Goal: Complete application form: Complete application form

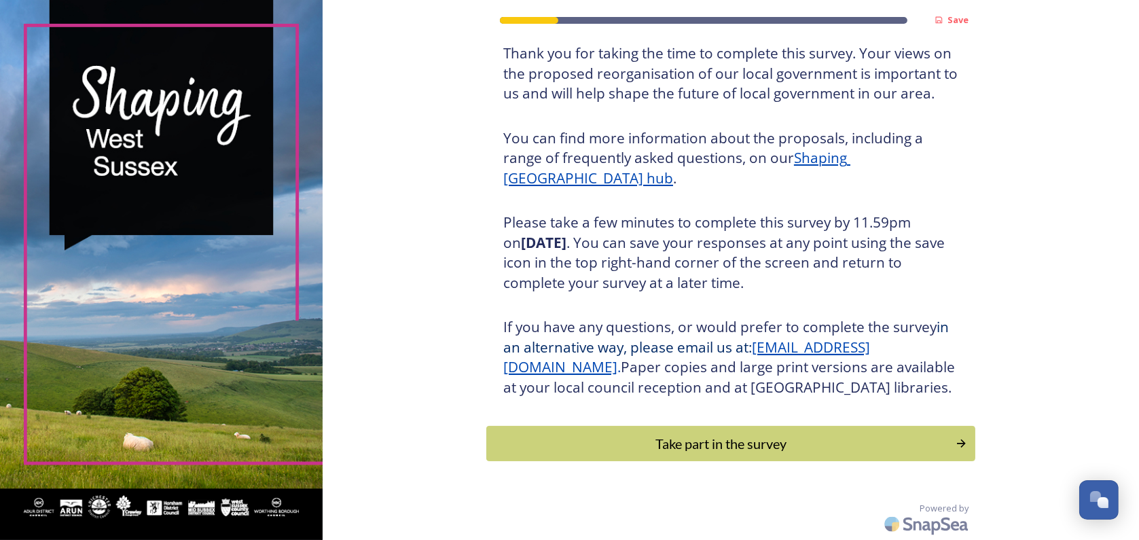
scroll to position [112, 0]
click at [752, 454] on button "Take part in the survey" at bounding box center [731, 444] width 494 height 36
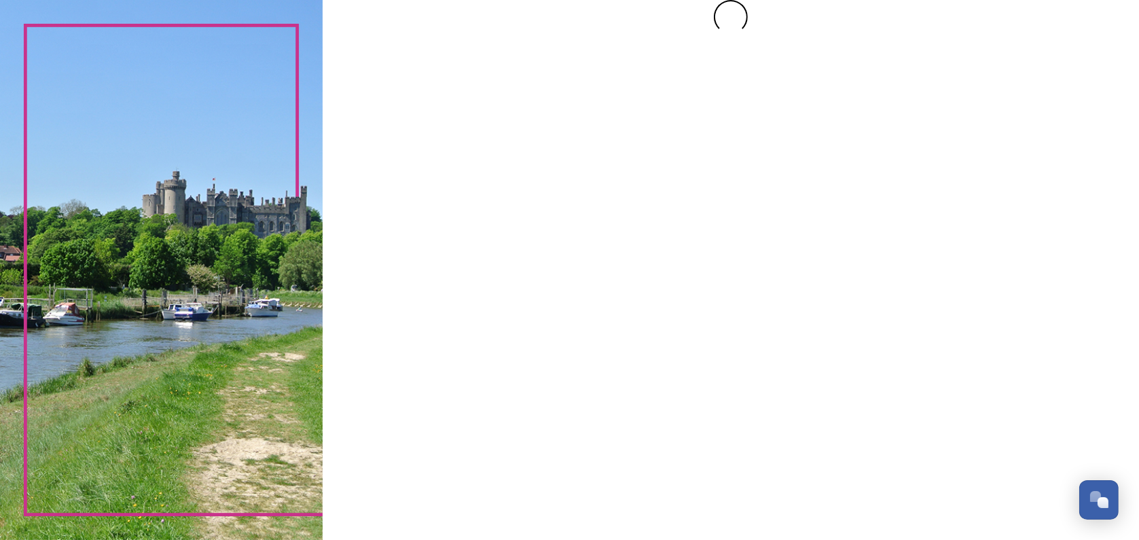
scroll to position [0, 0]
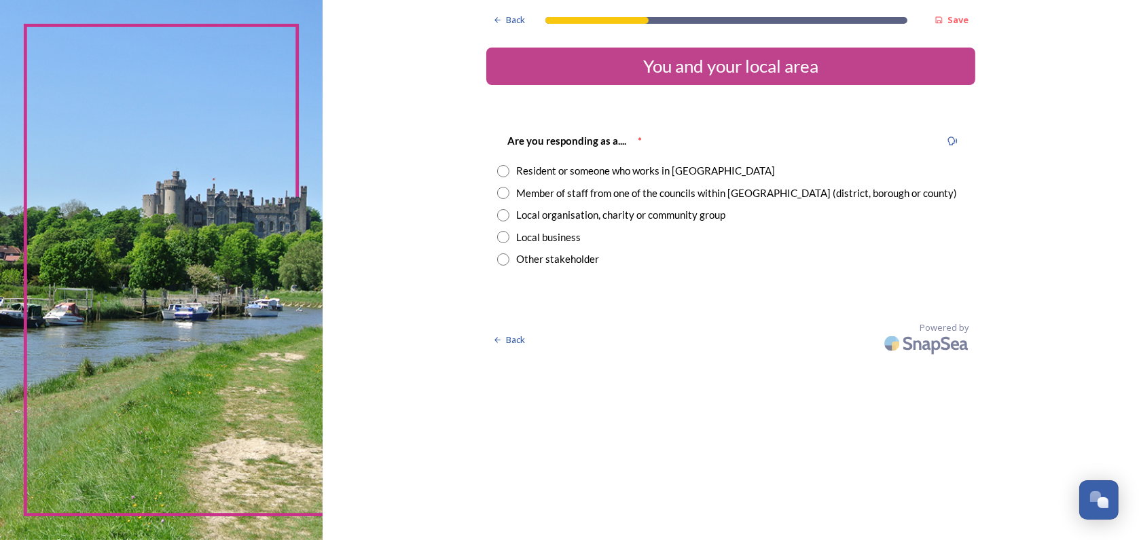
click at [506, 173] on input "radio" at bounding box center [503, 171] width 12 height 12
radio input "true"
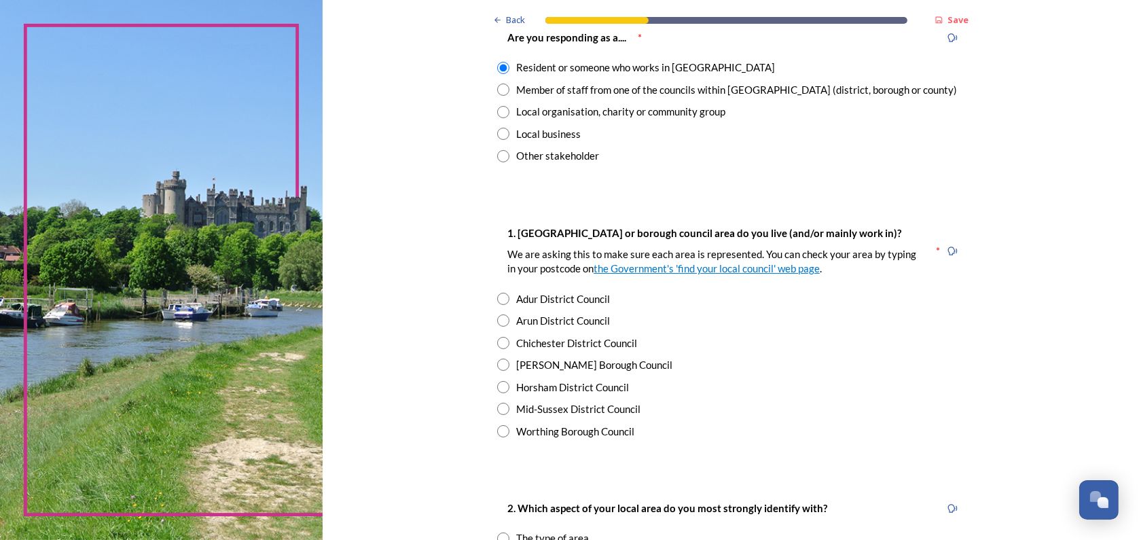
scroll to position [136, 0]
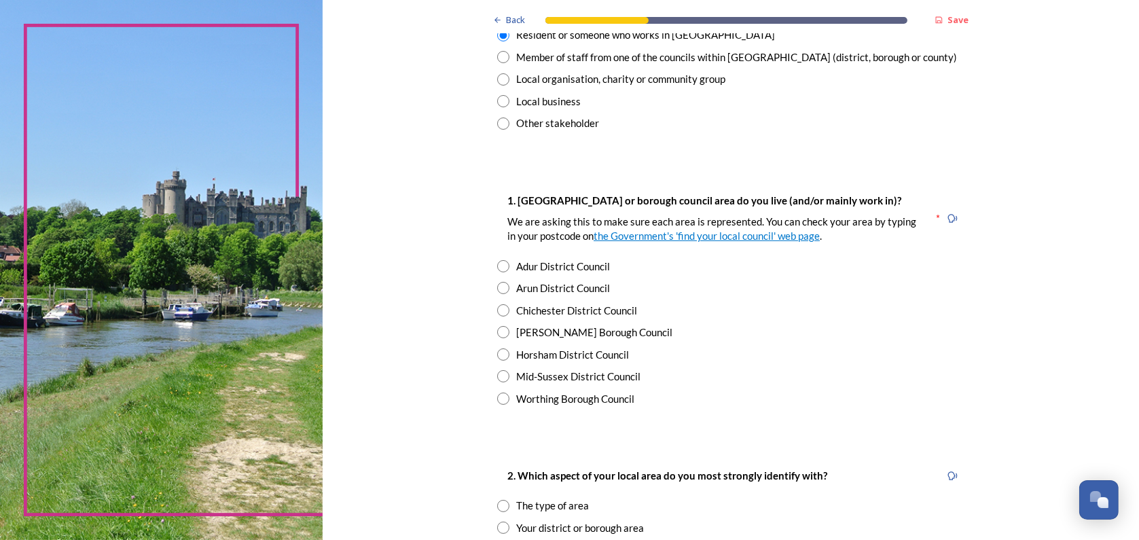
click at [499, 377] on input "radio" at bounding box center [503, 376] width 12 height 12
radio input "true"
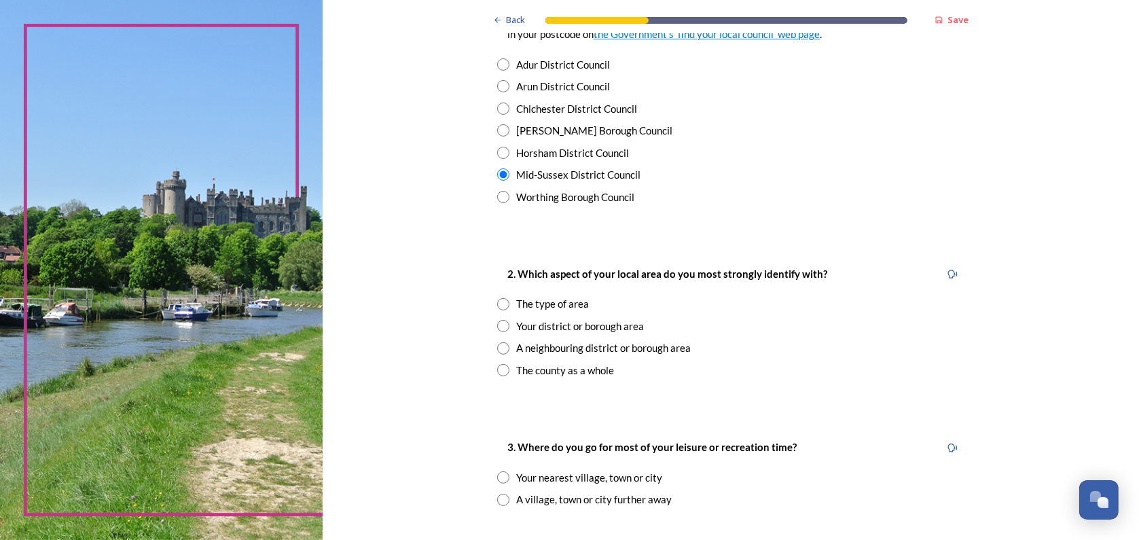
scroll to position [408, 0]
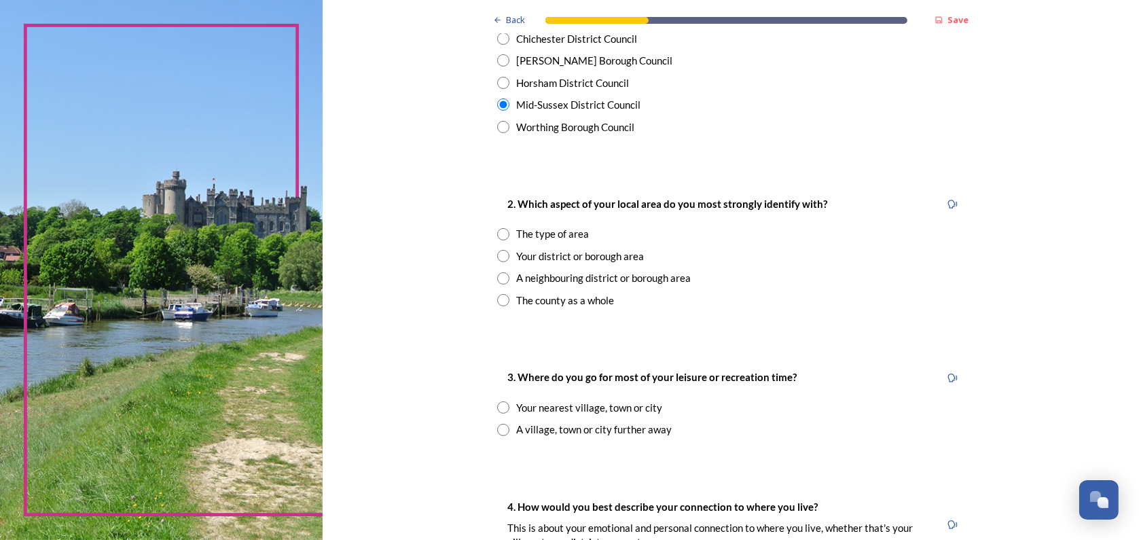
click at [501, 278] on input "radio" at bounding box center [503, 278] width 12 height 12
radio input "true"
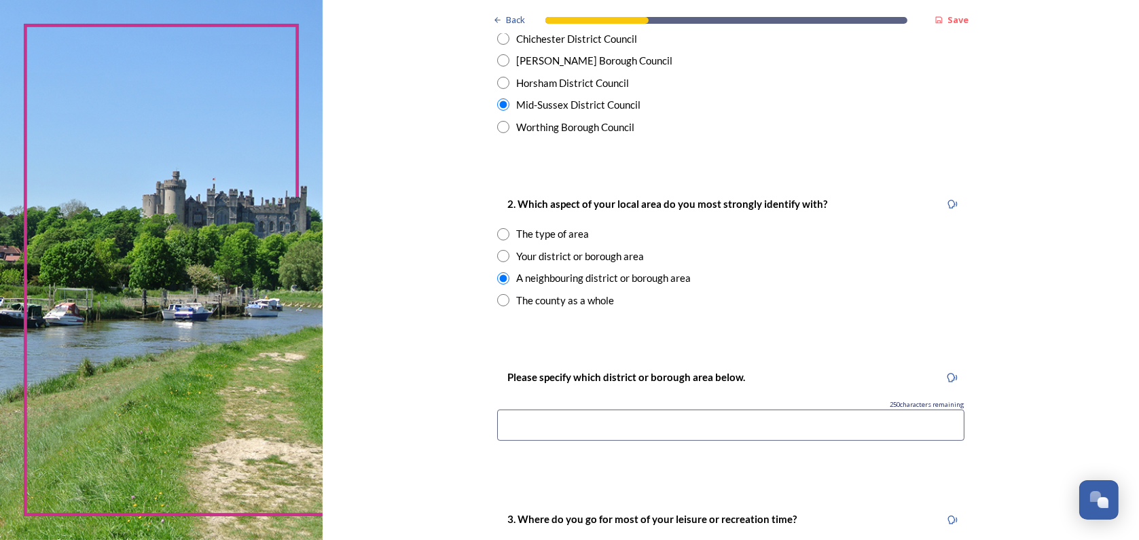
click at [552, 420] on input at bounding box center [730, 425] width 467 height 31
click at [497, 254] on input "radio" at bounding box center [503, 256] width 12 height 12
radio input "true"
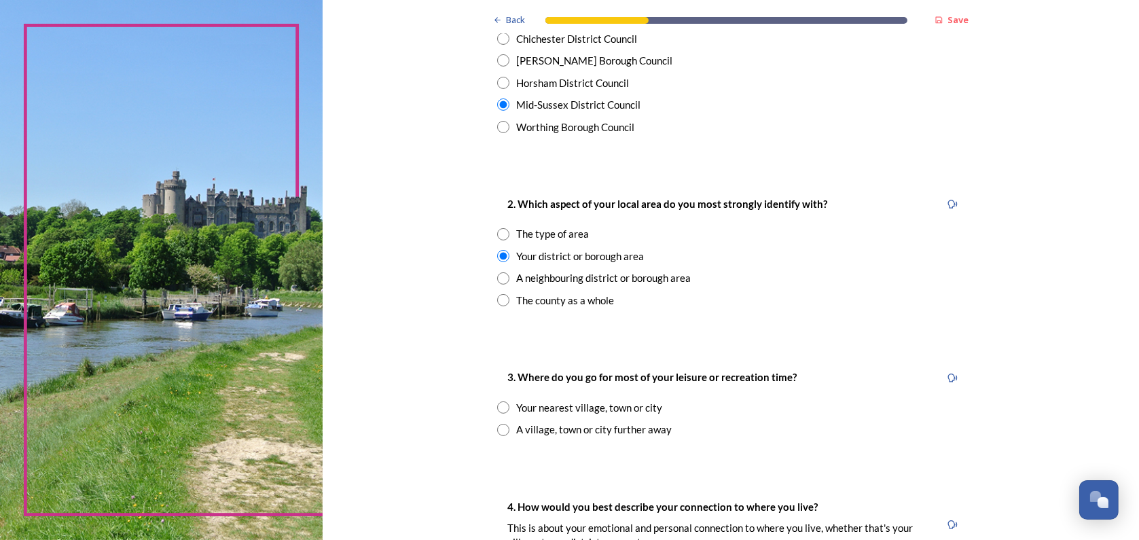
scroll to position [475, 0]
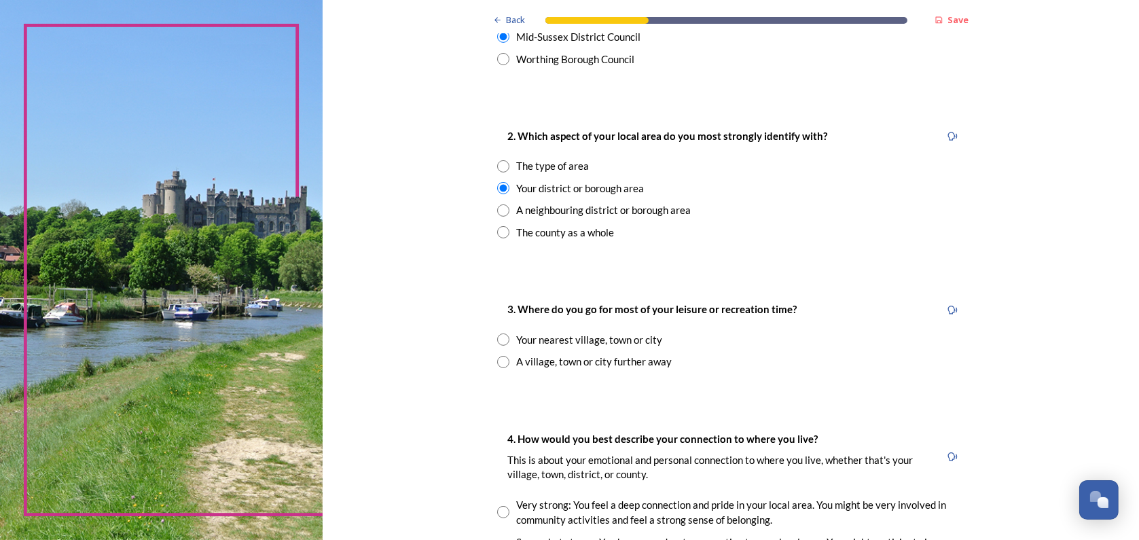
click at [499, 365] on input "radio" at bounding box center [503, 362] width 12 height 12
radio input "true"
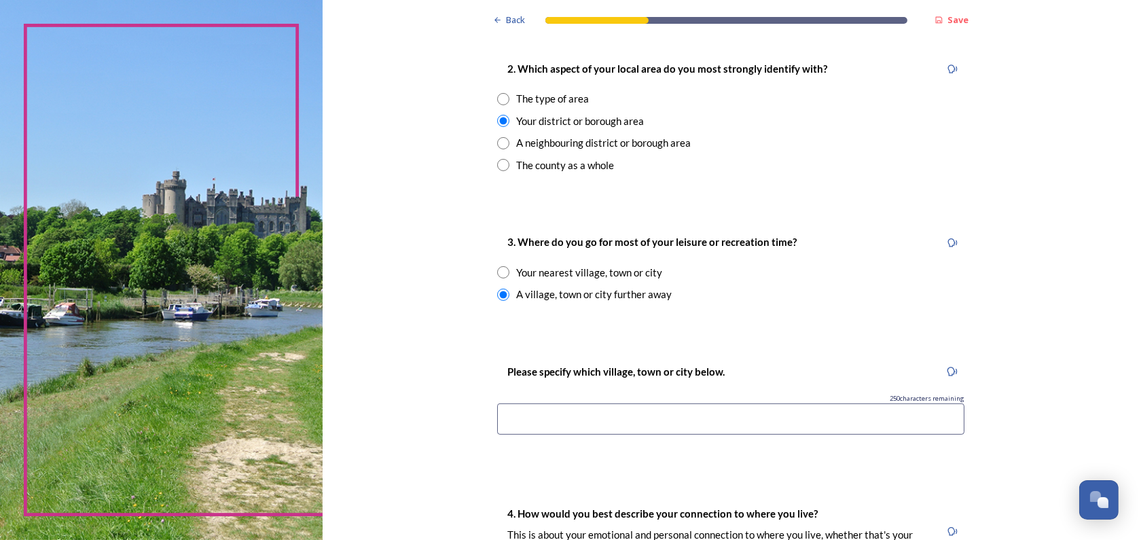
scroll to position [543, 0]
click at [541, 412] on input at bounding box center [730, 418] width 467 height 31
type input "Crawley"
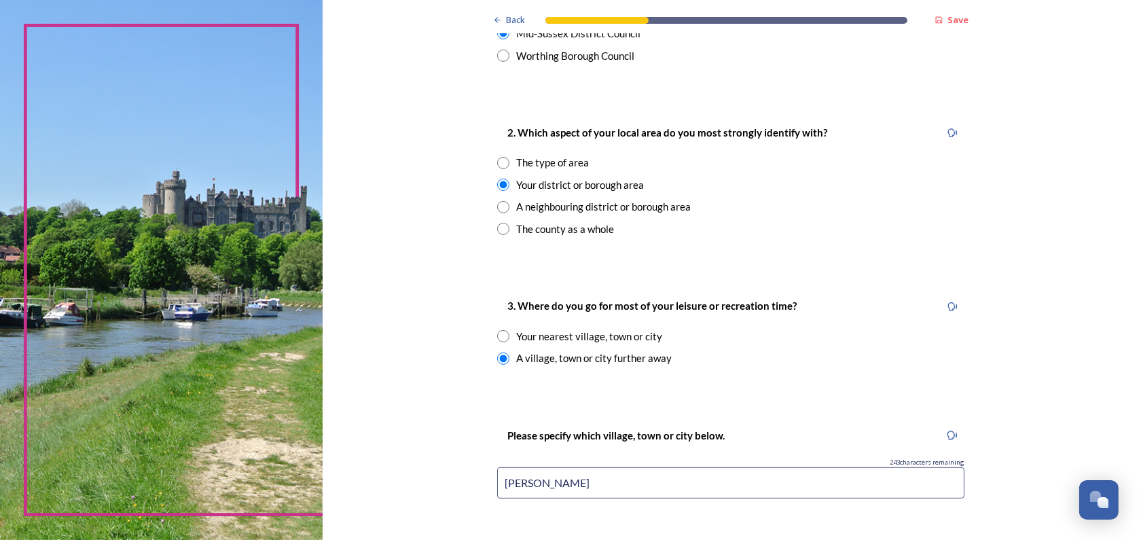
scroll to position [475, 0]
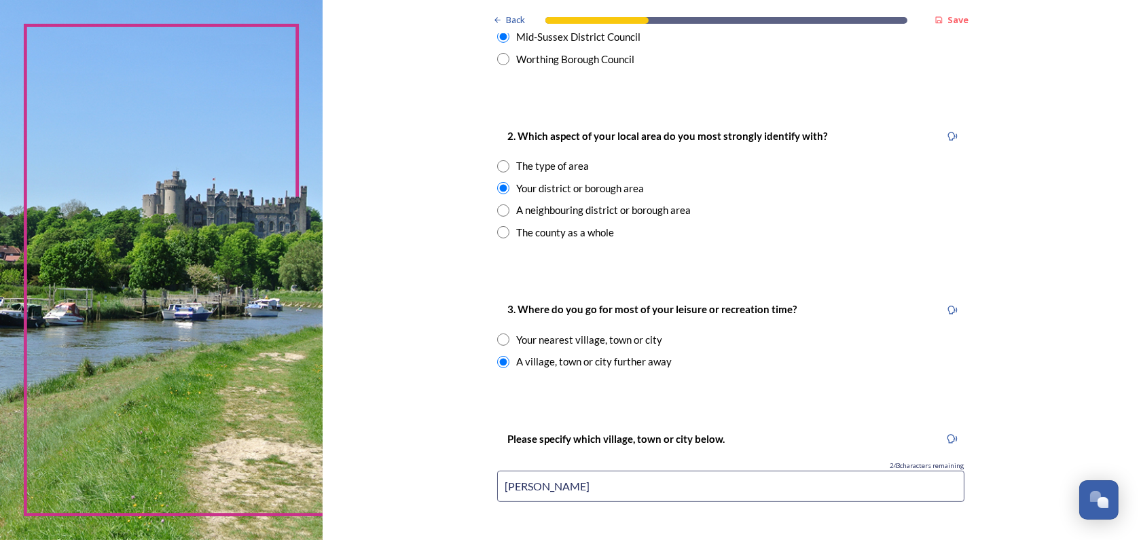
click at [497, 200] on div "2. Which aspect of your local area do you most strongly identify with? The type…" at bounding box center [730, 183] width 489 height 139
click at [497, 206] on input "radio" at bounding box center [503, 210] width 12 height 12
radio input "true"
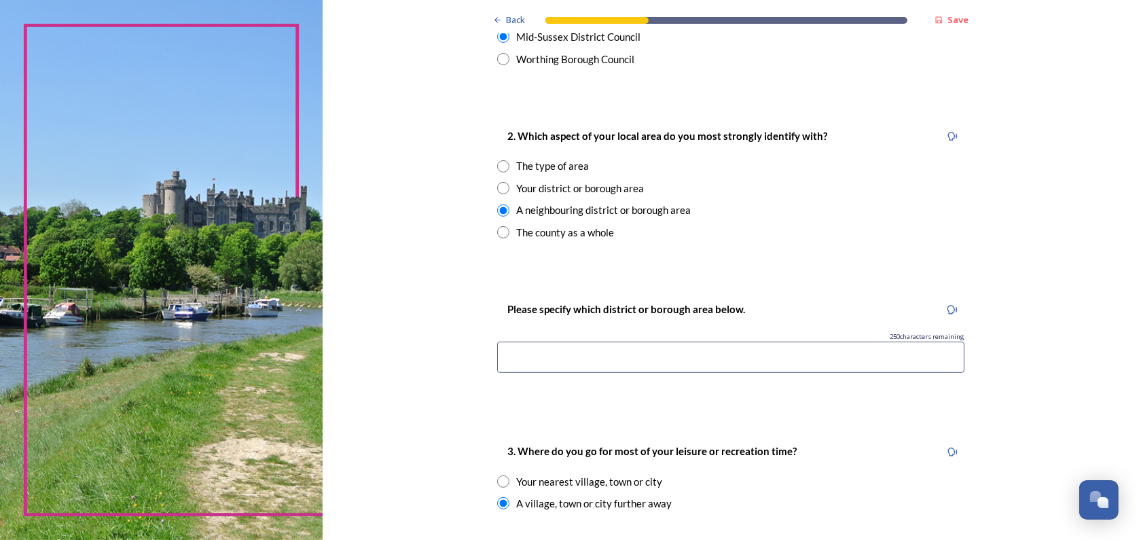
click at [603, 359] on input at bounding box center [730, 357] width 467 height 31
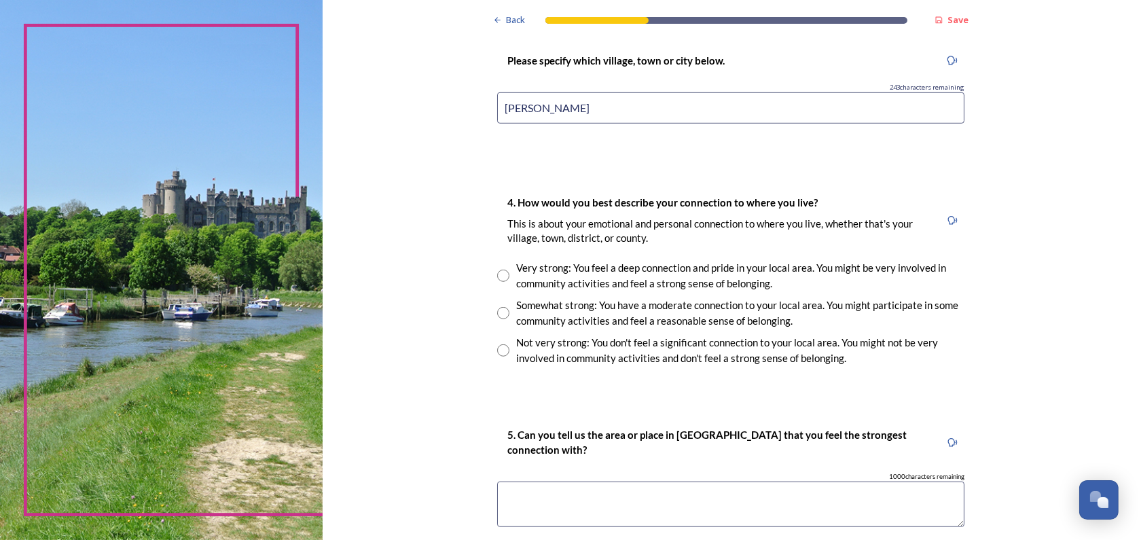
scroll to position [1019, 0]
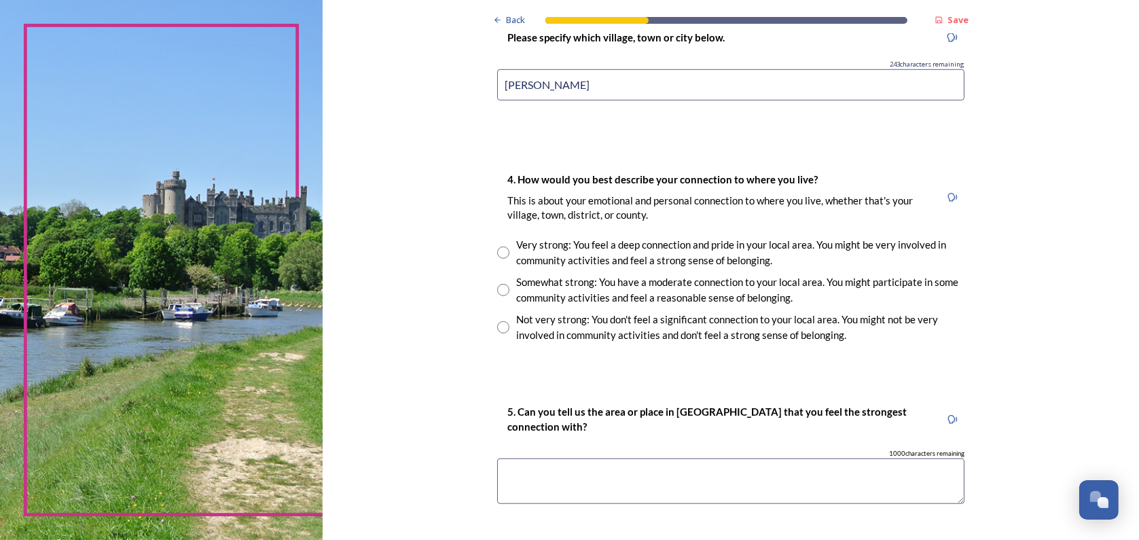
type input "Crawley"
click at [500, 286] on input "radio" at bounding box center [503, 290] width 12 height 12
radio input "true"
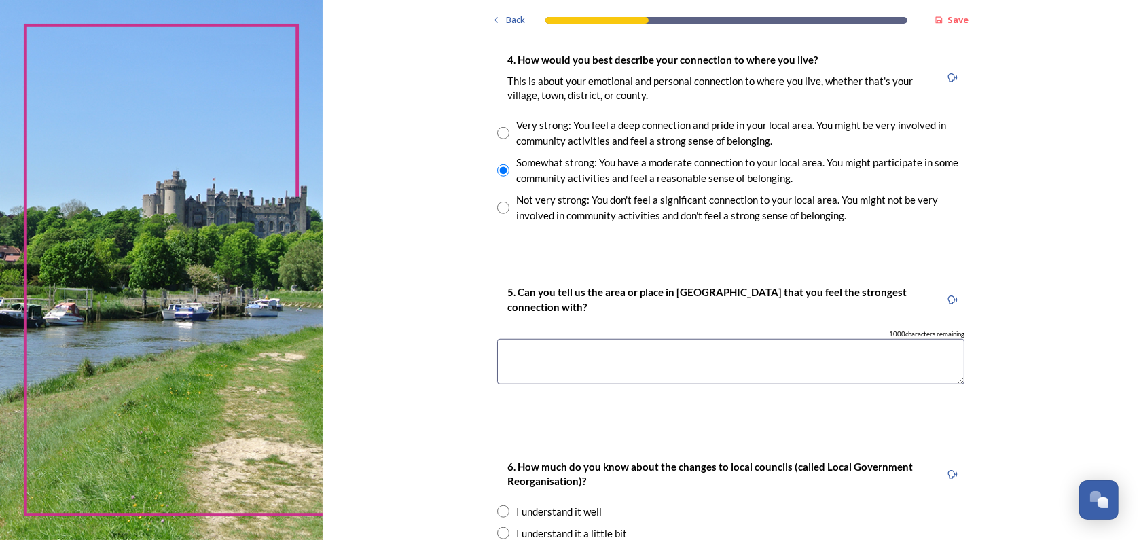
scroll to position [1155, 0]
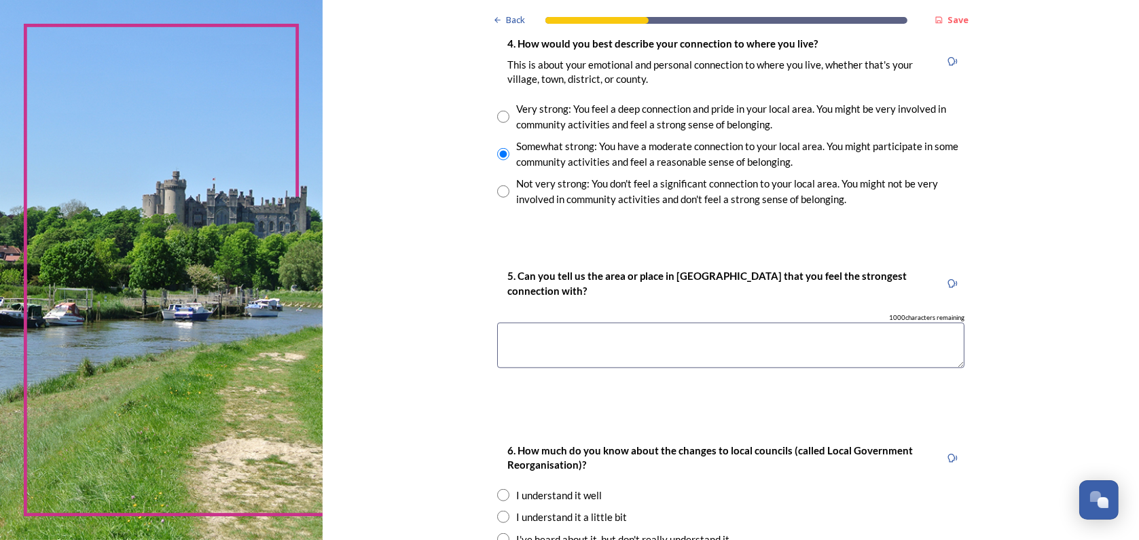
click at [528, 327] on textarea at bounding box center [730, 346] width 467 height 46
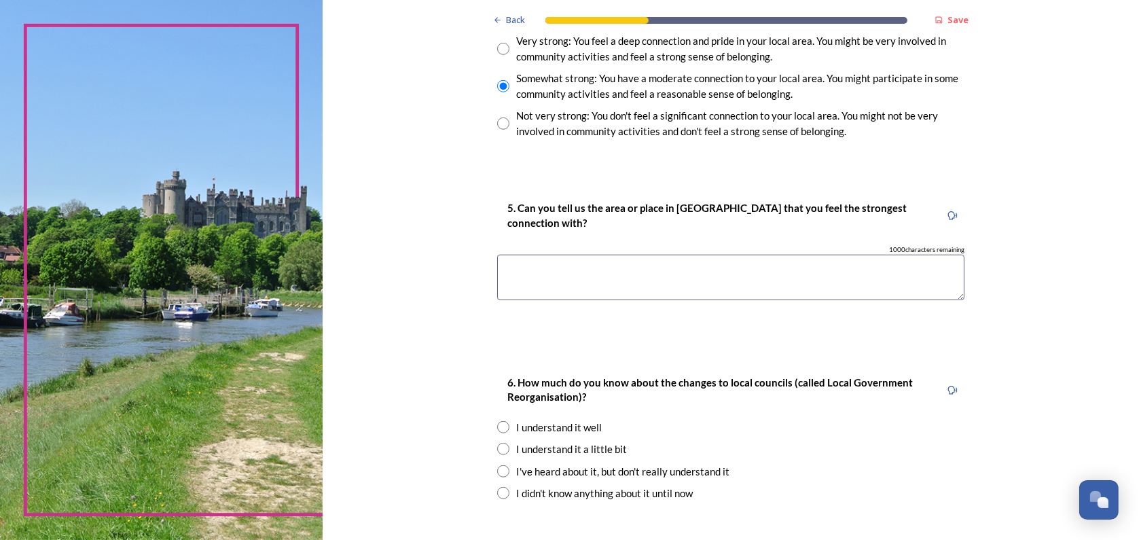
scroll to position [1291, 0]
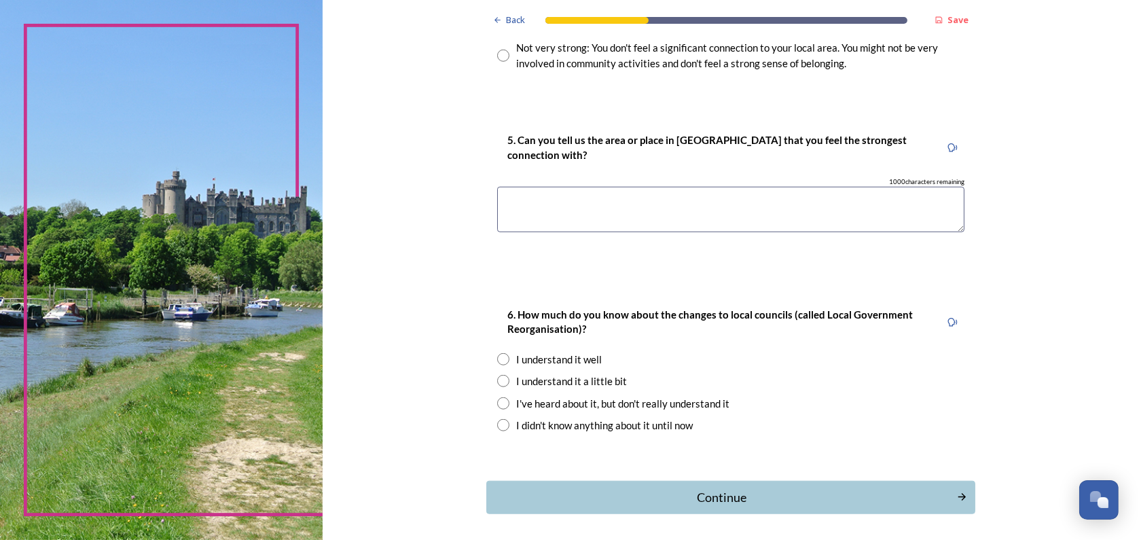
click at [497, 363] on input "radio" at bounding box center [503, 359] width 12 height 12
radio input "true"
click at [730, 504] on div "Continue" at bounding box center [722, 497] width 460 height 18
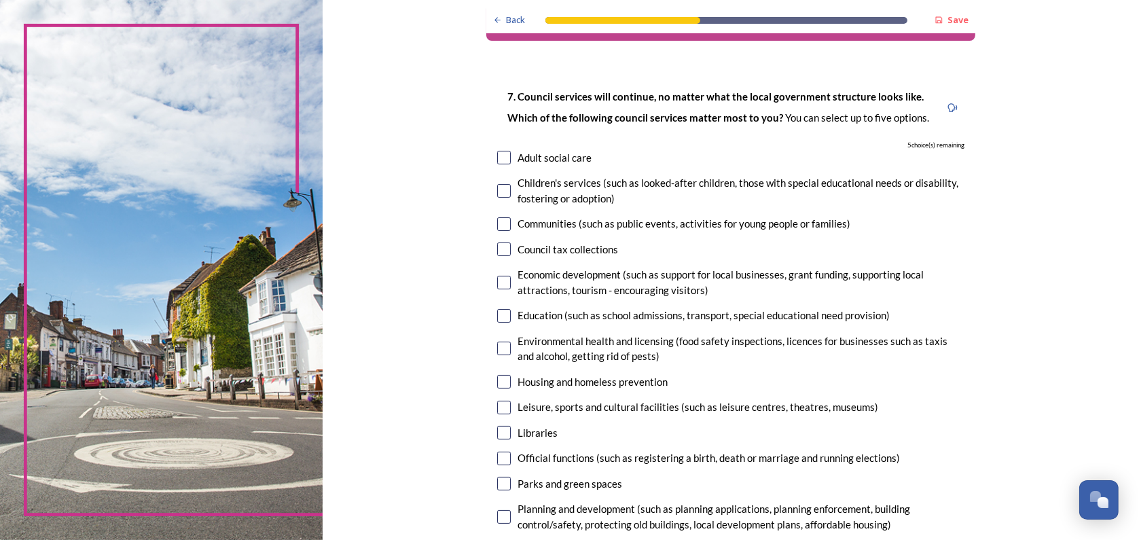
scroll to position [68, 0]
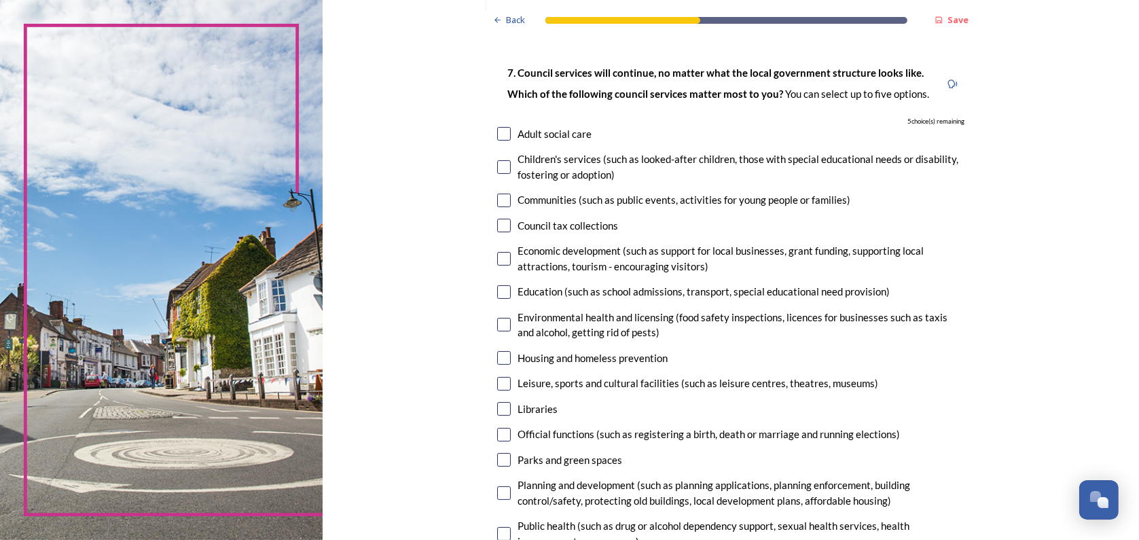
click at [501, 255] on input "checkbox" at bounding box center [504, 259] width 14 height 14
checkbox input "true"
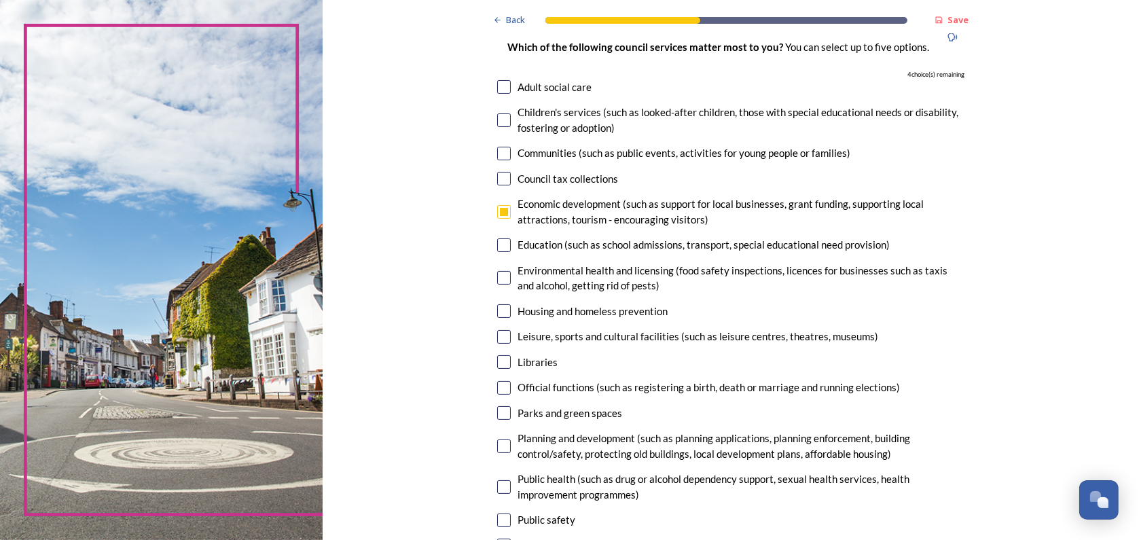
scroll to position [136, 0]
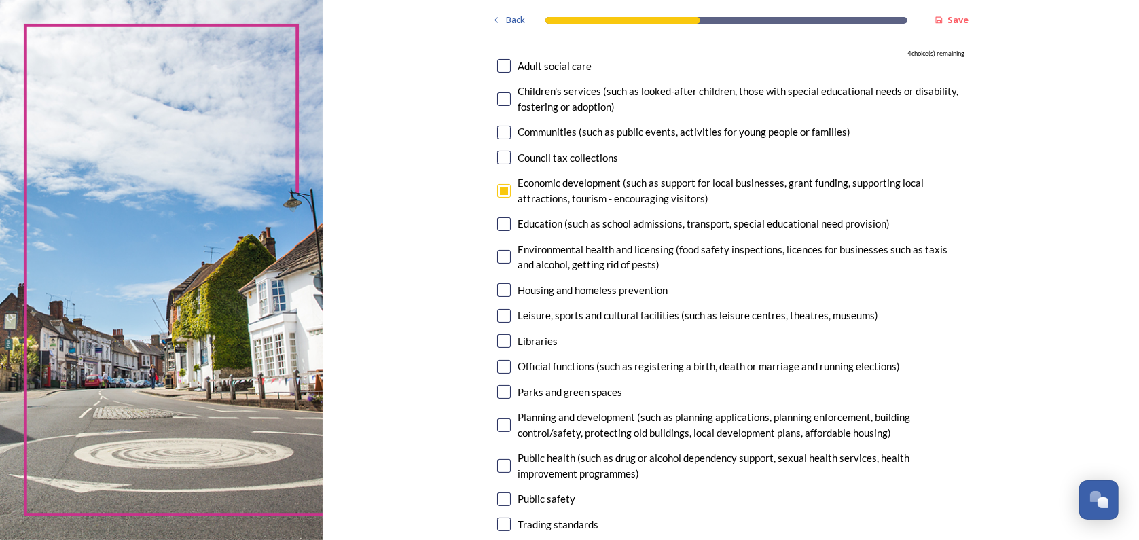
click at [497, 261] on input "checkbox" at bounding box center [504, 257] width 14 height 14
checkbox input "true"
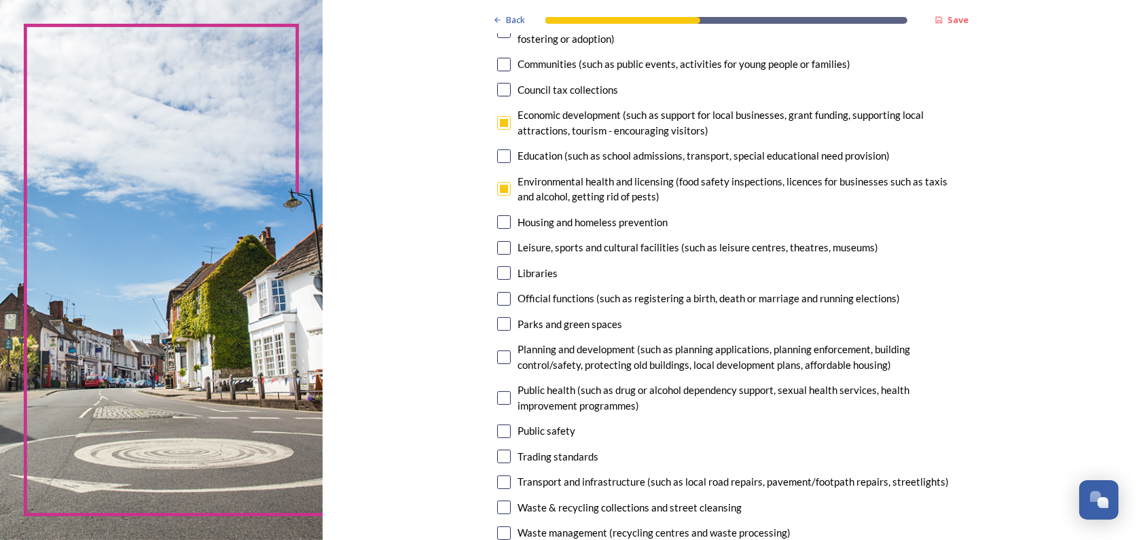
click at [499, 325] on input "checkbox" at bounding box center [504, 324] width 14 height 14
checkbox input "true"
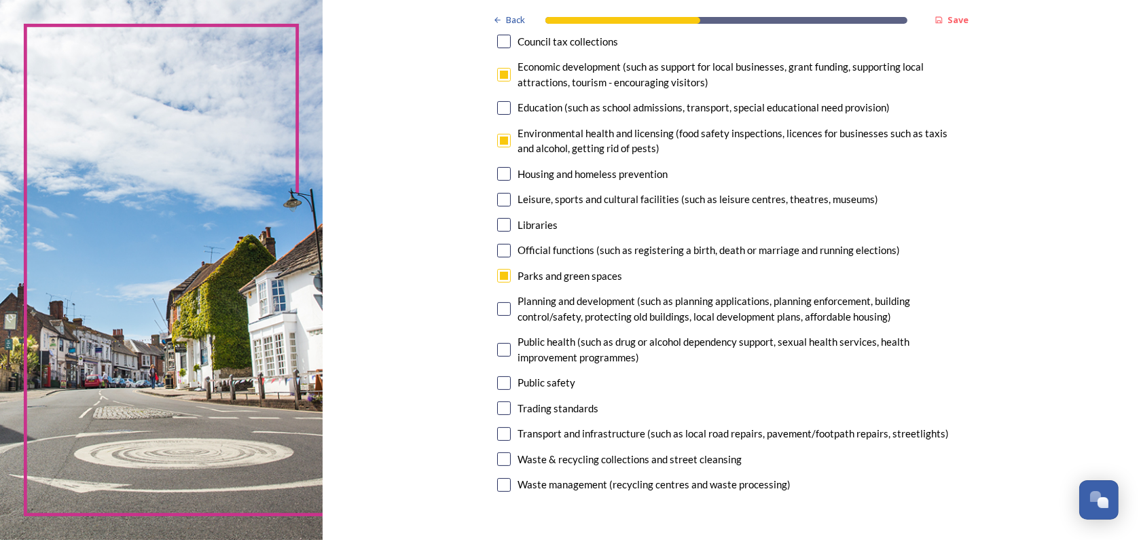
scroll to position [272, 0]
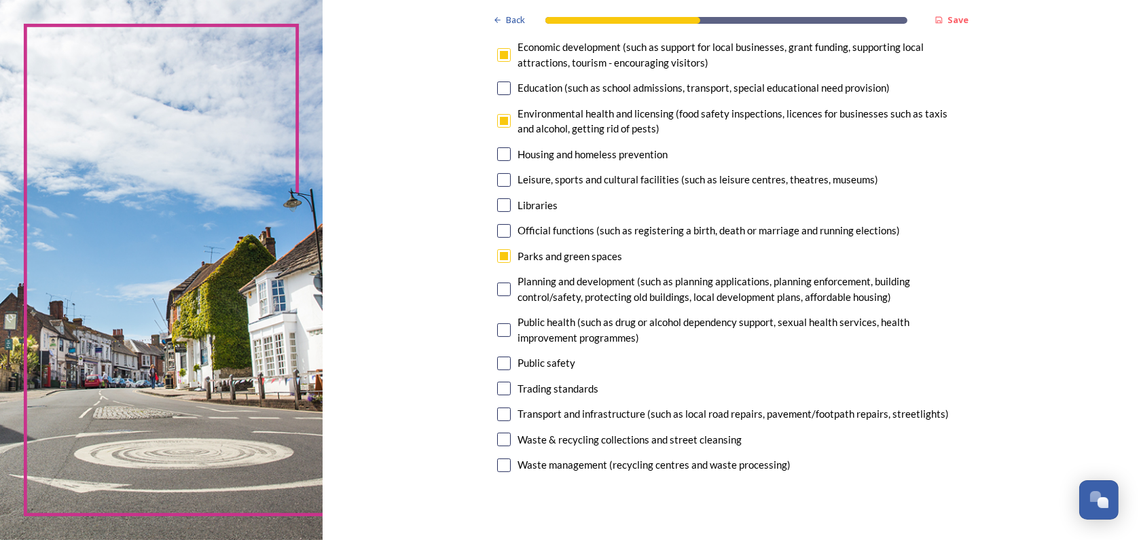
click at [501, 358] on input "checkbox" at bounding box center [504, 364] width 14 height 14
checkbox input "true"
click at [503, 393] on input "checkbox" at bounding box center [504, 389] width 14 height 14
checkbox input "true"
click at [500, 415] on input "checkbox" at bounding box center [504, 415] width 14 height 14
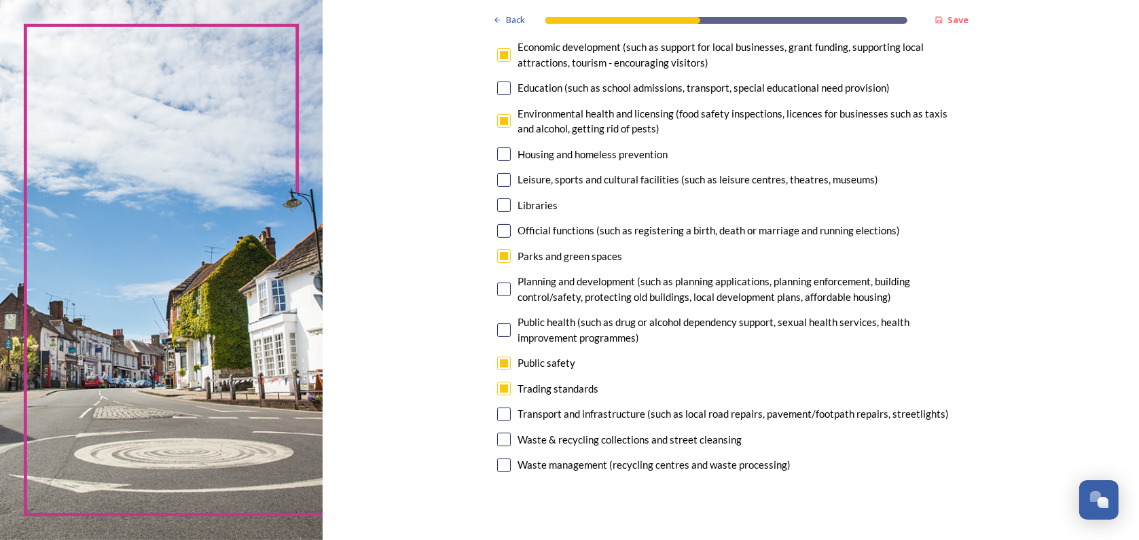
click at [499, 414] on input "checkbox" at bounding box center [504, 415] width 14 height 14
checkbox input "false"
click at [493, 447] on div "7. Council services will continue, no matter what the local government structur…" at bounding box center [730, 168] width 489 height 643
click at [499, 387] on input "checkbox" at bounding box center [504, 389] width 14 height 14
checkbox input "false"
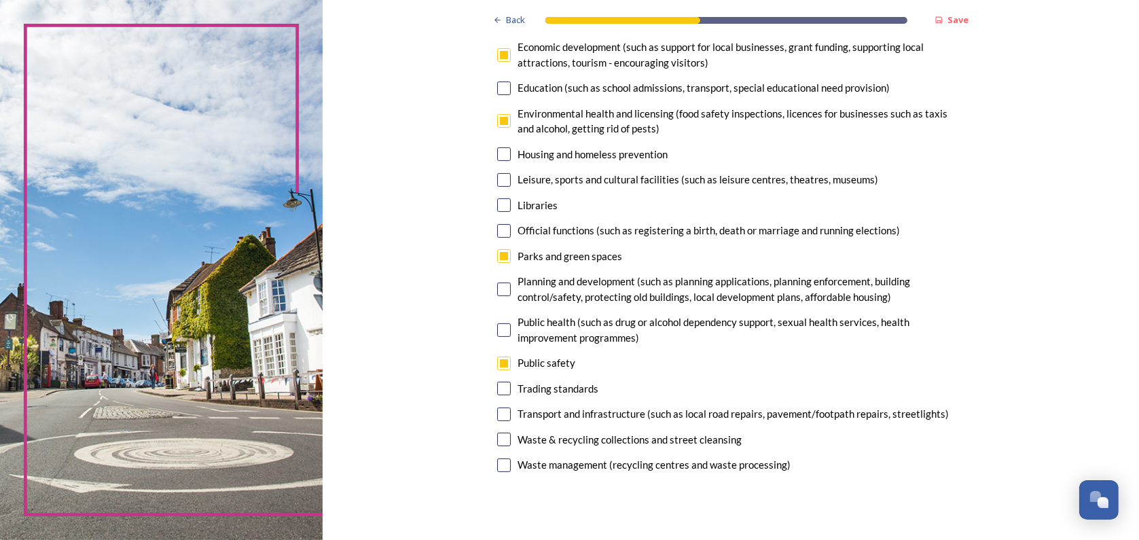
click at [499, 361] on input "checkbox" at bounding box center [504, 364] width 14 height 14
checkbox input "false"
click at [497, 410] on input "checkbox" at bounding box center [504, 415] width 14 height 14
checkbox input "true"
click at [502, 363] on input "checkbox" at bounding box center [504, 364] width 14 height 14
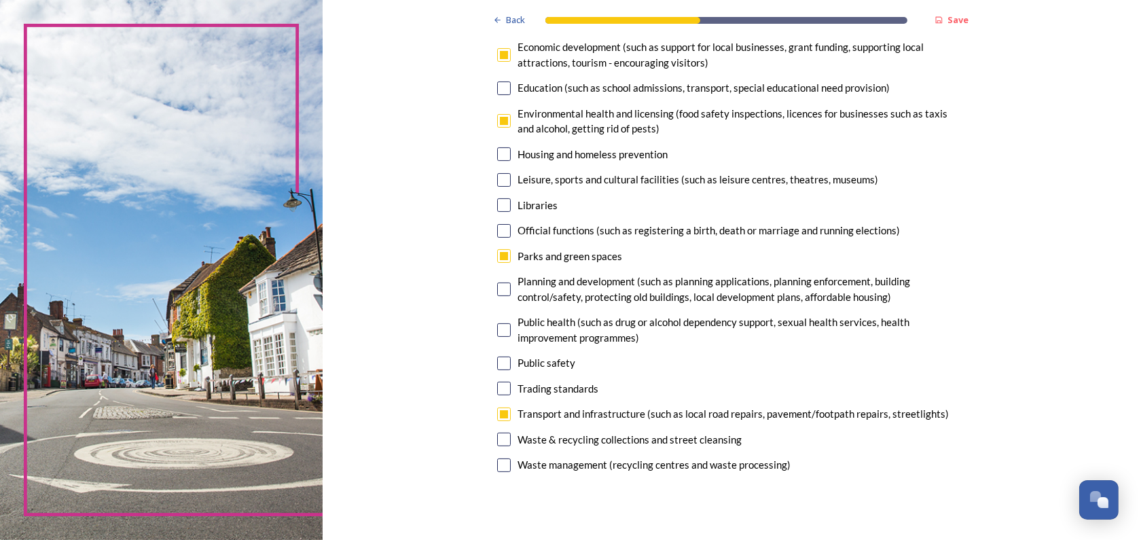
checkbox input "true"
click at [501, 120] on input "checkbox" at bounding box center [504, 121] width 14 height 14
checkbox input "false"
click at [503, 439] on input "checkbox" at bounding box center [504, 440] width 14 height 14
checkbox input "true"
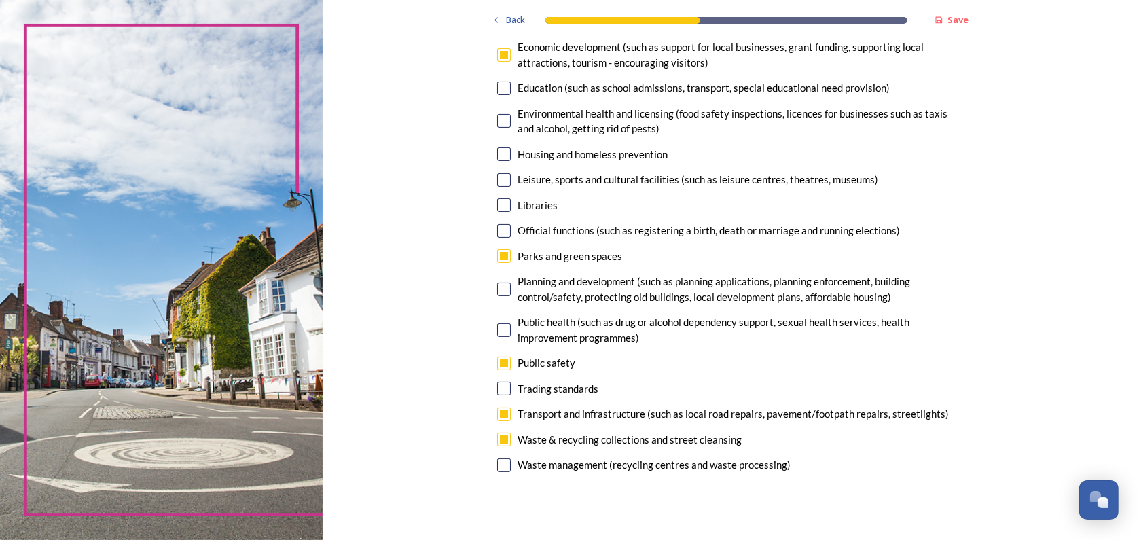
click at [501, 462] on input "checkbox" at bounding box center [504, 465] width 14 height 14
checkbox input "false"
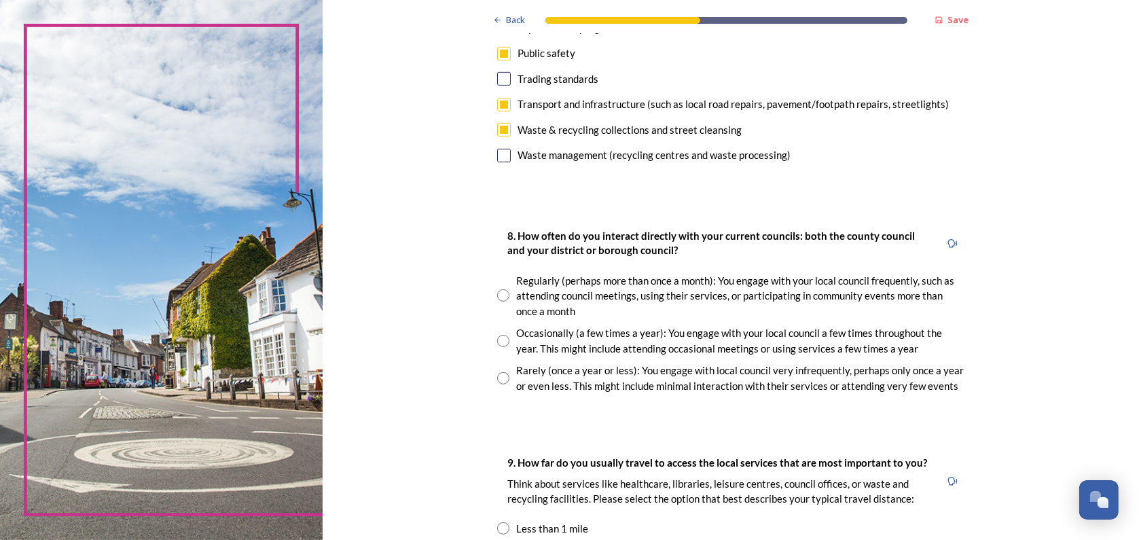
scroll to position [611, 0]
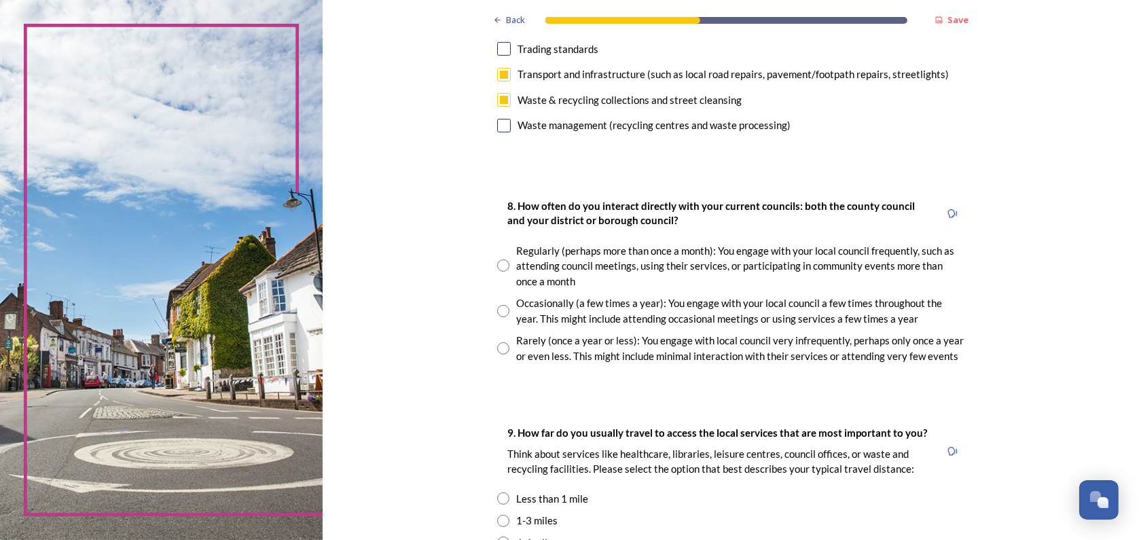
click at [497, 312] on input "radio" at bounding box center [503, 311] width 12 height 12
radio input "true"
click at [499, 348] on input "radio" at bounding box center [503, 348] width 12 height 12
radio input "true"
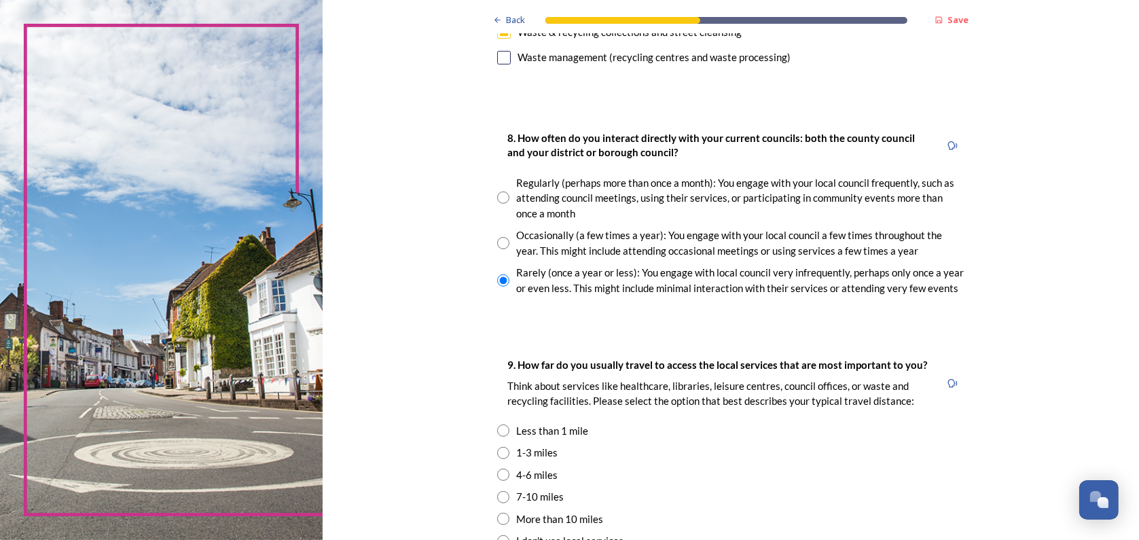
scroll to position [815, 0]
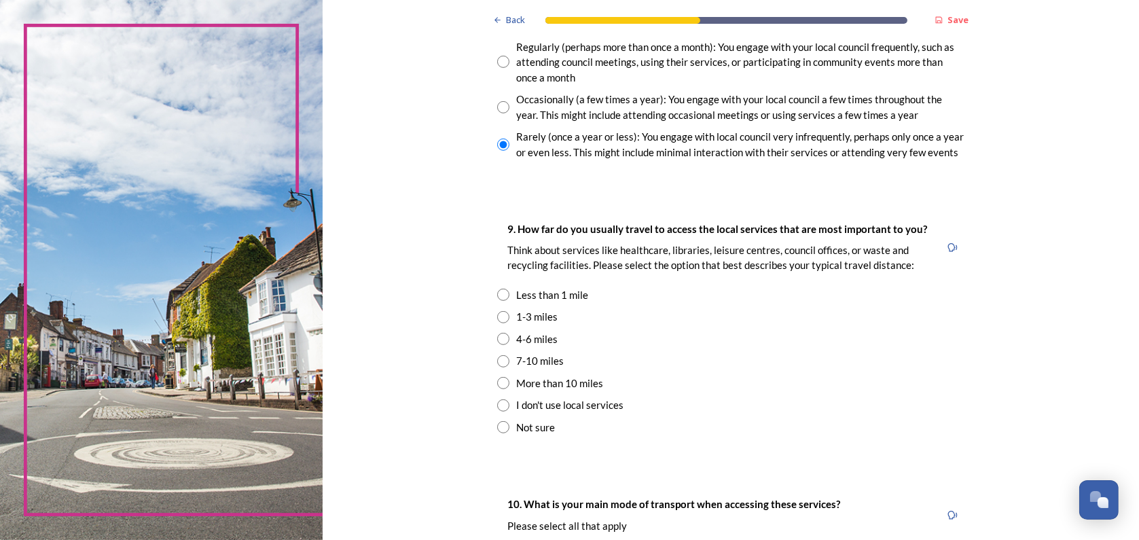
click at [497, 343] on input "radio" at bounding box center [503, 339] width 12 height 12
radio input "true"
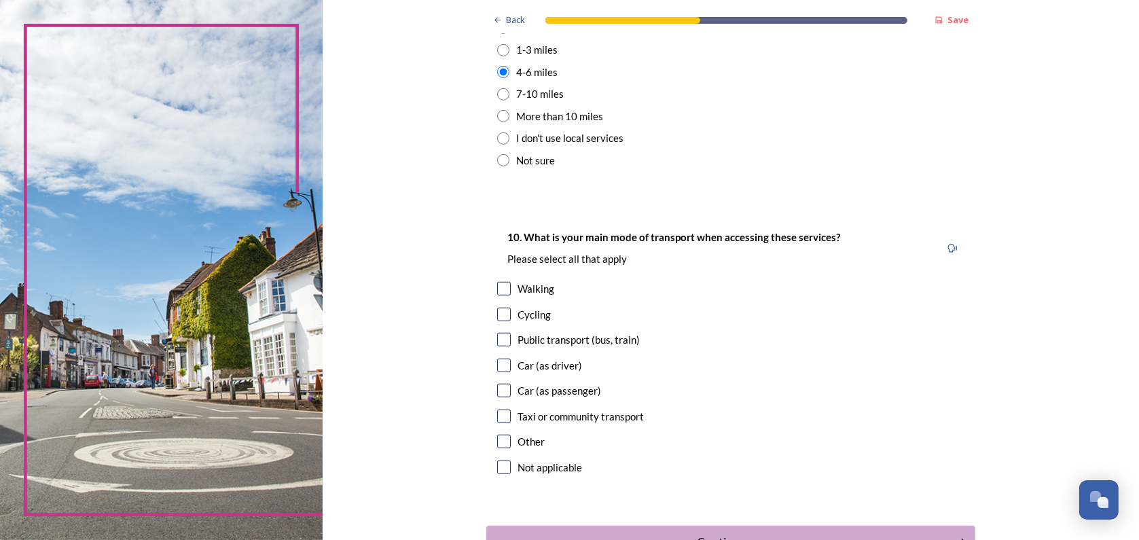
scroll to position [1087, 0]
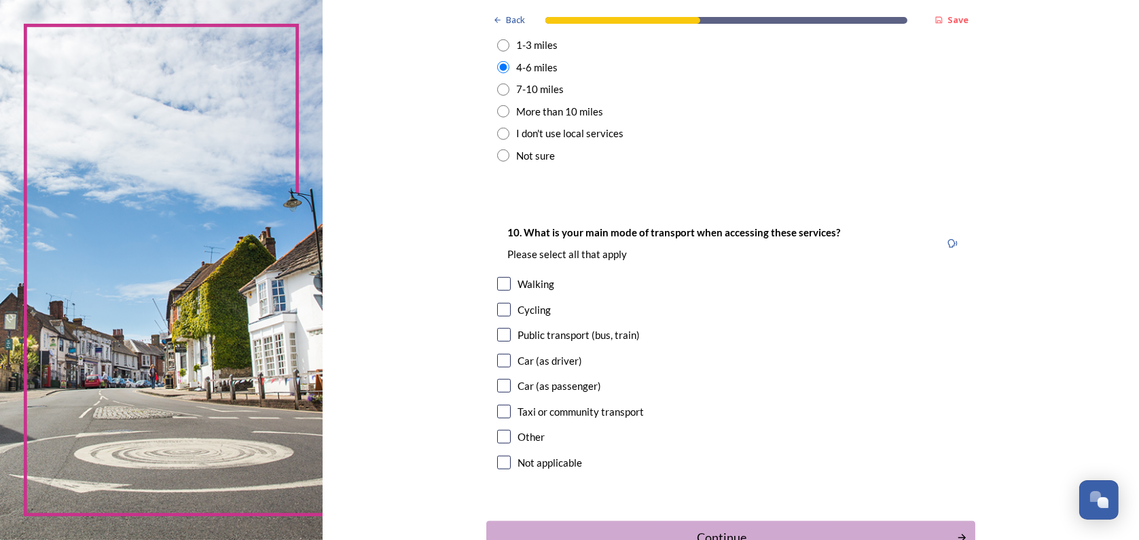
click at [498, 354] on div at bounding box center [504, 361] width 14 height 14
checkbox input "true"
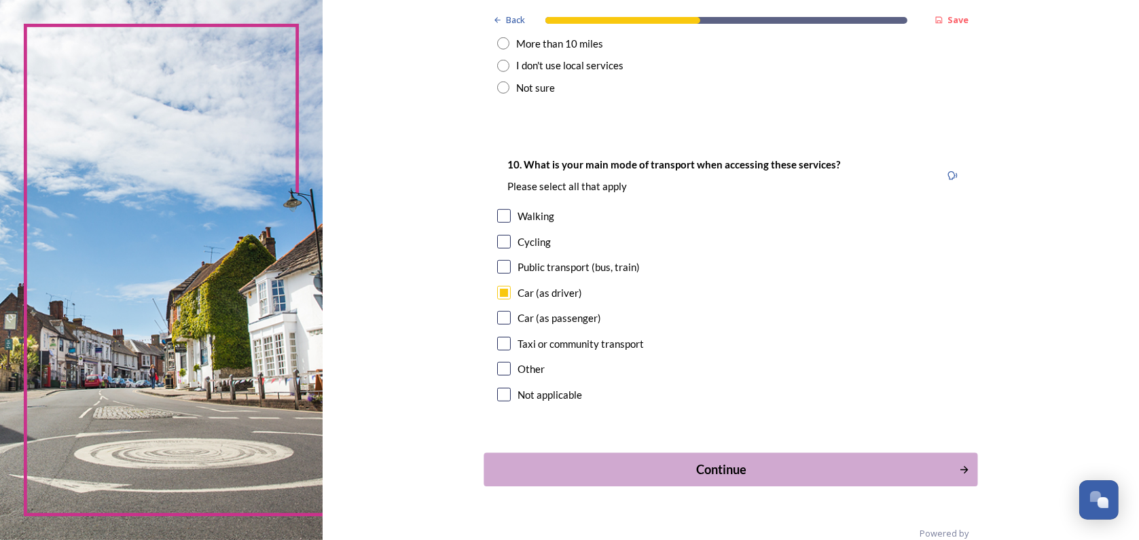
click at [725, 471] on div "Continue" at bounding box center [722, 470] width 460 height 18
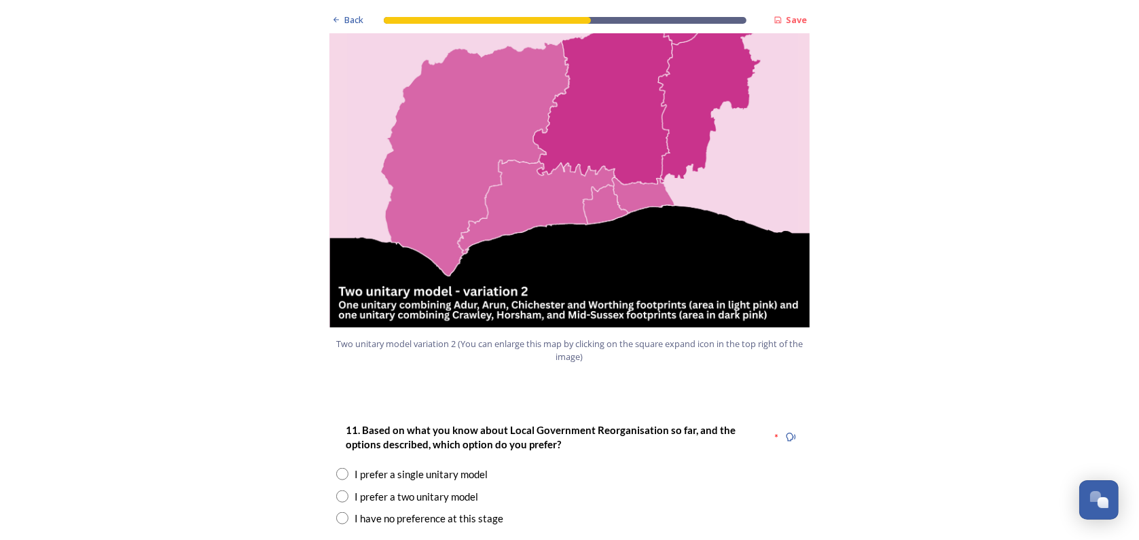
scroll to position [1562, 0]
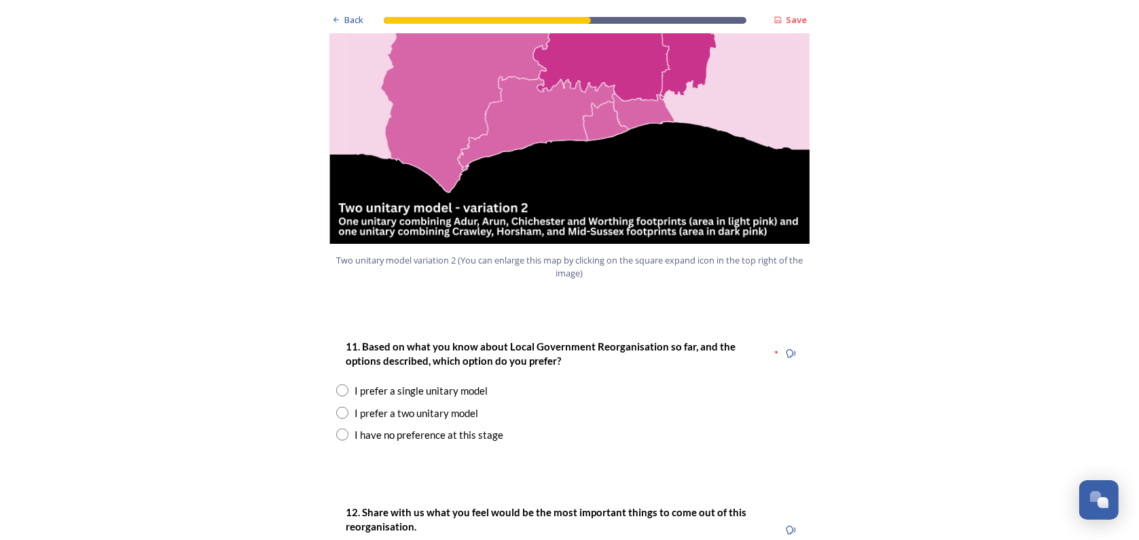
click at [340, 407] on input "radio" at bounding box center [342, 413] width 12 height 12
radio input "true"
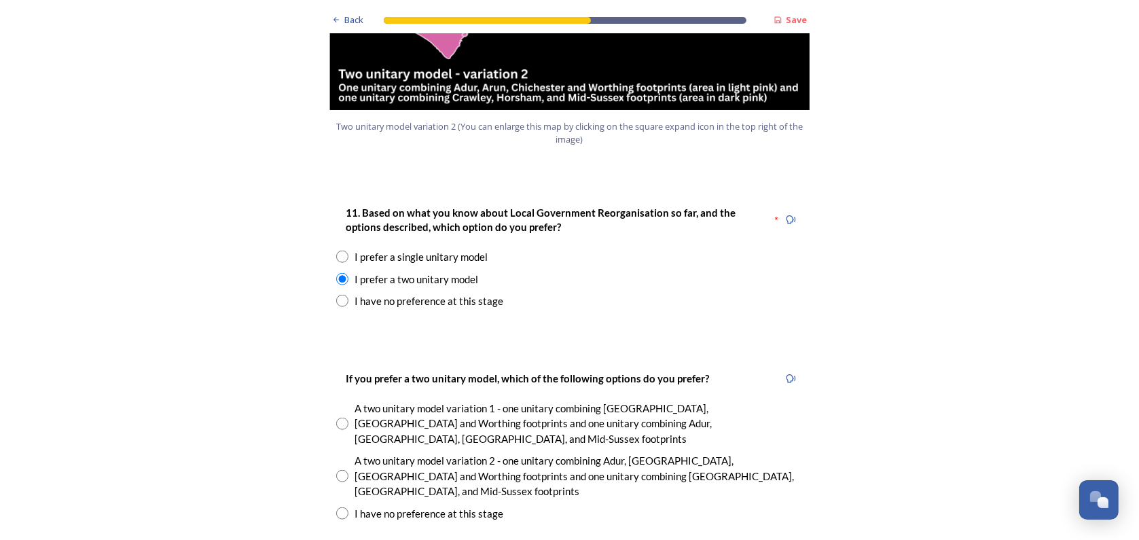
scroll to position [1698, 0]
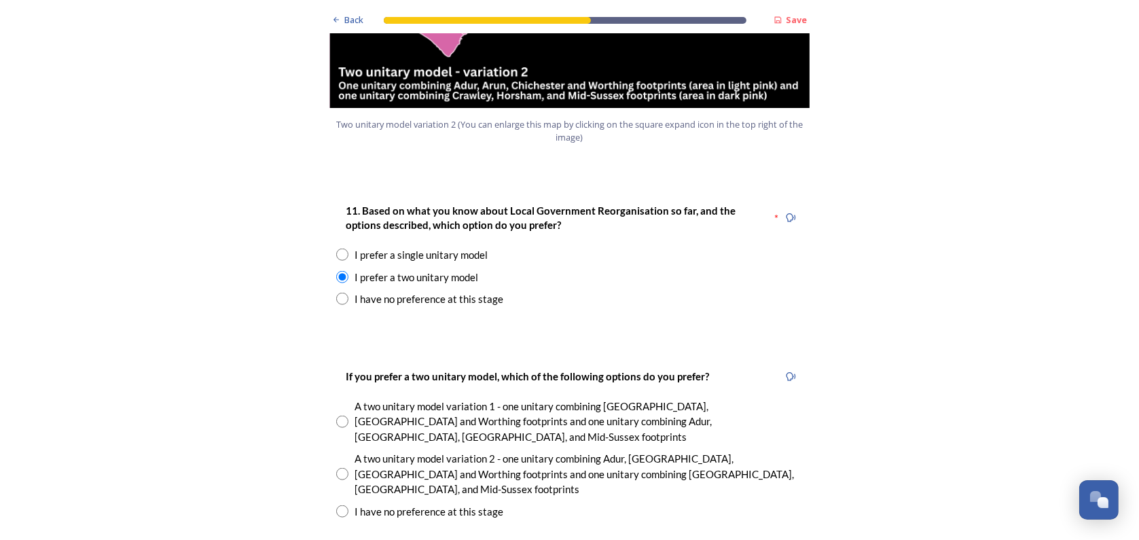
click at [336, 468] on input "radio" at bounding box center [342, 474] width 12 height 12
radio input "true"
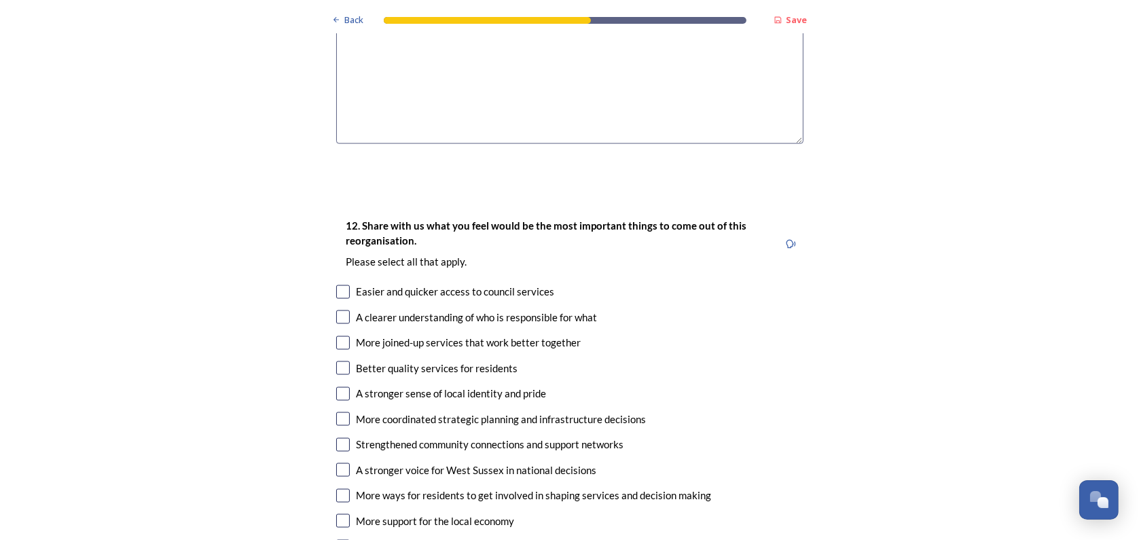
scroll to position [2377, 0]
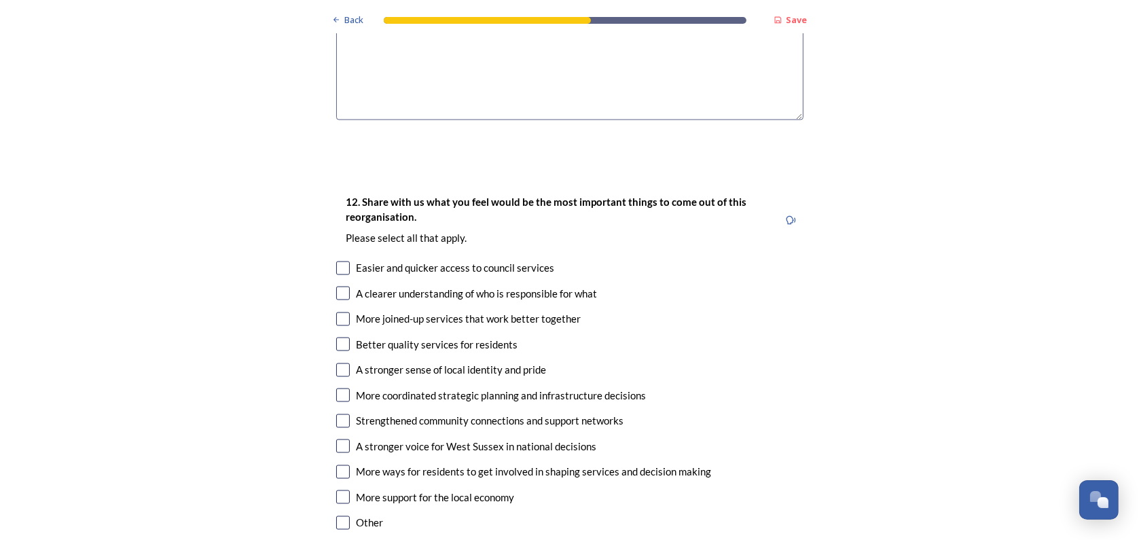
click at [336, 287] on input "checkbox" at bounding box center [343, 294] width 14 height 14
checkbox input "true"
click at [339, 312] on input "checkbox" at bounding box center [343, 319] width 14 height 14
checkbox input "true"
click at [343, 338] on input "checkbox" at bounding box center [343, 345] width 14 height 14
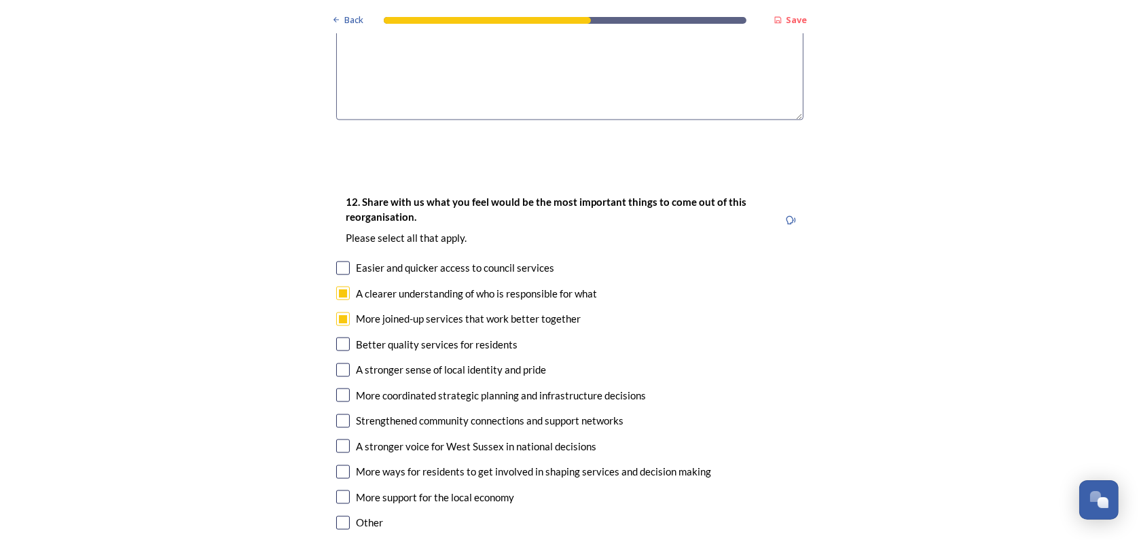
checkbox input "true"
click at [336, 490] on input "checkbox" at bounding box center [343, 497] width 14 height 14
checkbox input "true"
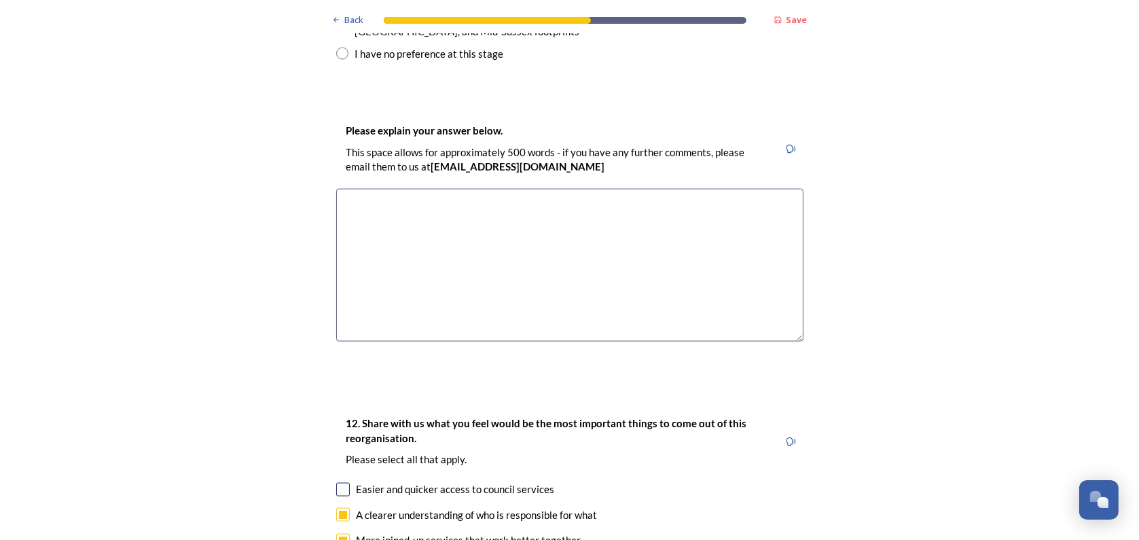
scroll to position [2106, 0]
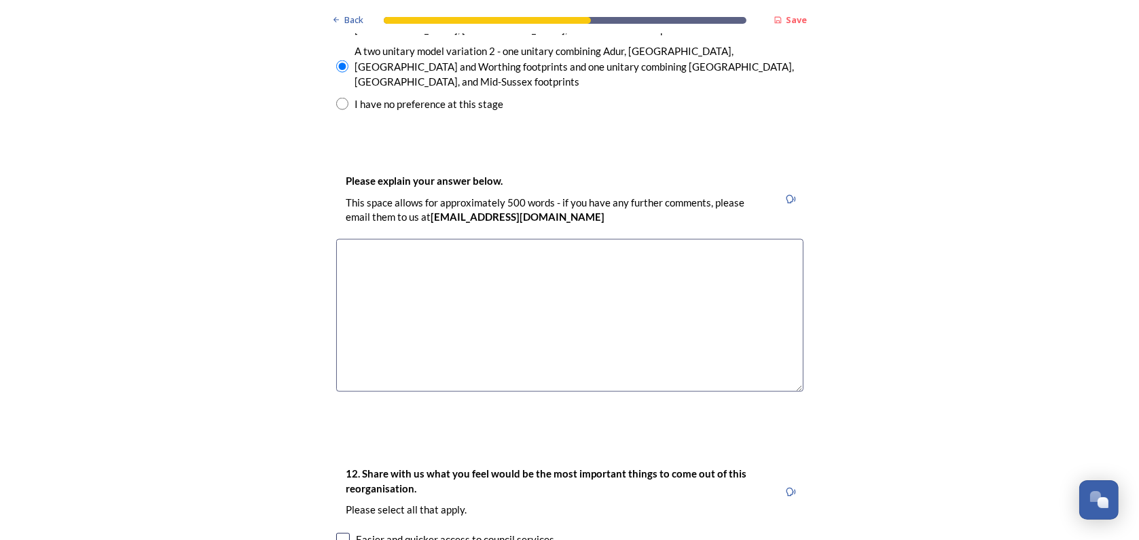
click at [453, 239] on textarea at bounding box center [569, 315] width 467 height 153
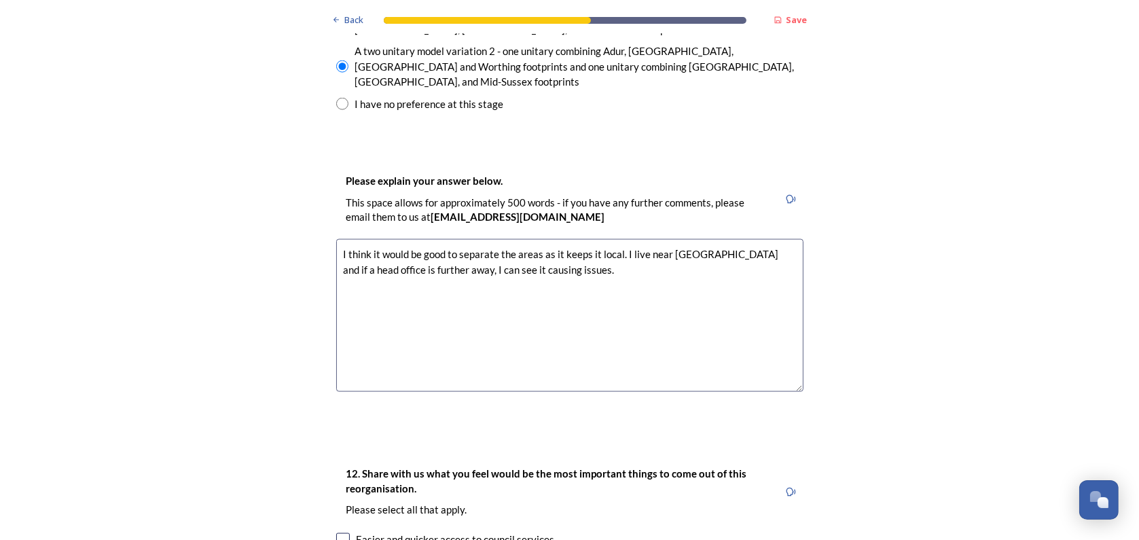
click at [487, 239] on textarea "I think it would be good to separate the areas as it keeps it local. I live nea…" at bounding box center [569, 315] width 467 height 153
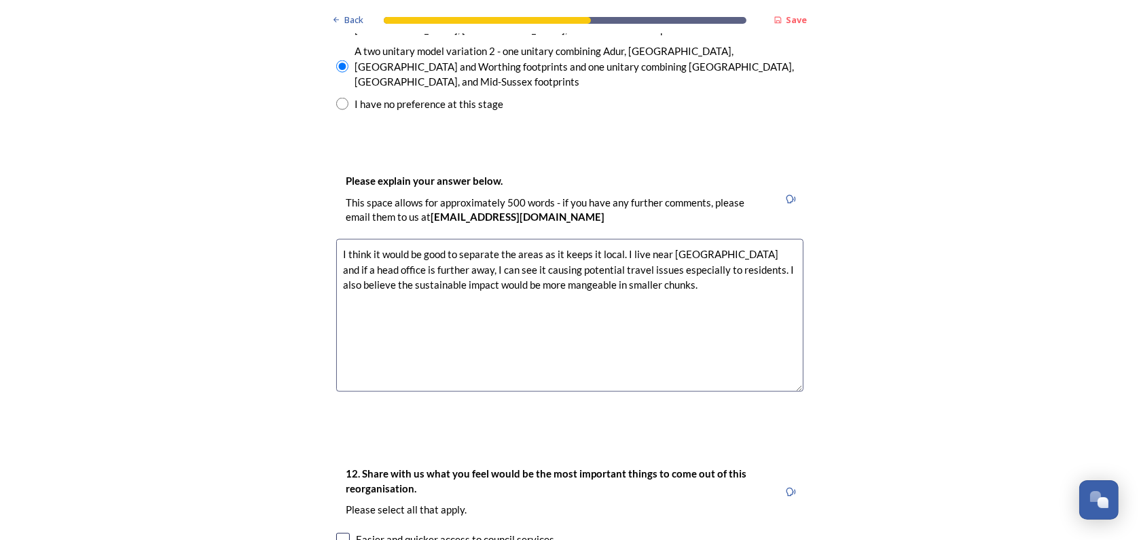
drag, startPoint x: 647, startPoint y: 218, endPoint x: 283, endPoint y: 181, distance: 365.9
click at [283, 181] on div "Back Save Prioritising future services As explained on our Shaping West Sussex …" at bounding box center [569, 267] width 1139 height 4746
type textarea "I think it would be good to separate the areas as it keeps it local. I live nea…"
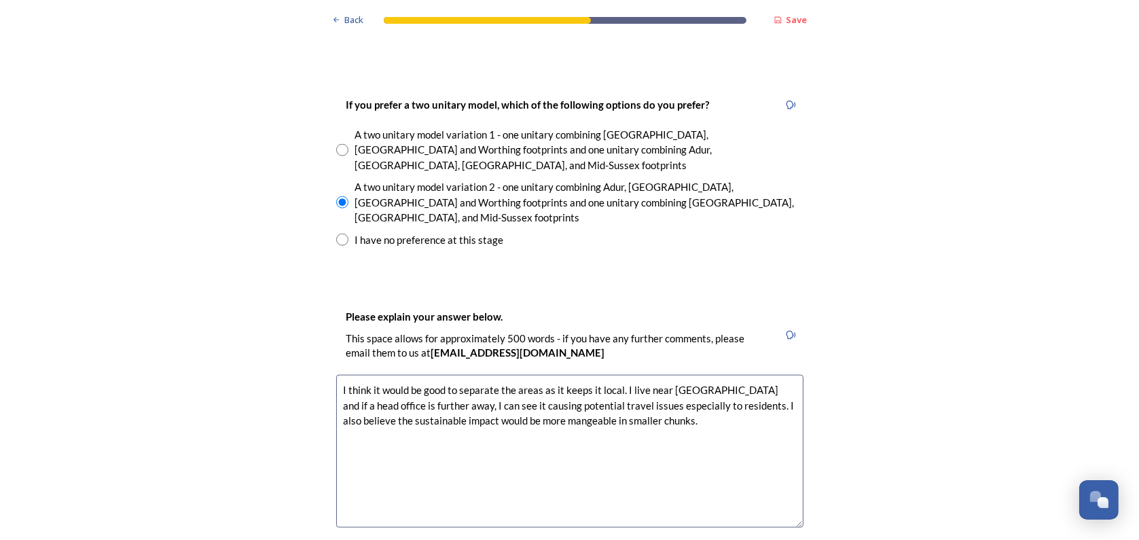
scroll to position [1902, 0]
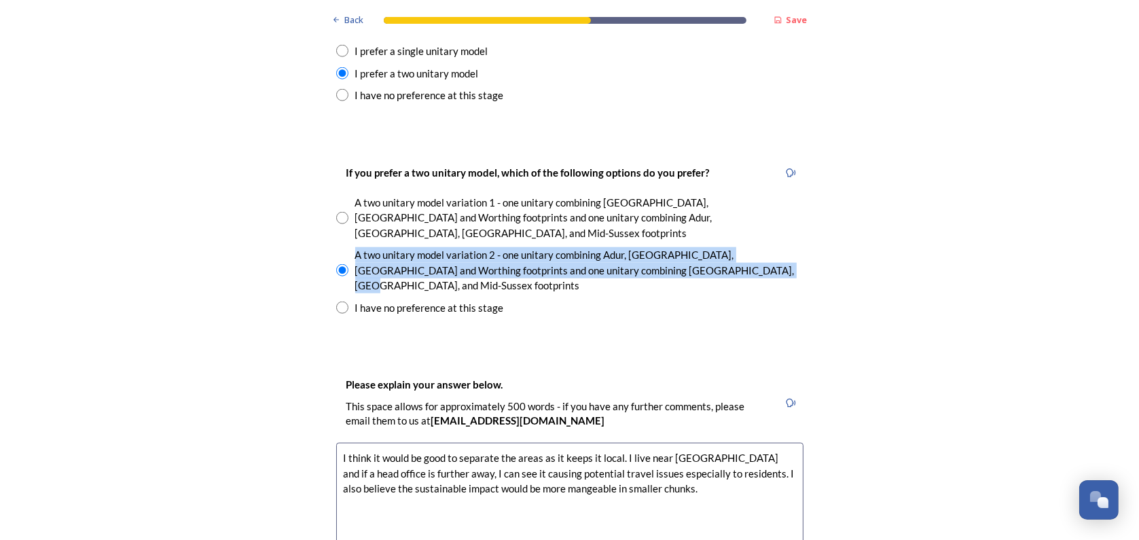
drag, startPoint x: 350, startPoint y: 197, endPoint x: 726, endPoint y: 209, distance: 376.5
click at [726, 247] on div "A two unitary model variation 2 - one unitary combining Adur, Arun, Chichester …" at bounding box center [579, 270] width 448 height 46
radio input "false"
copy div "A two unitary model variation 2 - one unitary combining Adur, Arun, Chichester …"
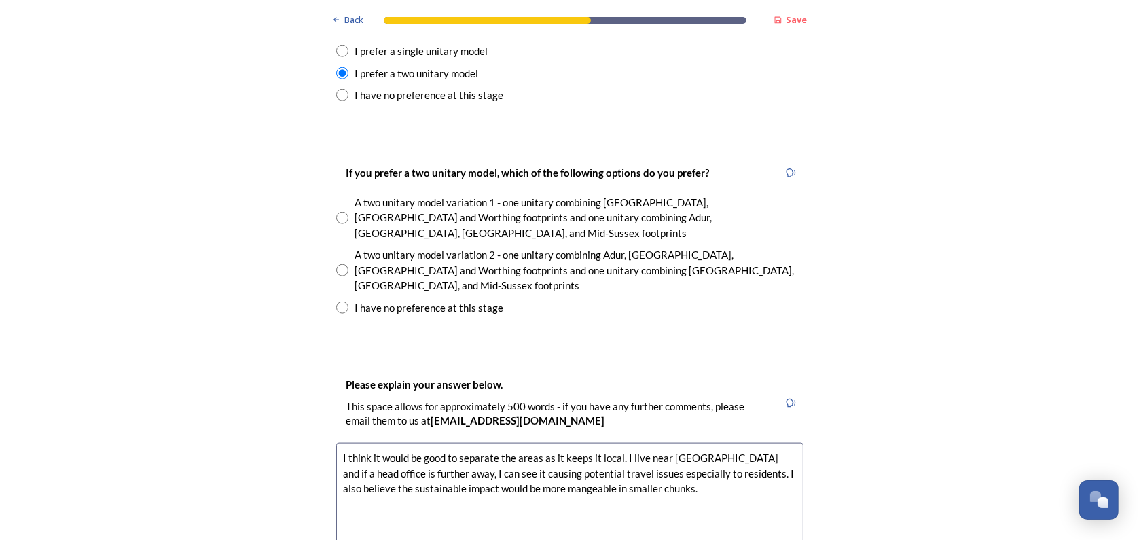
click at [655, 443] on textarea "I think it would be good to separate the areas as it keeps it local. I live nea…" at bounding box center [569, 519] width 467 height 153
drag, startPoint x: 652, startPoint y: 421, endPoint x: 334, endPoint y: 374, distance: 321.3
click at [336, 443] on textarea "I think it would be good to separate the areas as it keeps it local. I live nea…" at bounding box center [569, 519] width 467 height 153
paste textarea "n considering the implementation of sustainability initiatives across West Suss…"
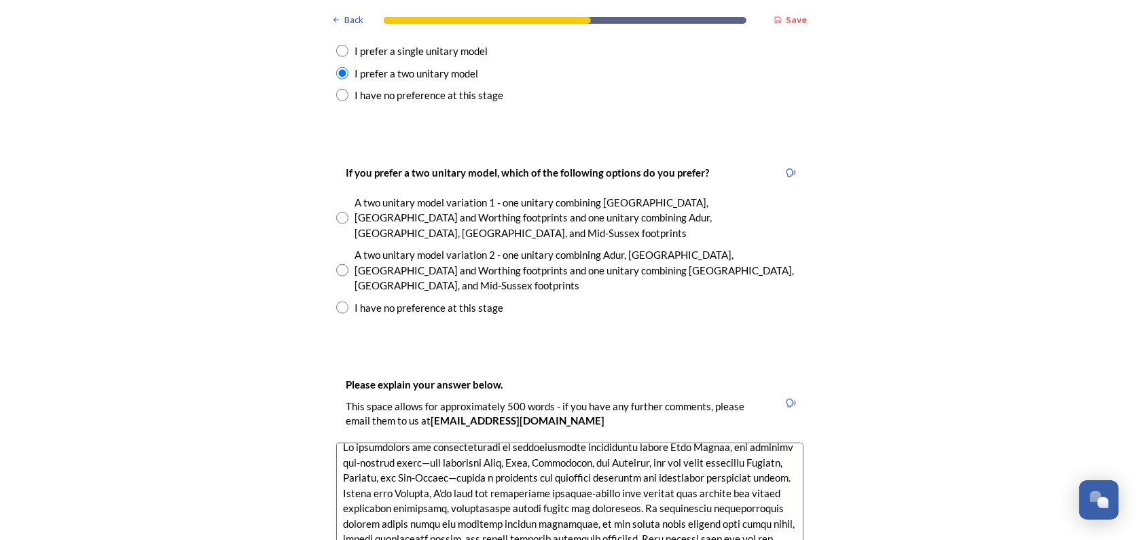
scroll to position [0, 0]
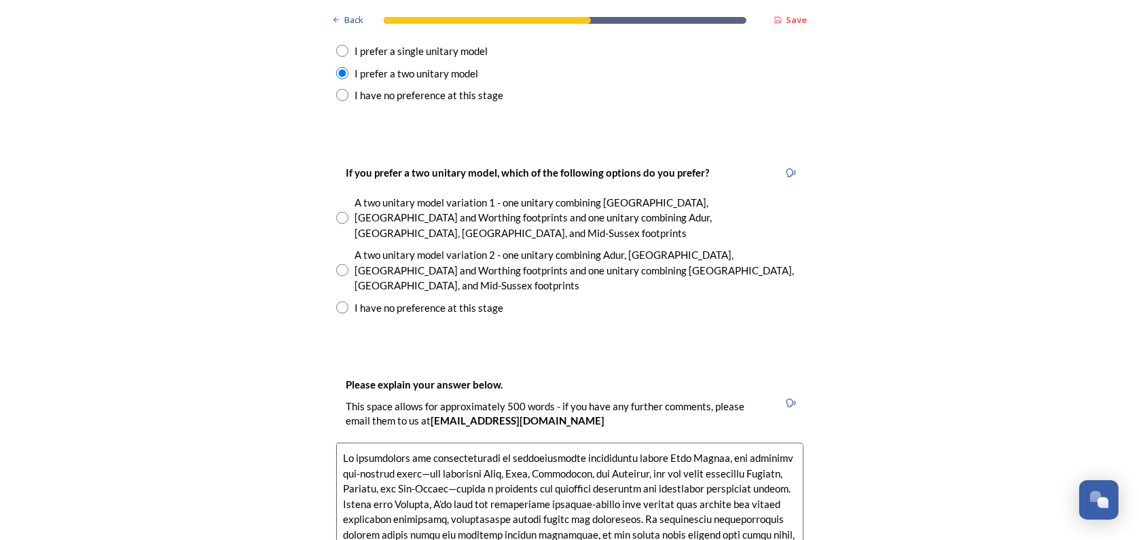
click at [429, 443] on textarea at bounding box center [569, 519] width 467 height 153
click at [786, 398] on icon at bounding box center [791, 403] width 10 height 10
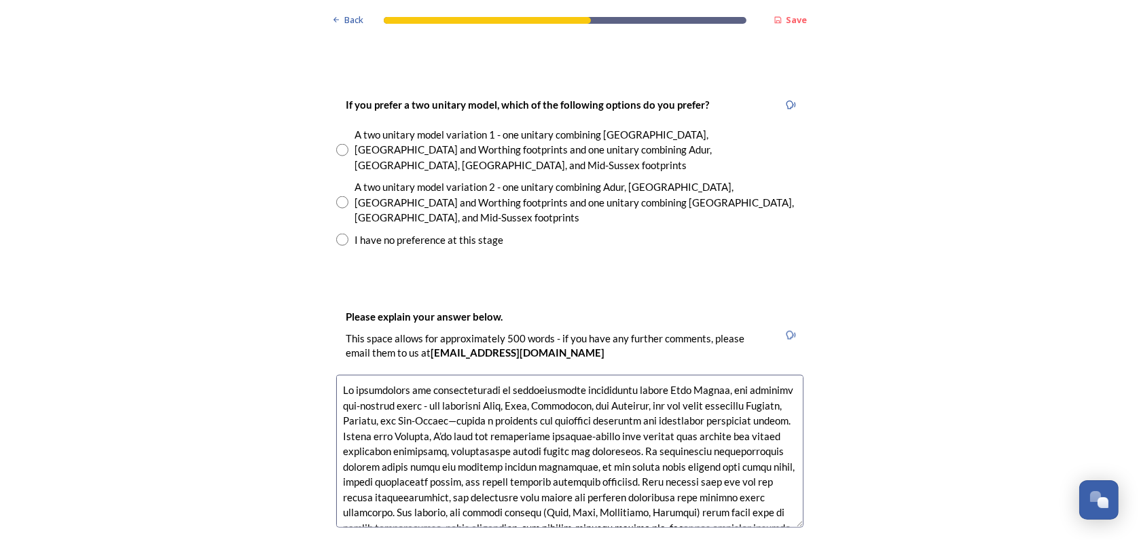
click at [344, 375] on textarea at bounding box center [569, 451] width 467 height 153
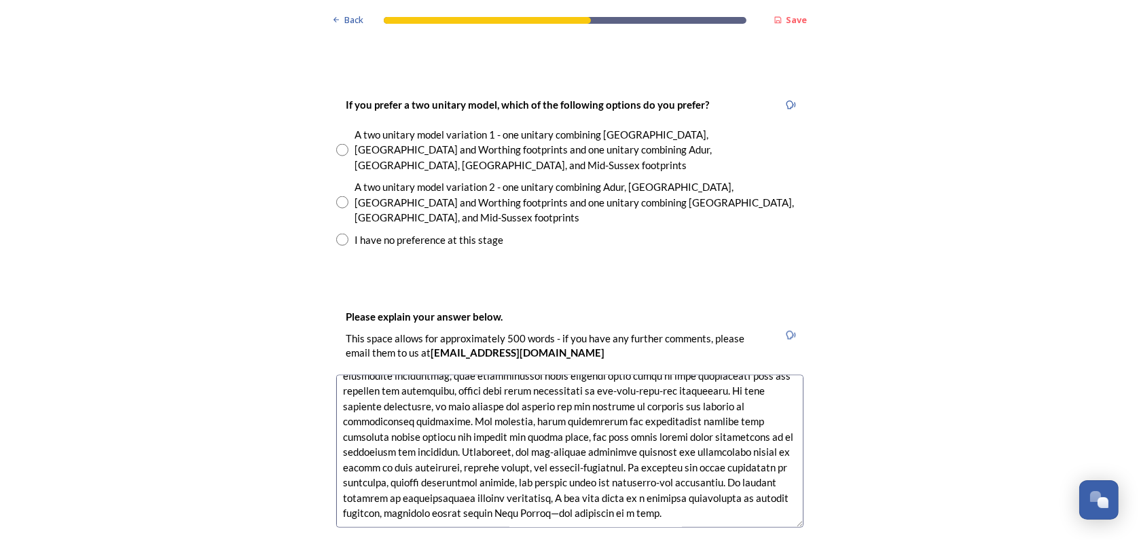
drag, startPoint x: 335, startPoint y: 319, endPoint x: 712, endPoint y: 480, distance: 410.3
click at [712, 480] on div "Please explain your answer below. This space allows for approximately 500 words…" at bounding box center [569, 424] width 489 height 259
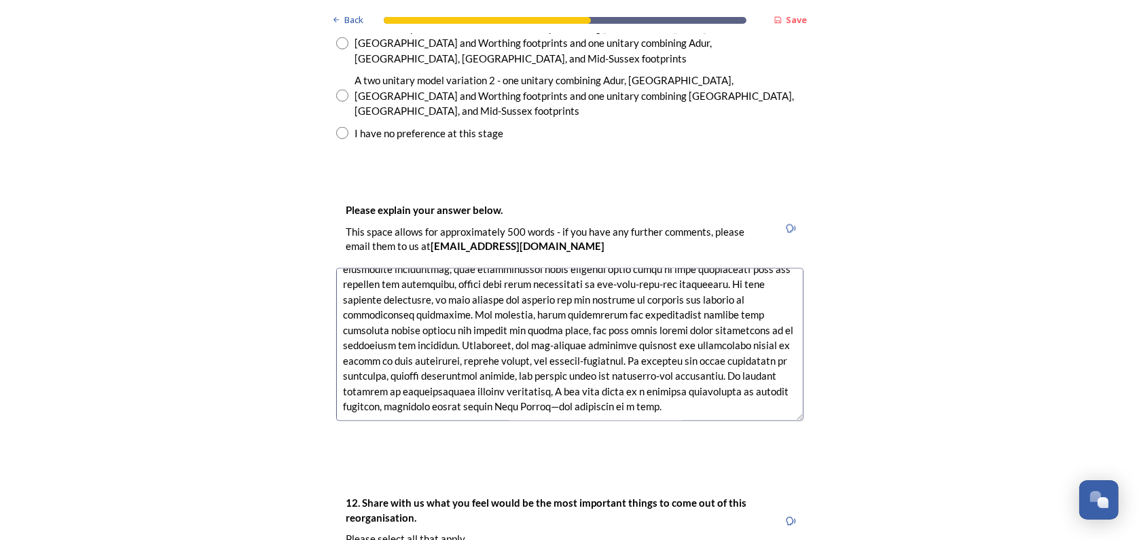
scroll to position [2106, 0]
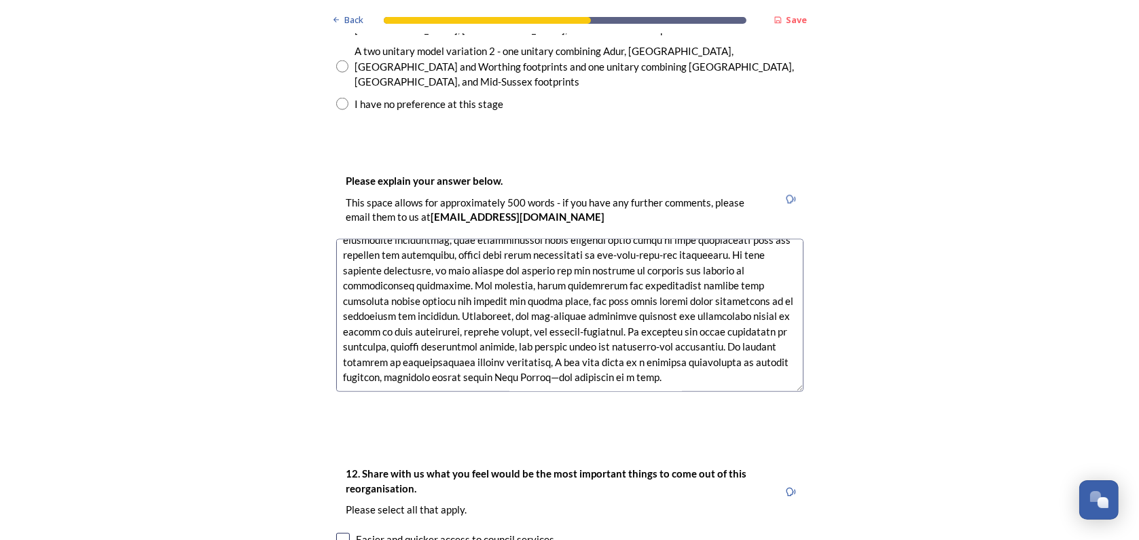
click at [712, 255] on textarea at bounding box center [569, 315] width 467 height 153
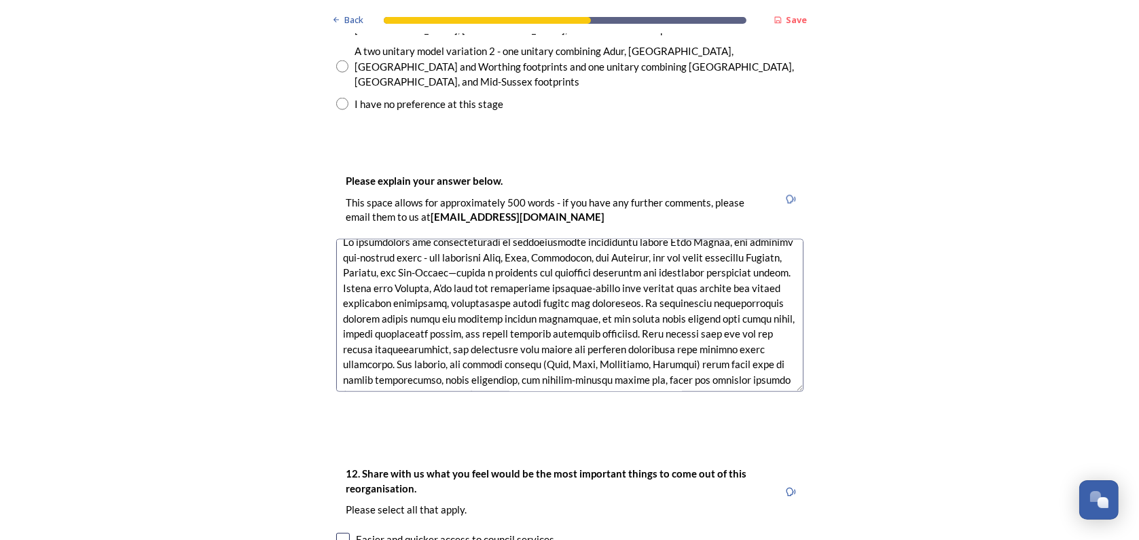
scroll to position [0, 0]
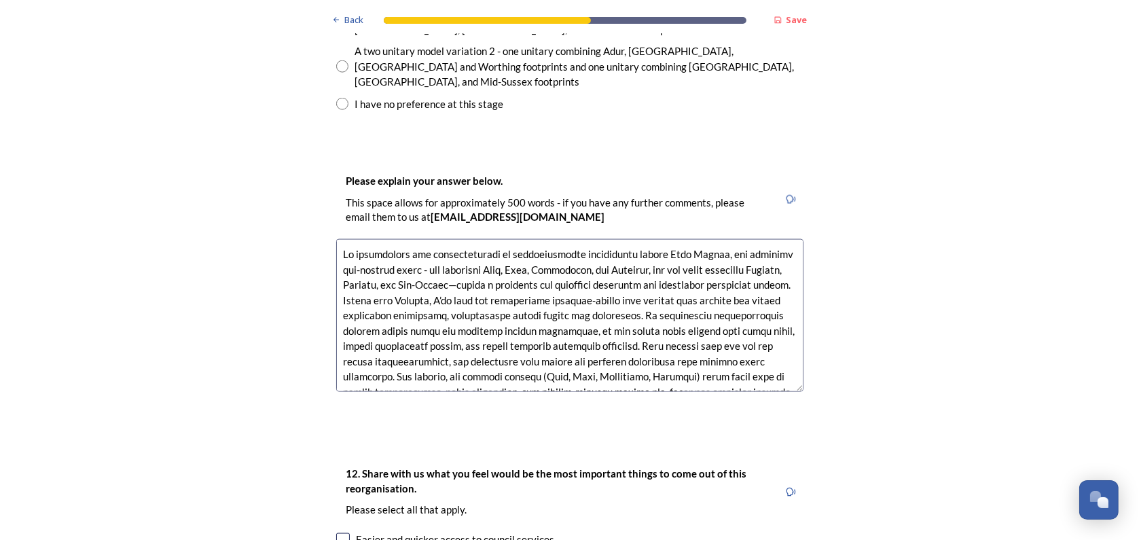
drag, startPoint x: 714, startPoint y: 310, endPoint x: 329, endPoint y: 161, distance: 412.8
click at [329, 161] on div "Please explain your answer below. This space allows for approximately 500 words…" at bounding box center [569, 288] width 489 height 259
paste textarea "From my perspective, the idea of creating two unitary authorities - one combini…"
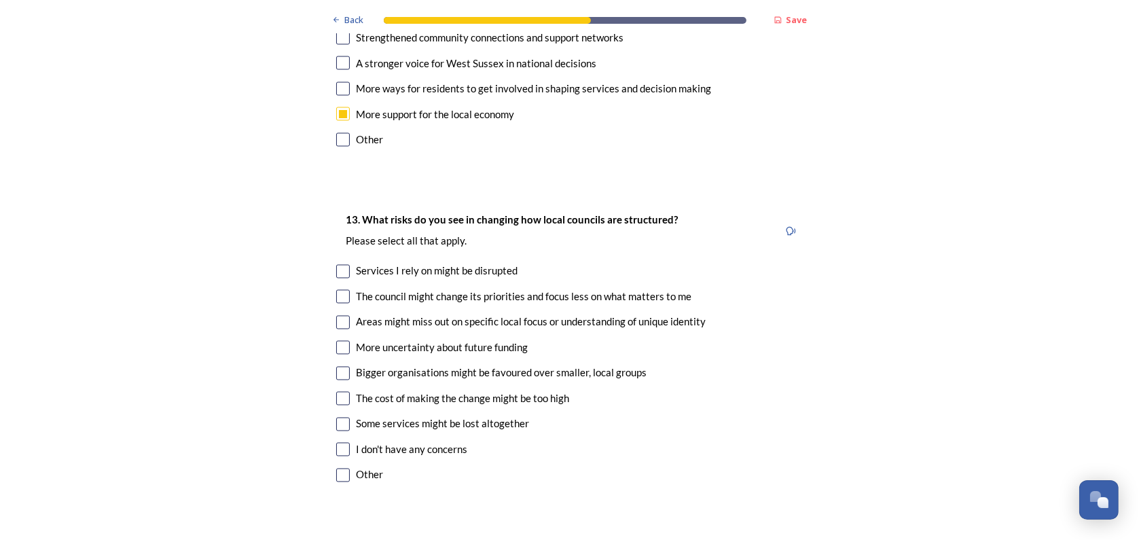
scroll to position [2785, 0]
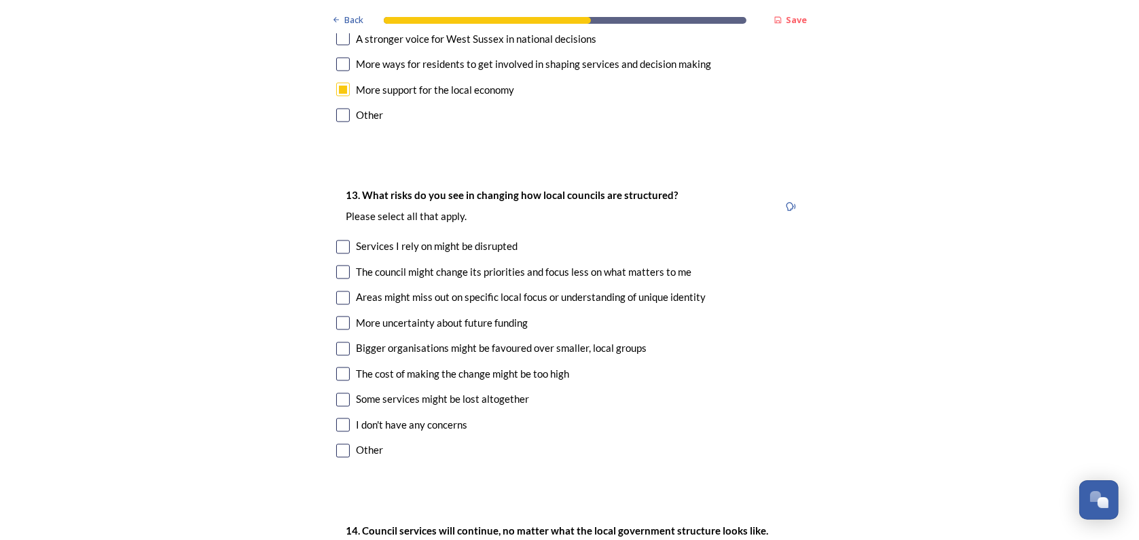
type textarea "From my perspective, the idea of creating two unitary authorities - one combini…"
click at [343, 266] on input "checkbox" at bounding box center [343, 273] width 14 height 14
checkbox input "true"
click at [338, 291] on input "checkbox" at bounding box center [343, 298] width 14 height 14
checkbox input "true"
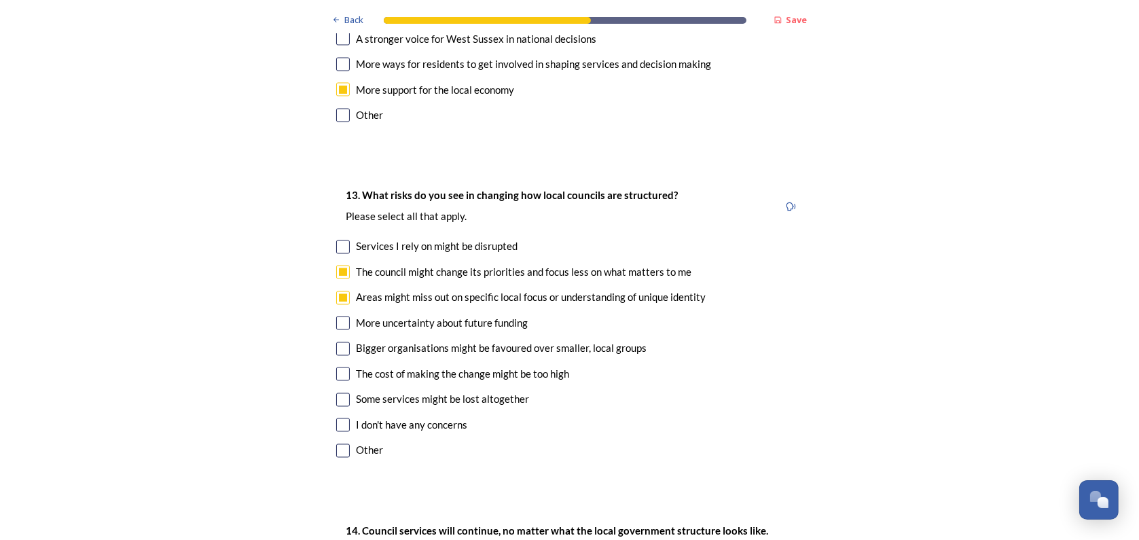
click at [336, 317] on input "checkbox" at bounding box center [343, 324] width 14 height 14
checkbox input "true"
click at [336, 342] on input "checkbox" at bounding box center [343, 349] width 14 height 14
checkbox input "true"
click at [337, 367] on input "checkbox" at bounding box center [343, 374] width 14 height 14
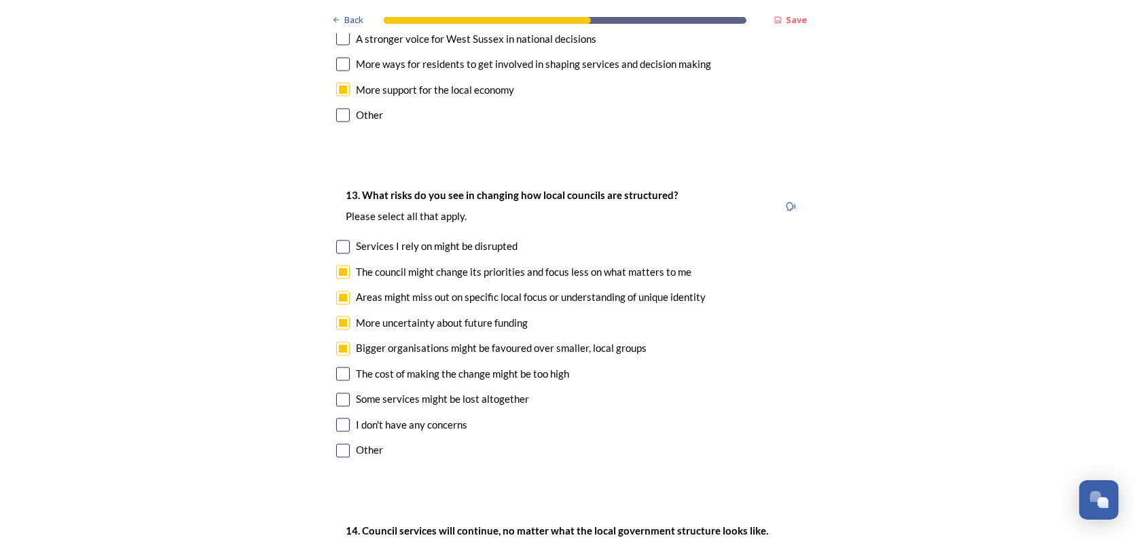
checkbox input "true"
click at [337, 393] on input "checkbox" at bounding box center [343, 400] width 14 height 14
checkbox input "true"
click at [336, 266] on input "checkbox" at bounding box center [343, 273] width 14 height 14
checkbox input "false"
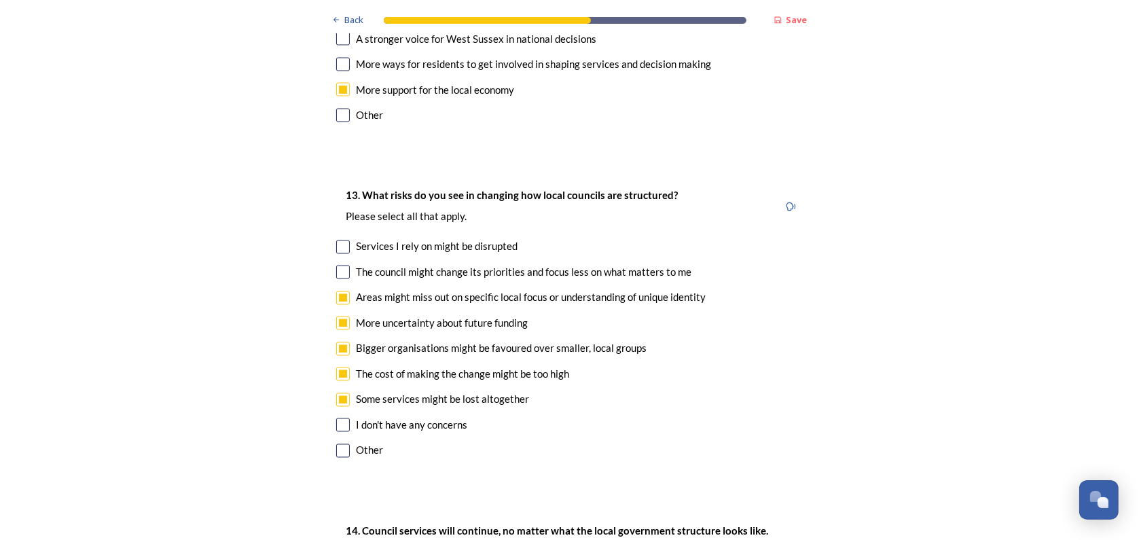
drag, startPoint x: 335, startPoint y: 222, endPoint x: 335, endPoint y: 232, distance: 9.5
click at [336, 291] on input "checkbox" at bounding box center [343, 298] width 14 height 14
checkbox input "false"
click at [336, 317] on input "checkbox" at bounding box center [343, 324] width 14 height 14
checkbox input "false"
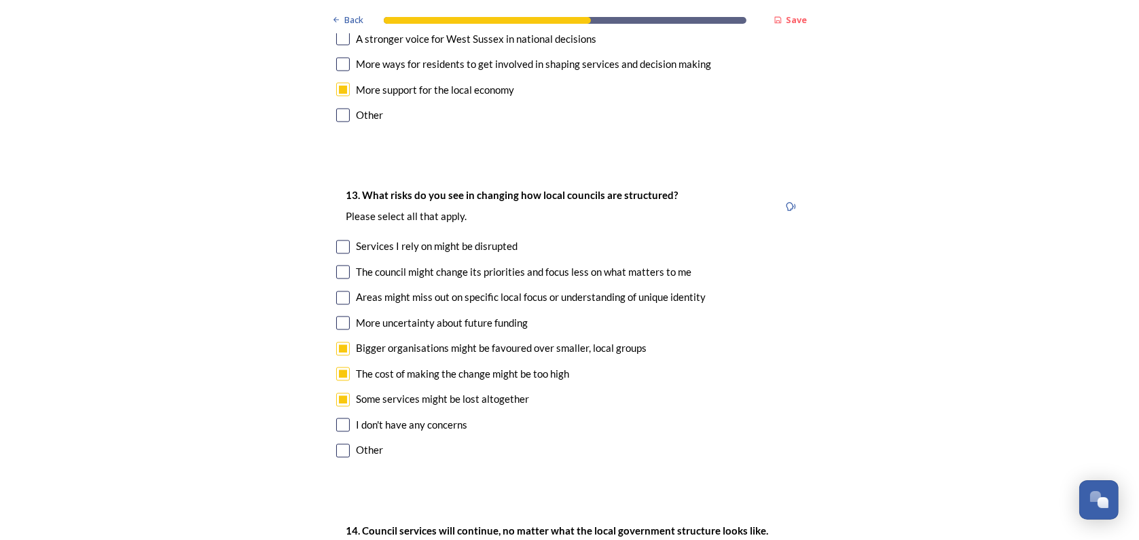
click at [336, 342] on input "checkbox" at bounding box center [343, 349] width 14 height 14
checkbox input "false"
click at [337, 367] on input "checkbox" at bounding box center [343, 374] width 14 height 14
checkbox input "false"
click at [336, 393] on input "checkbox" at bounding box center [343, 400] width 14 height 14
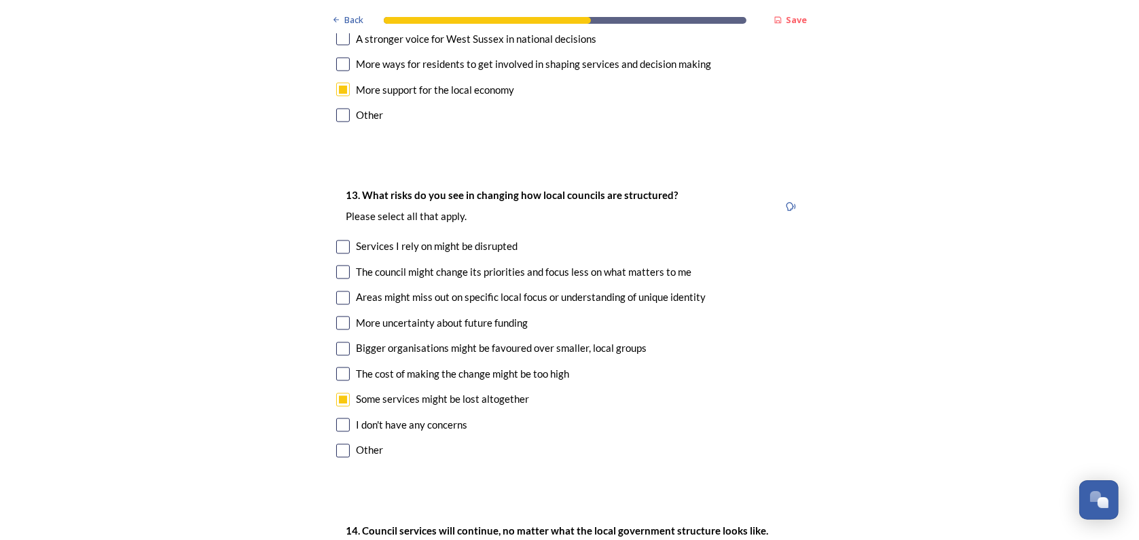
checkbox input "false"
click at [338, 418] on input "checkbox" at bounding box center [343, 425] width 14 height 14
checkbox input "true"
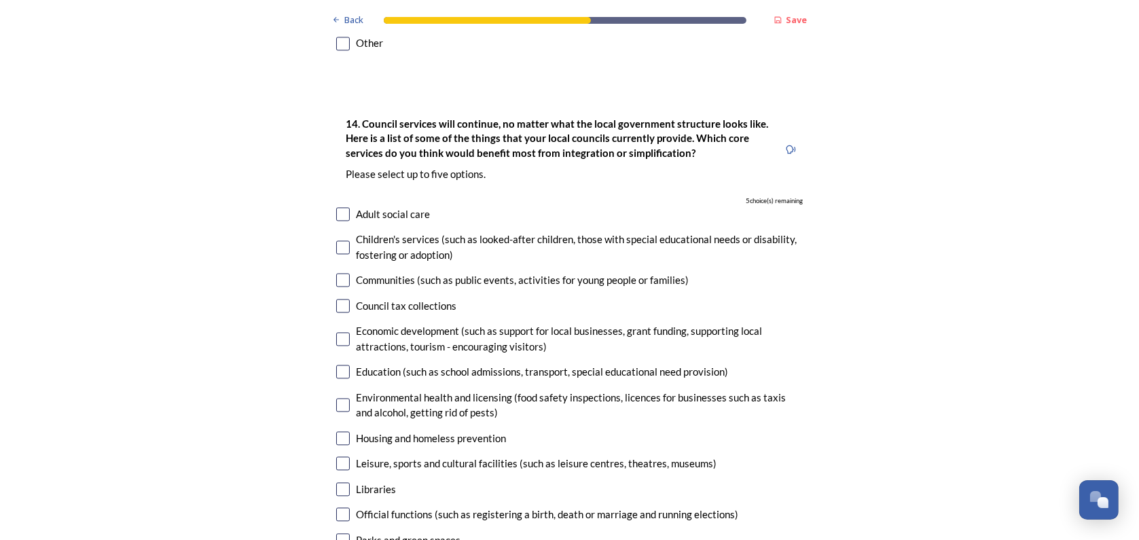
scroll to position [3260, 0]
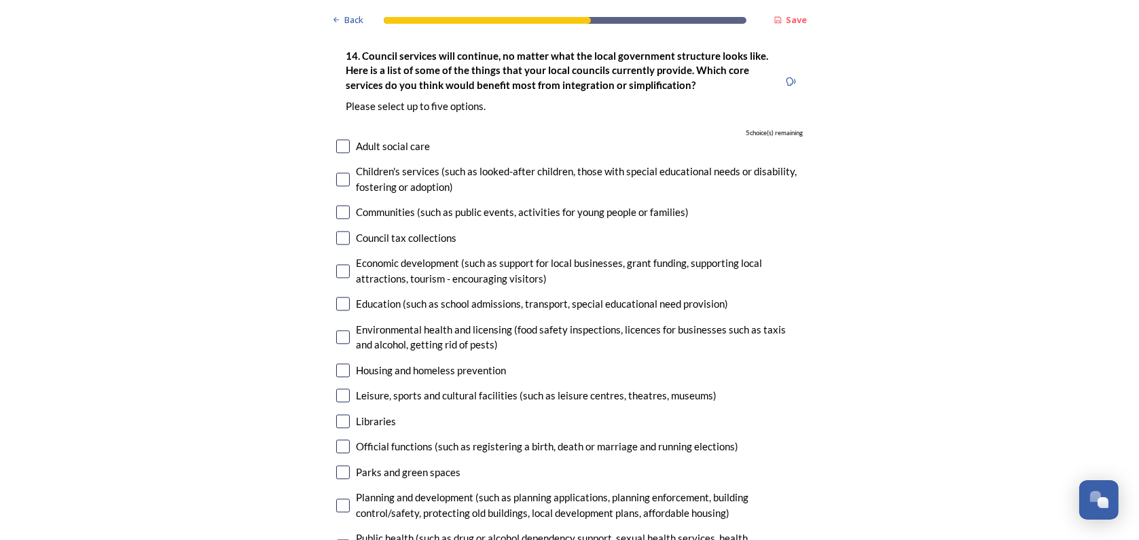
click at [329, 165] on div "14. Council services will continue, no matter what the local government structu…" at bounding box center [569, 370] width 489 height 672
click at [336, 231] on input "checkbox" at bounding box center [343, 238] width 14 height 14
checkbox input "true"
click at [340, 330] on input "checkbox" at bounding box center [343, 337] width 14 height 14
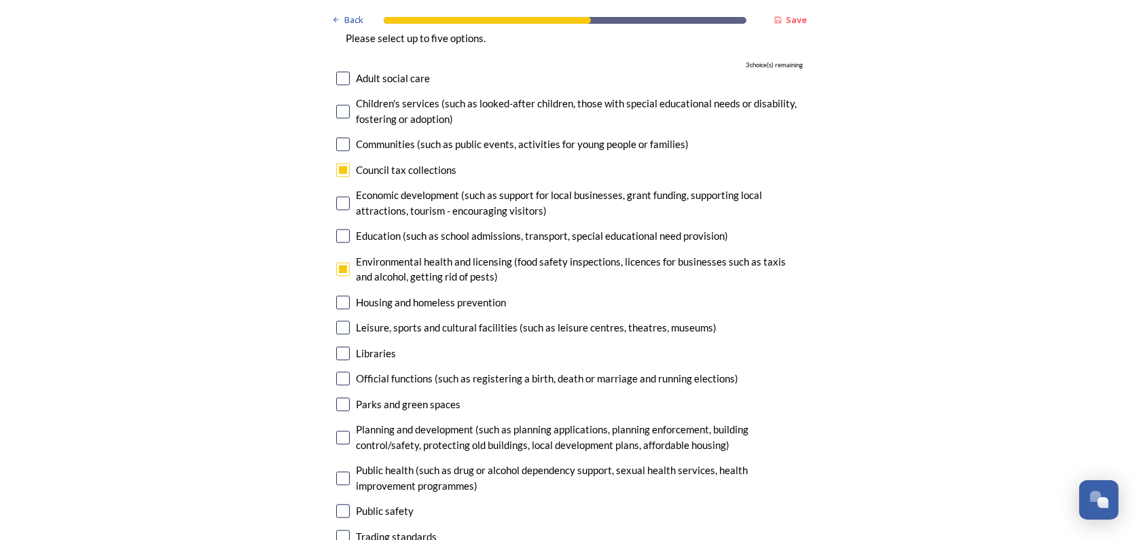
click at [336, 262] on input "checkbox" at bounding box center [343, 269] width 14 height 14
checkbox input "false"
click at [337, 321] on input "checkbox" at bounding box center [343, 328] width 14 height 14
checkbox input "true"
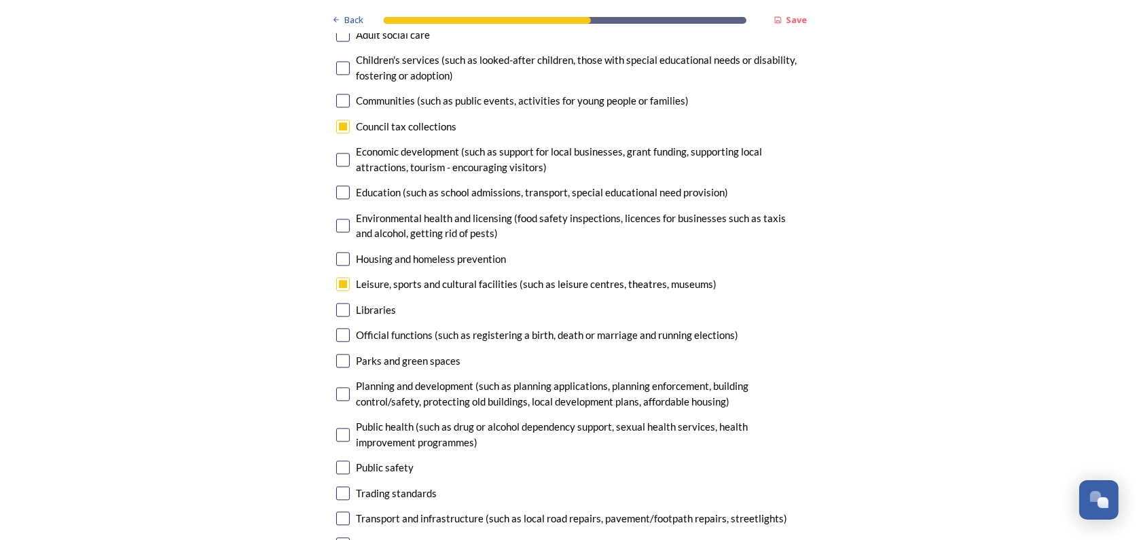
scroll to position [3396, 0]
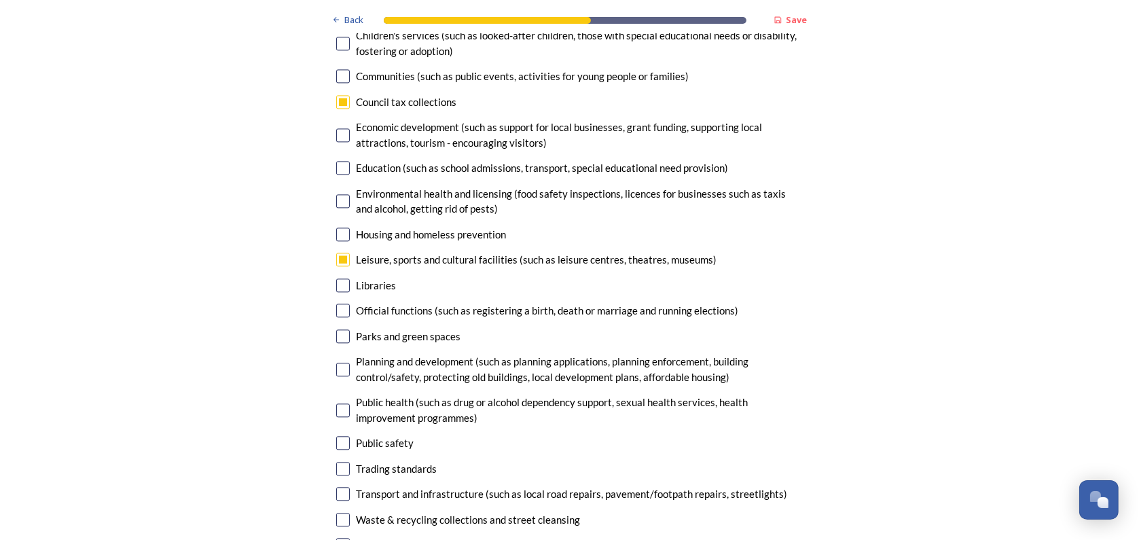
click at [340, 329] on input "checkbox" at bounding box center [343, 336] width 14 height 14
checkbox input "true"
click at [343, 436] on input "checkbox" at bounding box center [343, 443] width 14 height 14
checkbox input "true"
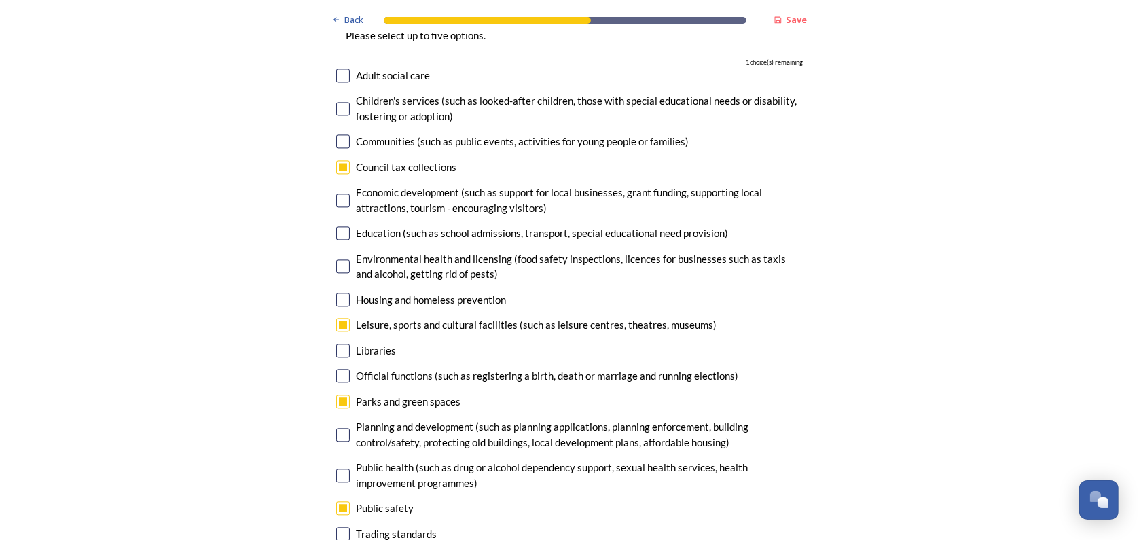
scroll to position [3192, 0]
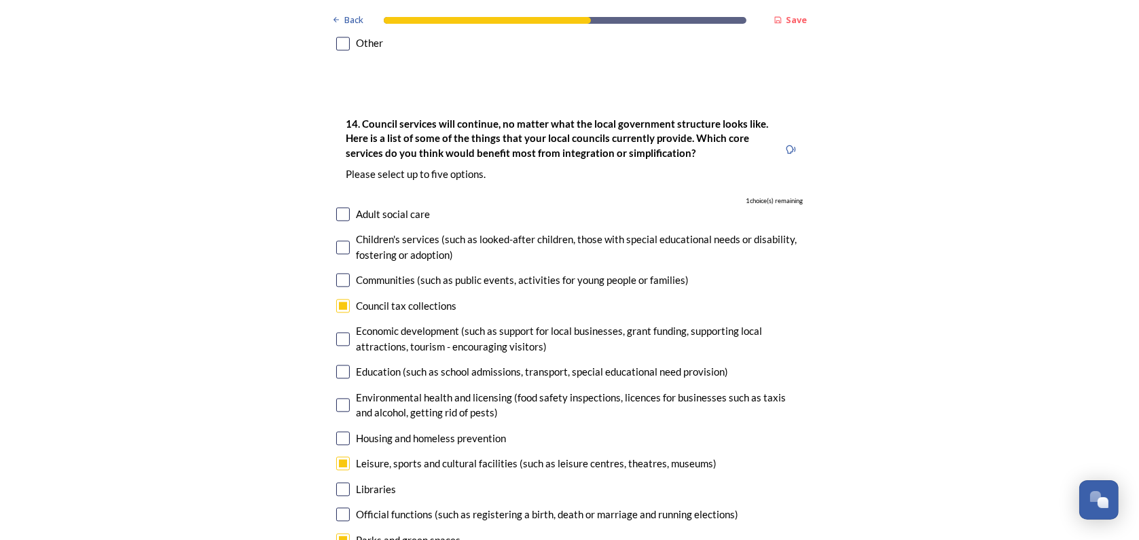
click at [336, 299] on input "checkbox" at bounding box center [343, 306] width 14 height 14
checkbox input "false"
click at [336, 456] on input "checkbox" at bounding box center [343, 463] width 14 height 14
checkbox input "false"
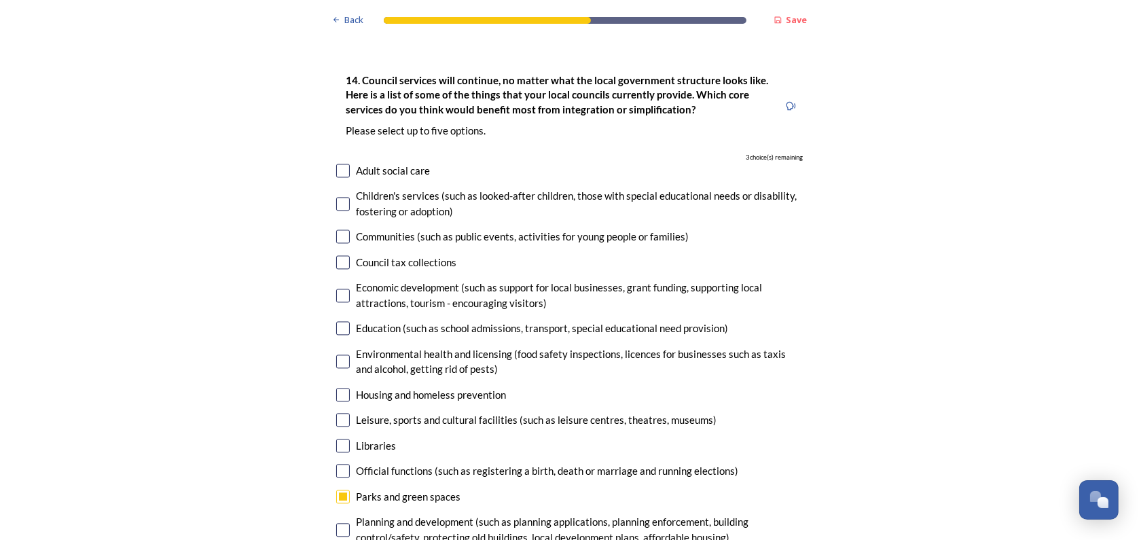
scroll to position [3260, 0]
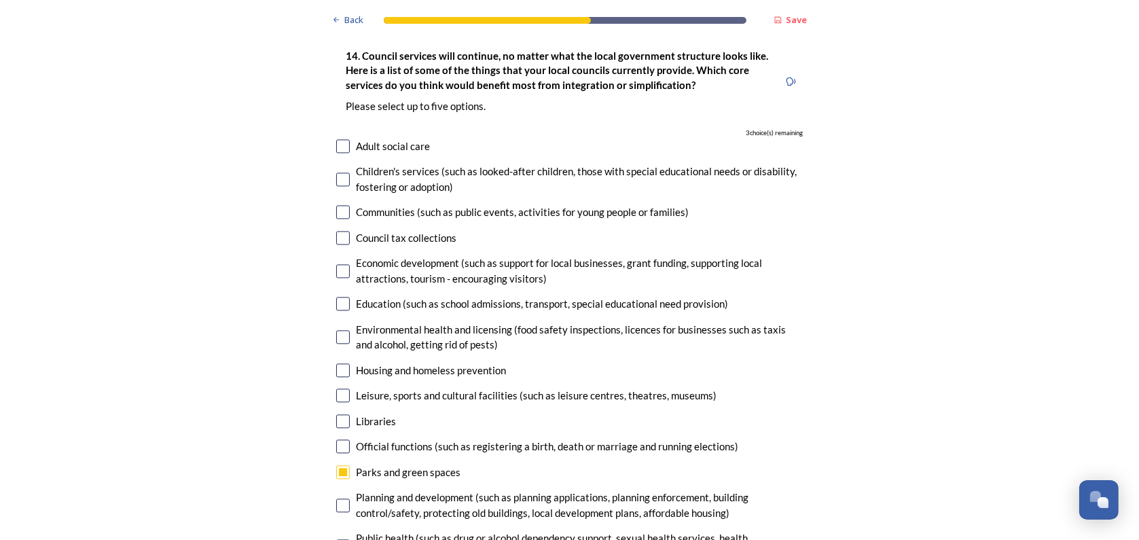
click at [336, 465] on input "checkbox" at bounding box center [343, 472] width 14 height 14
checkbox input "false"
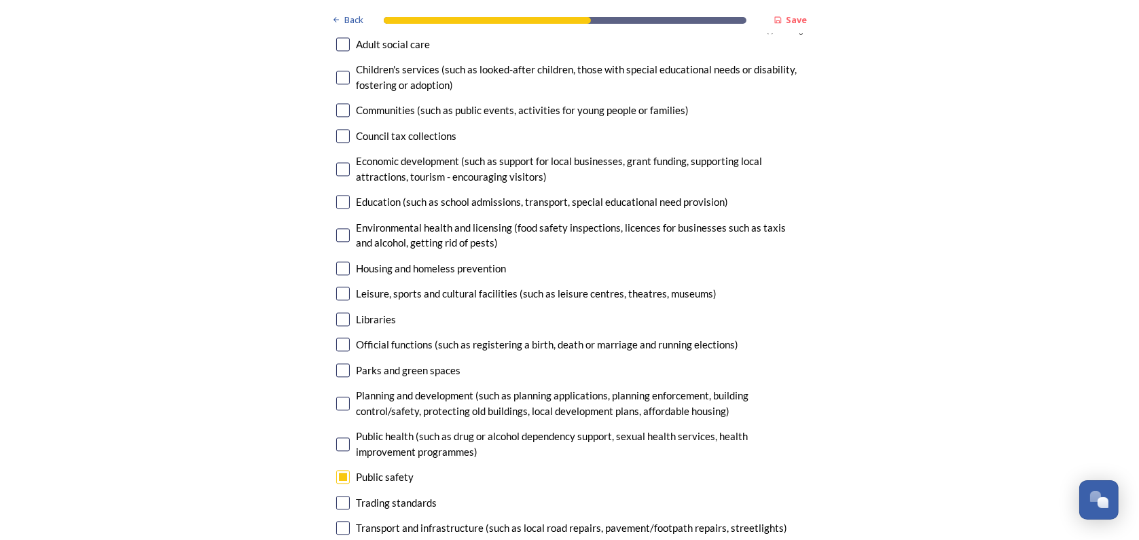
scroll to position [3396, 0]
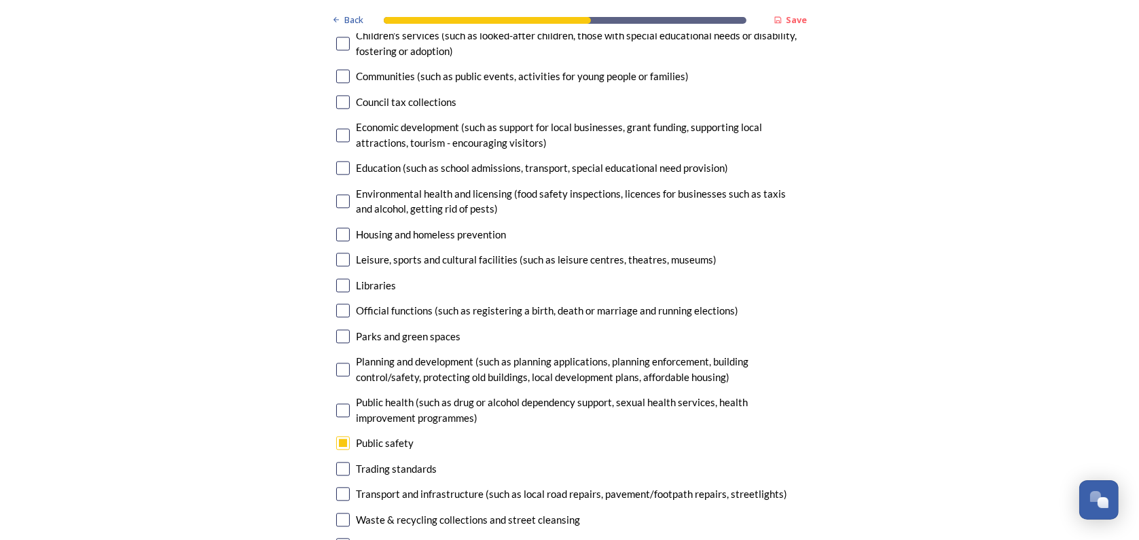
click at [336, 436] on input "checkbox" at bounding box center [343, 443] width 14 height 14
checkbox input "false"
click at [337, 487] on input "checkbox" at bounding box center [343, 494] width 14 height 14
checkbox input "true"
click at [338, 513] on input "checkbox" at bounding box center [343, 520] width 14 height 14
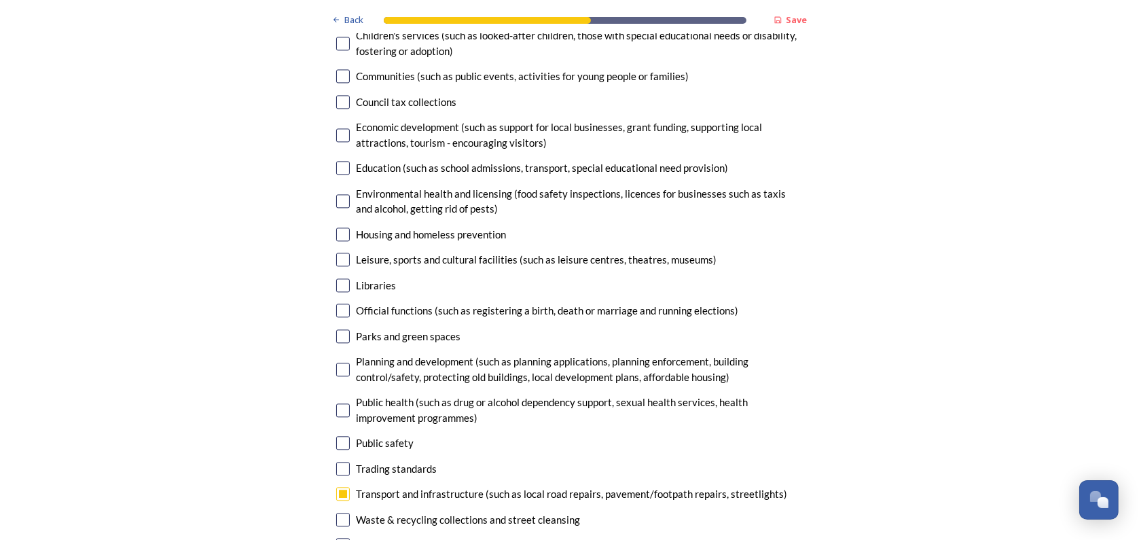
checkbox input "true"
click at [340, 538] on input "checkbox" at bounding box center [343, 545] width 14 height 14
checkbox input "true"
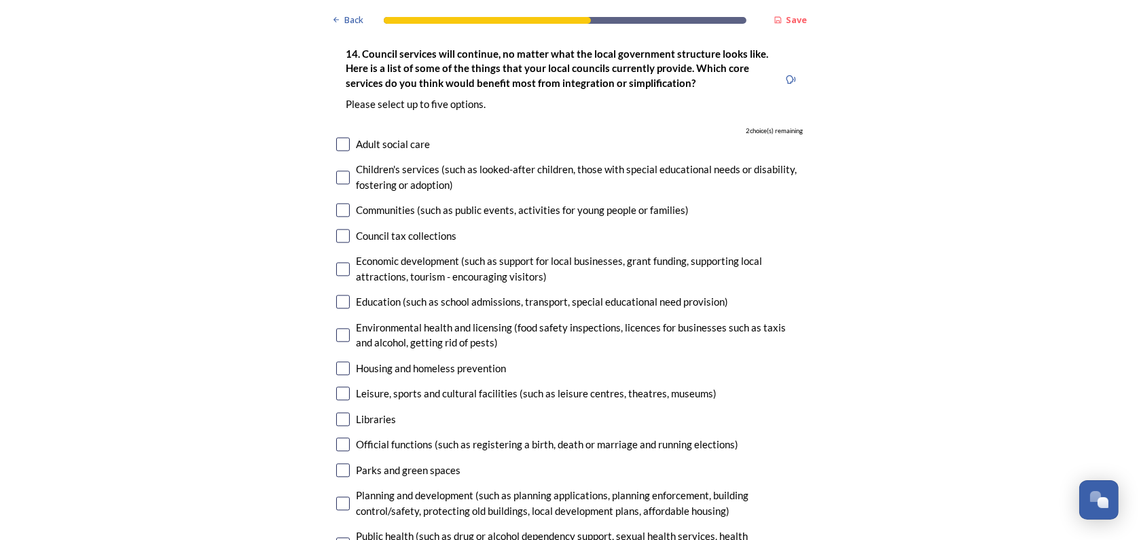
scroll to position [3260, 0]
click at [336, 264] on input "checkbox" at bounding box center [343, 271] width 14 height 14
checkbox input "true"
click at [336, 330] on input "checkbox" at bounding box center [343, 337] width 14 height 14
checkbox input "true"
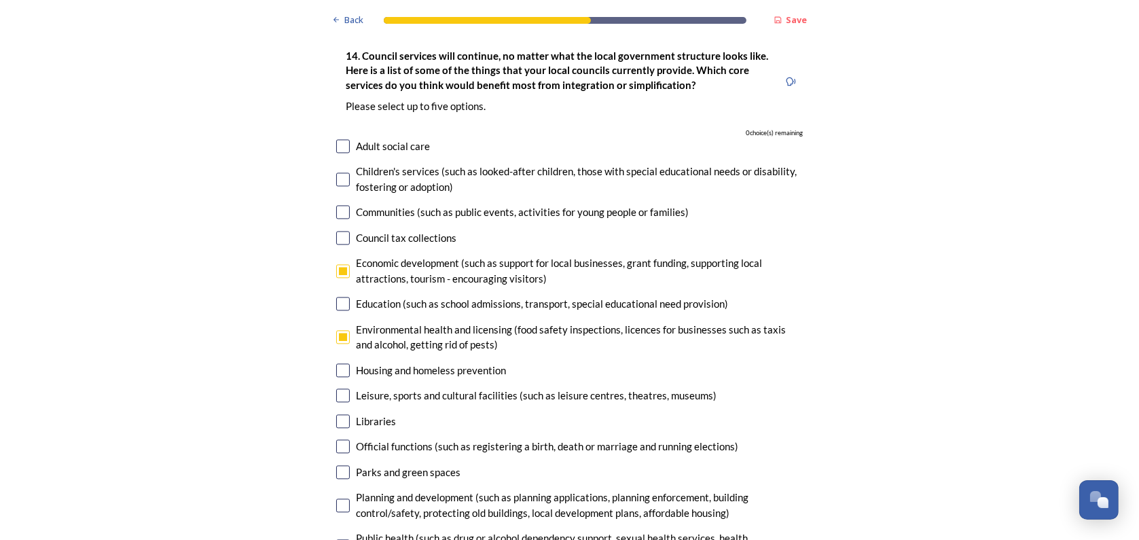
click at [336, 465] on input "checkbox" at bounding box center [343, 472] width 14 height 14
checkbox input "false"
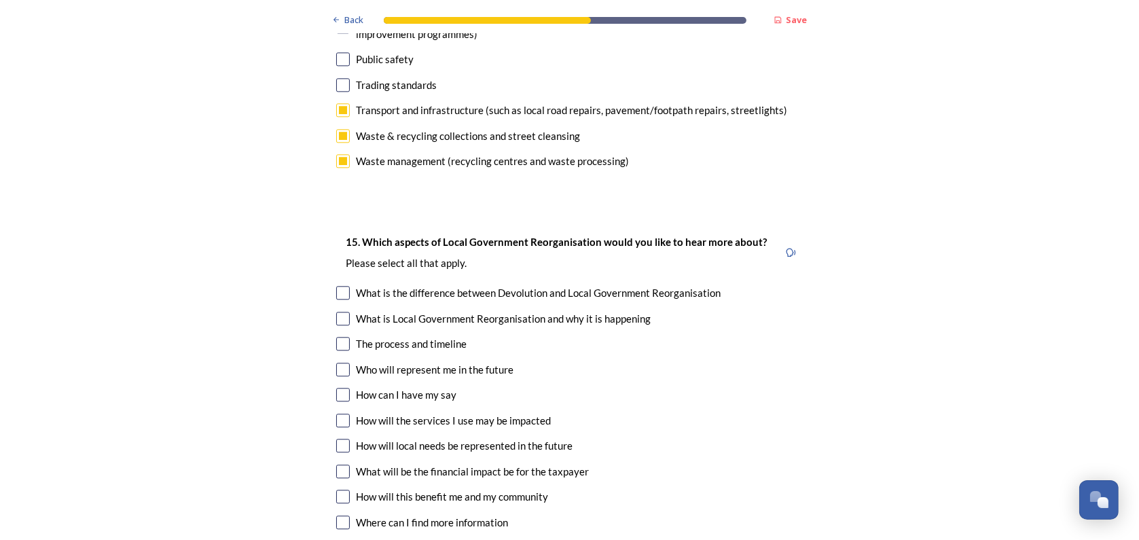
scroll to position [3804, 0]
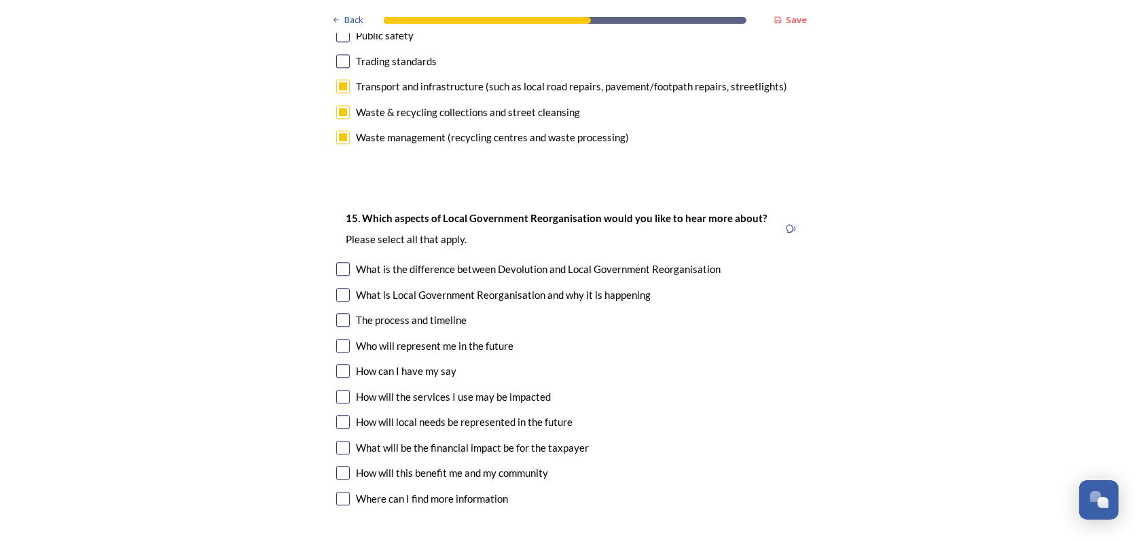
click at [345, 440] on div "What will be the financial impact be for the taxpayer" at bounding box center [569, 448] width 467 height 16
checkbox input "true"
click at [336, 313] on input "checkbox" at bounding box center [343, 320] width 14 height 14
checkbox input "true"
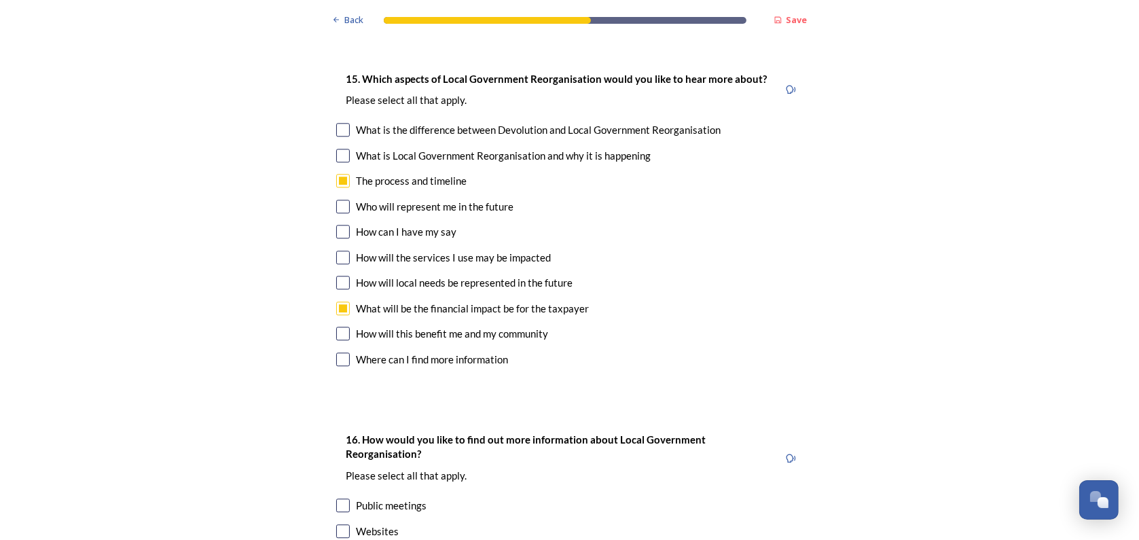
scroll to position [4075, 0]
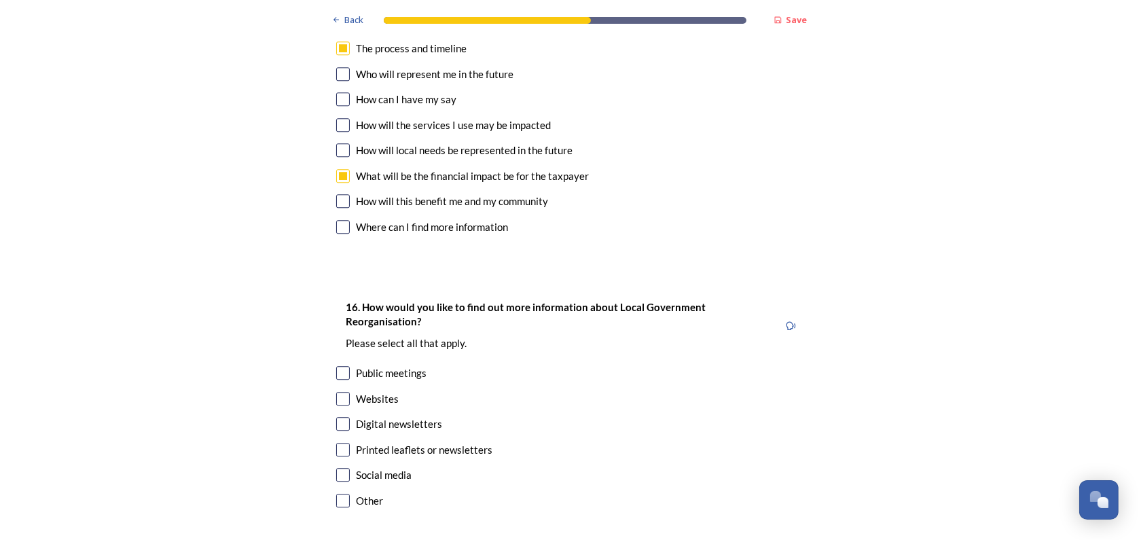
click at [338, 392] on input "checkbox" at bounding box center [343, 399] width 14 height 14
checkbox input "true"
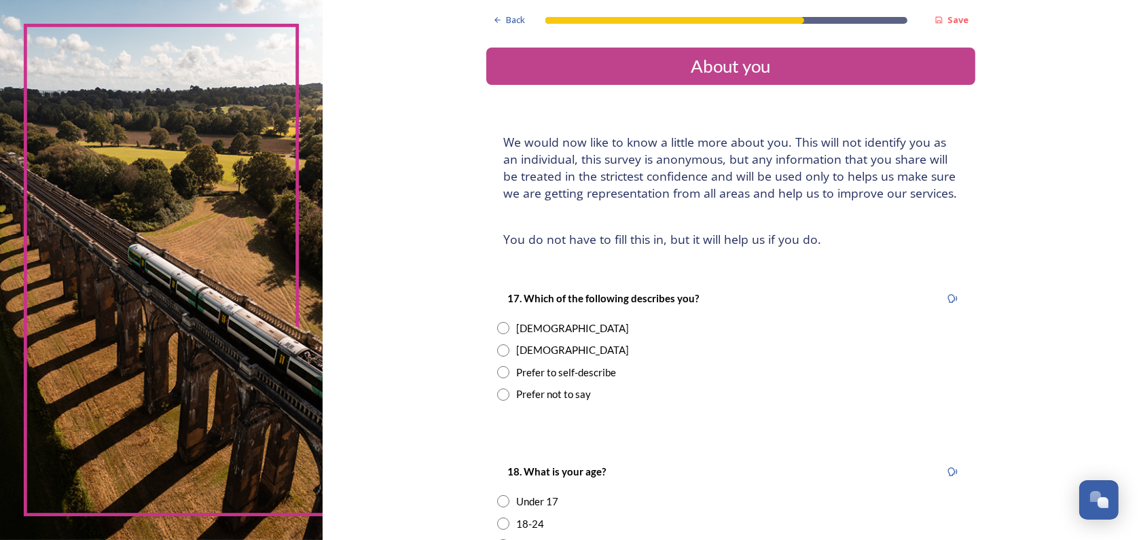
click at [510, 331] on div "Female" at bounding box center [730, 329] width 467 height 16
radio input "true"
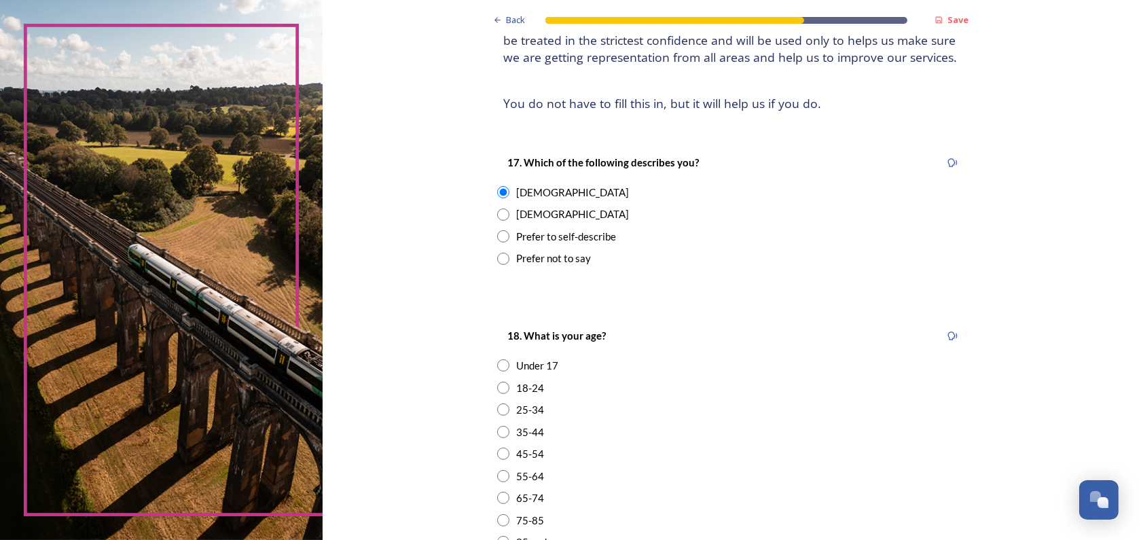
click at [523, 426] on div "35-44" at bounding box center [530, 433] width 28 height 16
radio input "true"
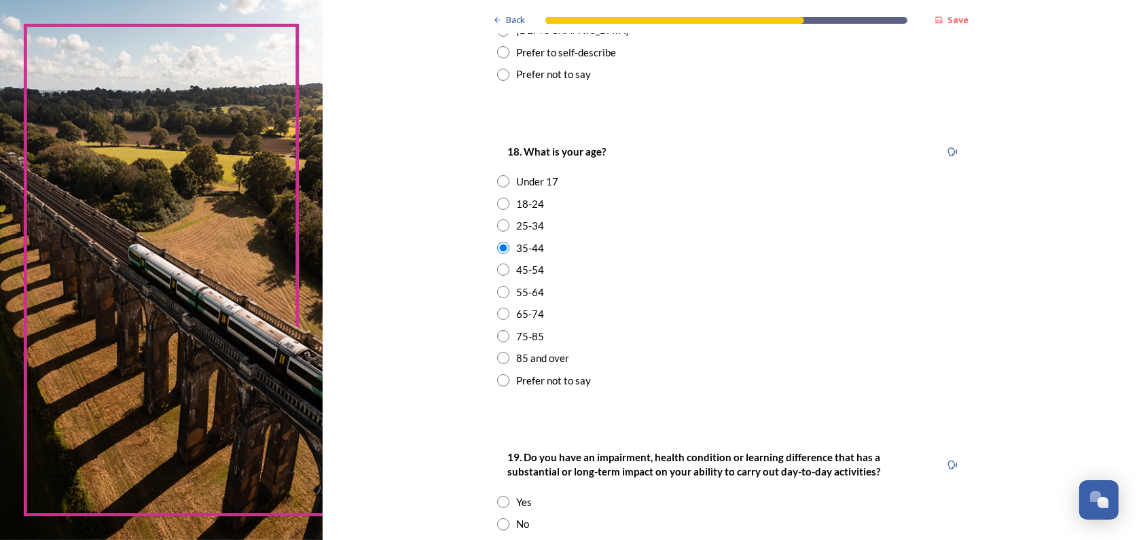
scroll to position [408, 0]
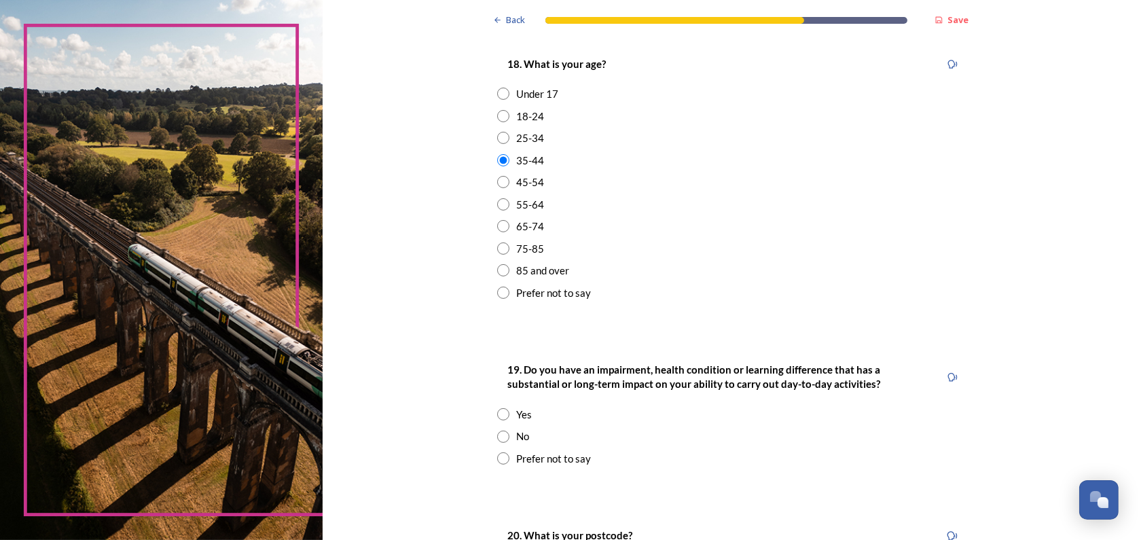
click at [519, 435] on div "No" at bounding box center [522, 437] width 13 height 16
radio input "true"
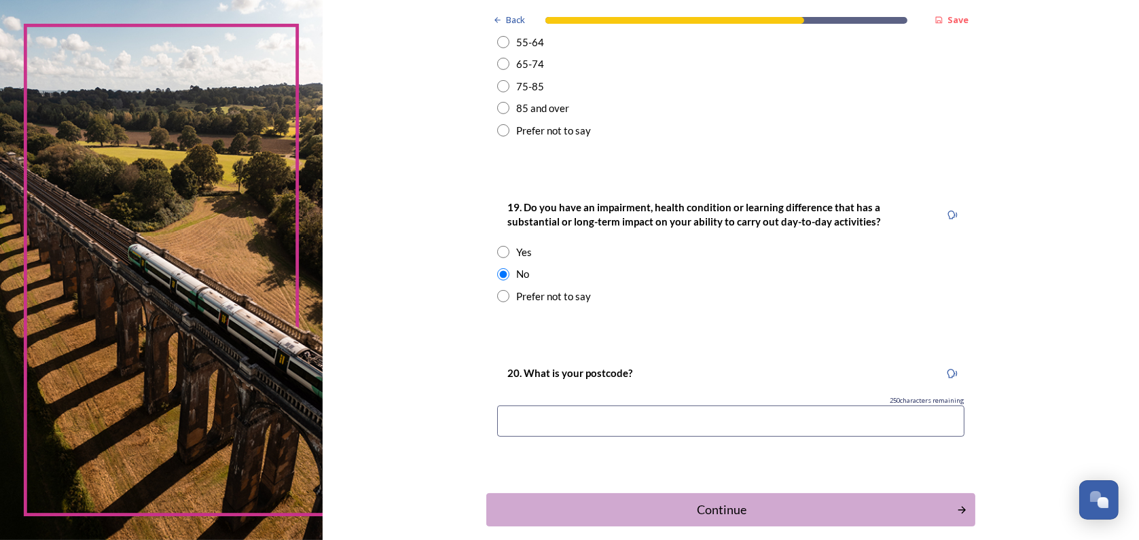
scroll to position [611, 0]
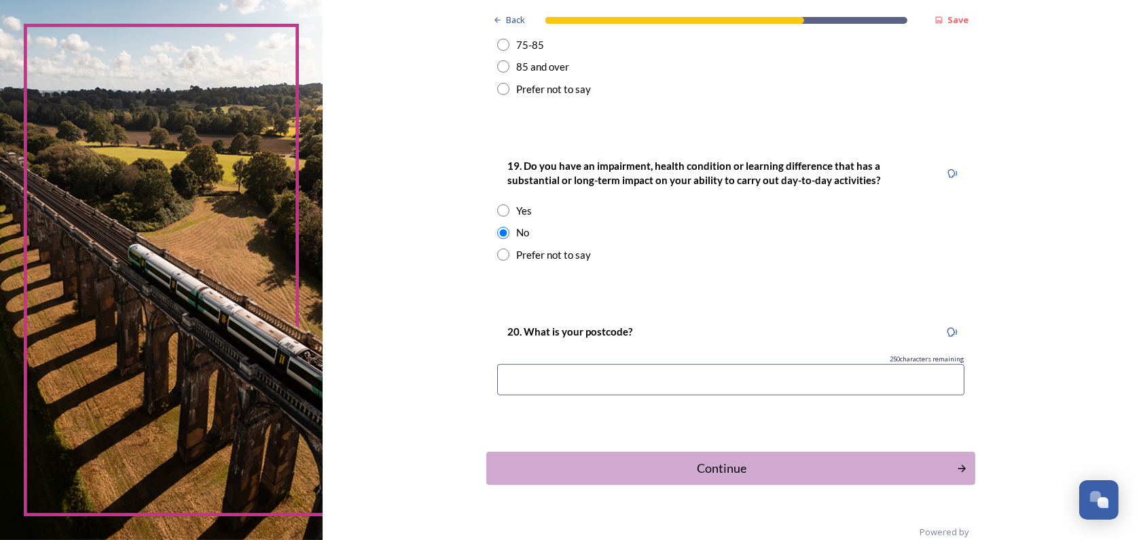
click at [589, 368] on input at bounding box center [730, 379] width 467 height 31
type input "RH17 6NJ"
click at [691, 470] on div "Continue" at bounding box center [722, 468] width 460 height 18
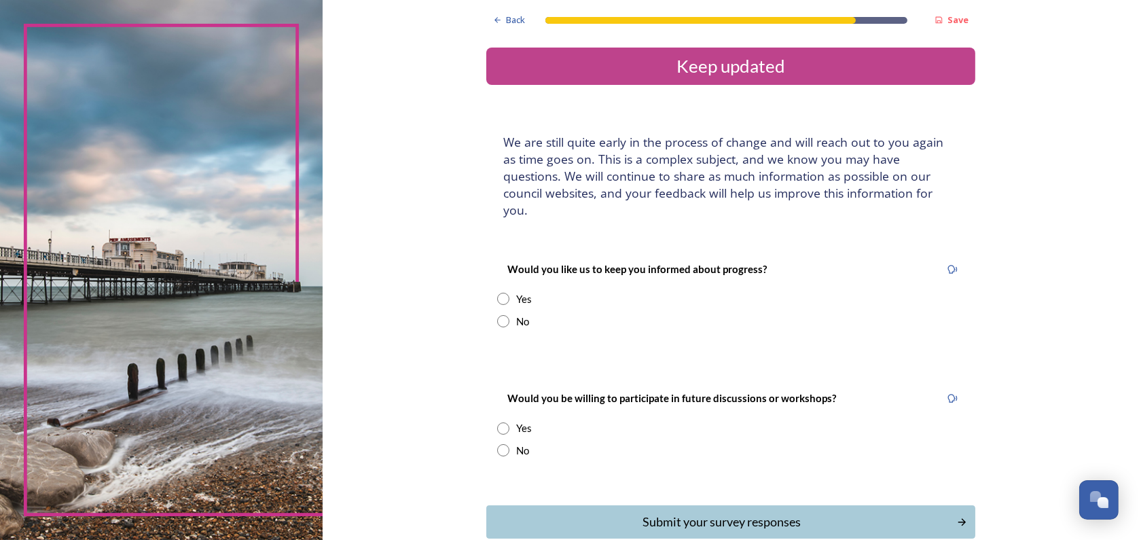
click at [497, 315] on input "radio" at bounding box center [503, 321] width 12 height 12
radio input "true"
click at [497, 444] on input "radio" at bounding box center [503, 450] width 12 height 12
radio input "true"
click at [634, 513] on div "Submit your survey responses" at bounding box center [722, 522] width 460 height 18
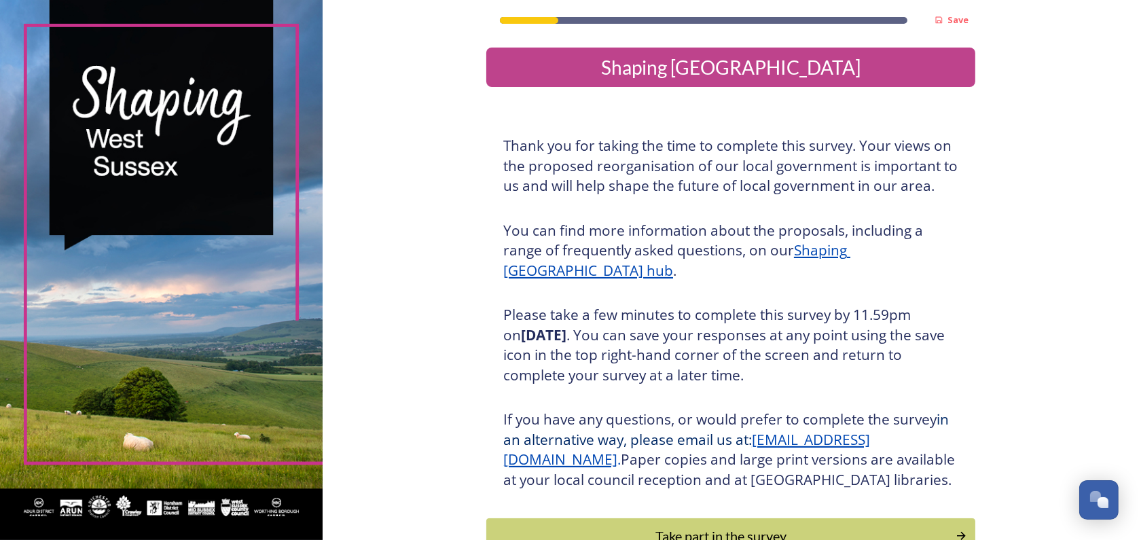
click at [776, 63] on div "Shaping [GEOGRAPHIC_DATA]" at bounding box center [731, 67] width 478 height 29
click at [660, 82] on div "Shaping [GEOGRAPHIC_DATA]" at bounding box center [730, 67] width 489 height 39
click at [850, 251] on u "Shaping [GEOGRAPHIC_DATA] hub" at bounding box center [676, 259] width 347 height 39
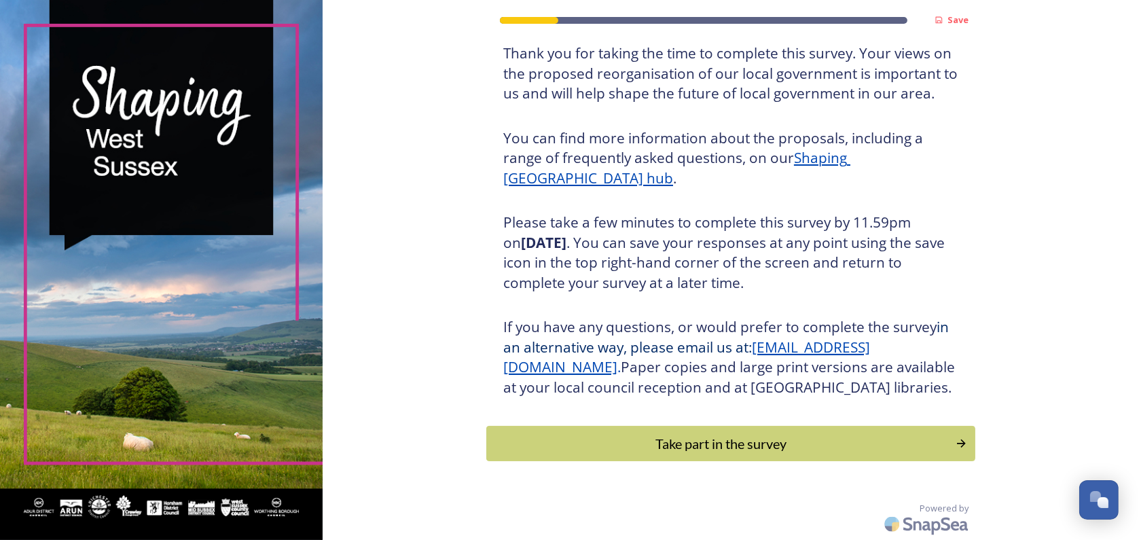
scroll to position [112, 0]
click at [734, 435] on div "Take part in the survey" at bounding box center [721, 443] width 459 height 20
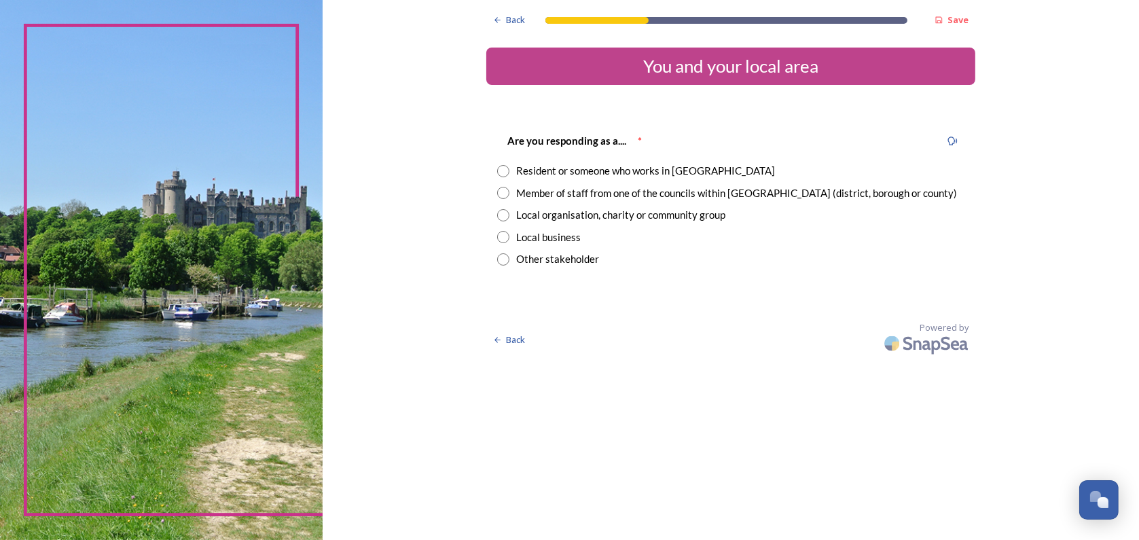
click at [626, 192] on div "Member of staff from one of the councils within West Sussex (district, borough …" at bounding box center [736, 193] width 441 height 16
radio input "true"
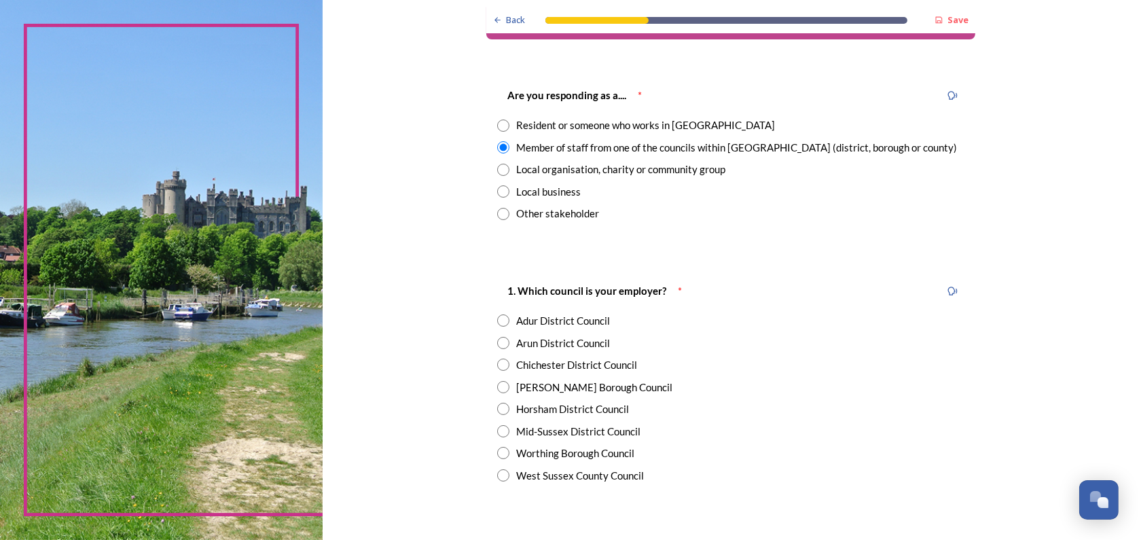
scroll to position [68, 0]
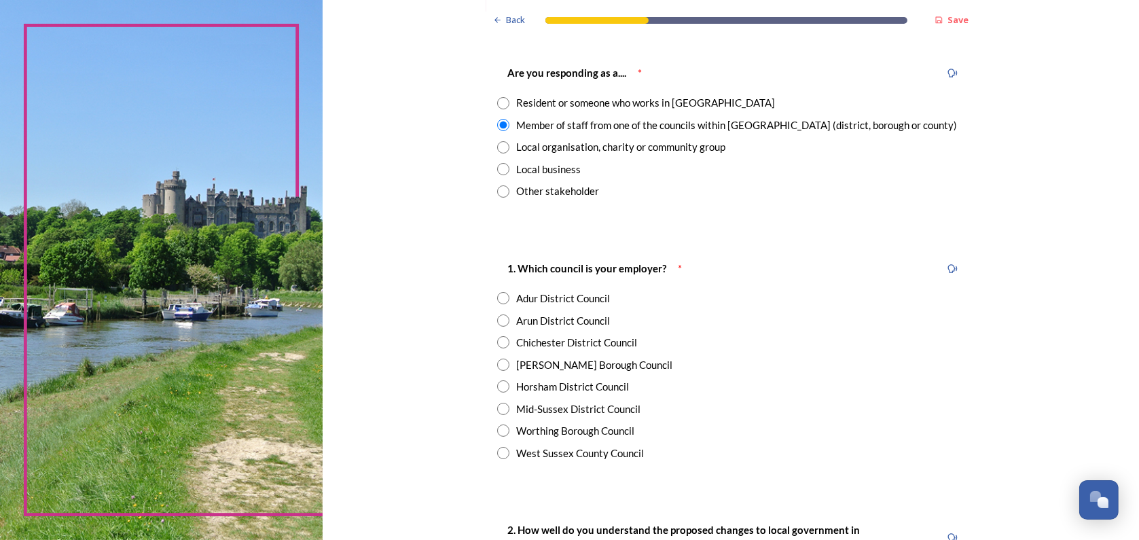
click at [529, 366] on div "Crawley Borough Council" at bounding box center [594, 365] width 156 height 16
radio input "true"
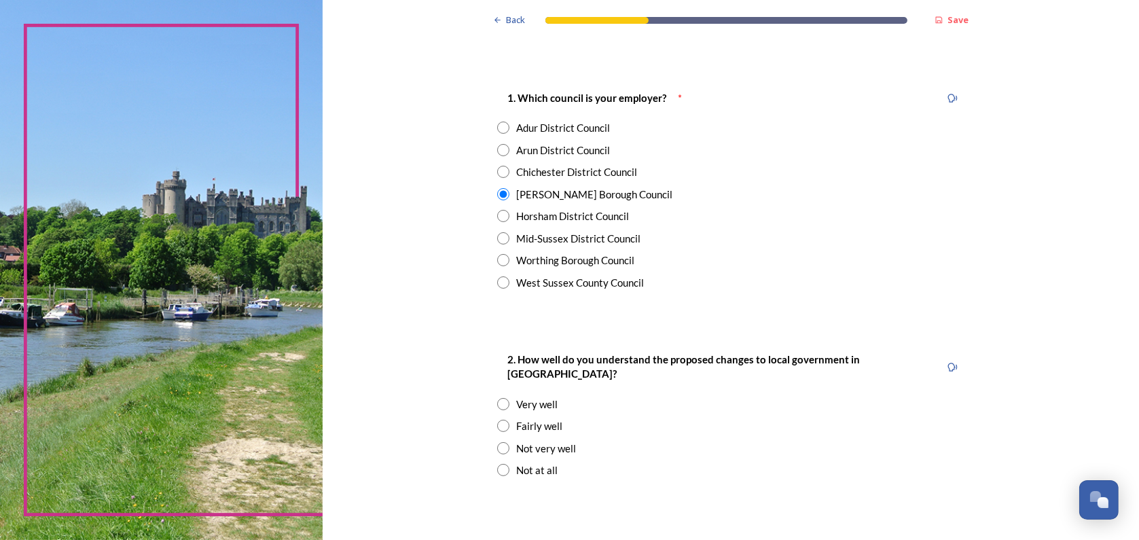
scroll to position [340, 0]
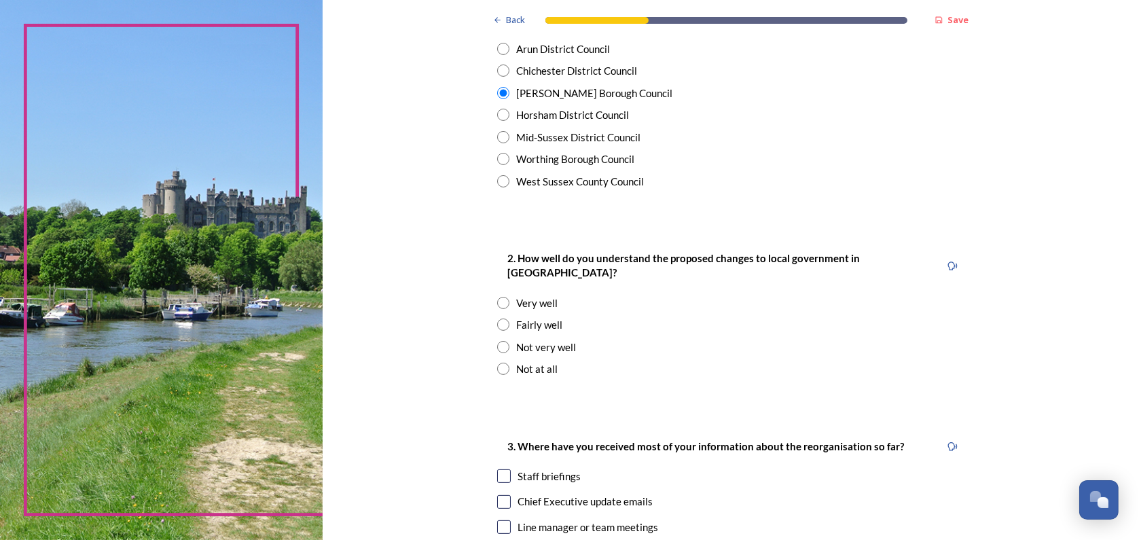
click at [497, 319] on input "radio" at bounding box center [503, 325] width 12 height 12
radio input "true"
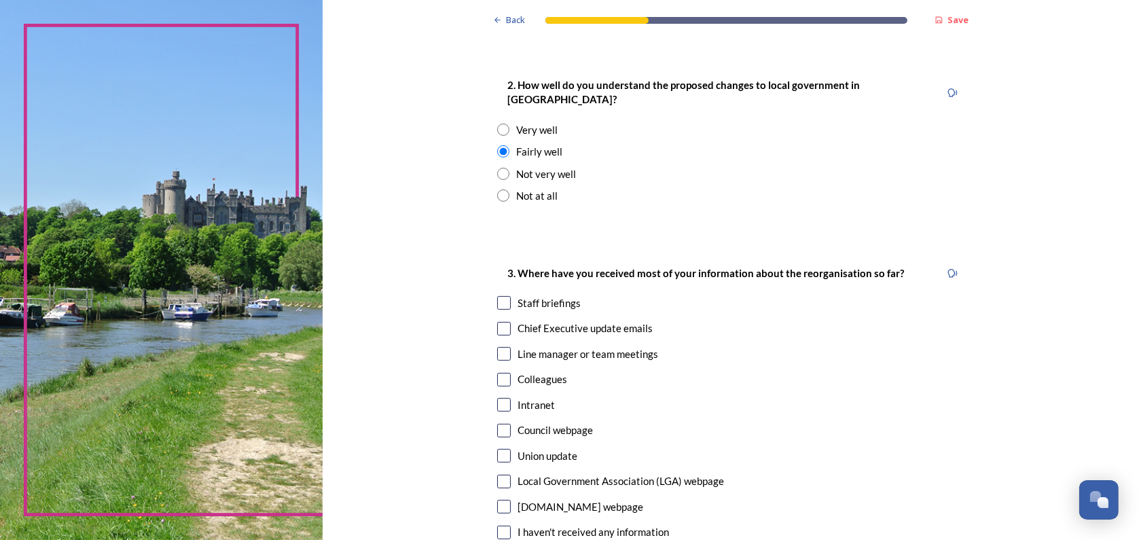
scroll to position [543, 0]
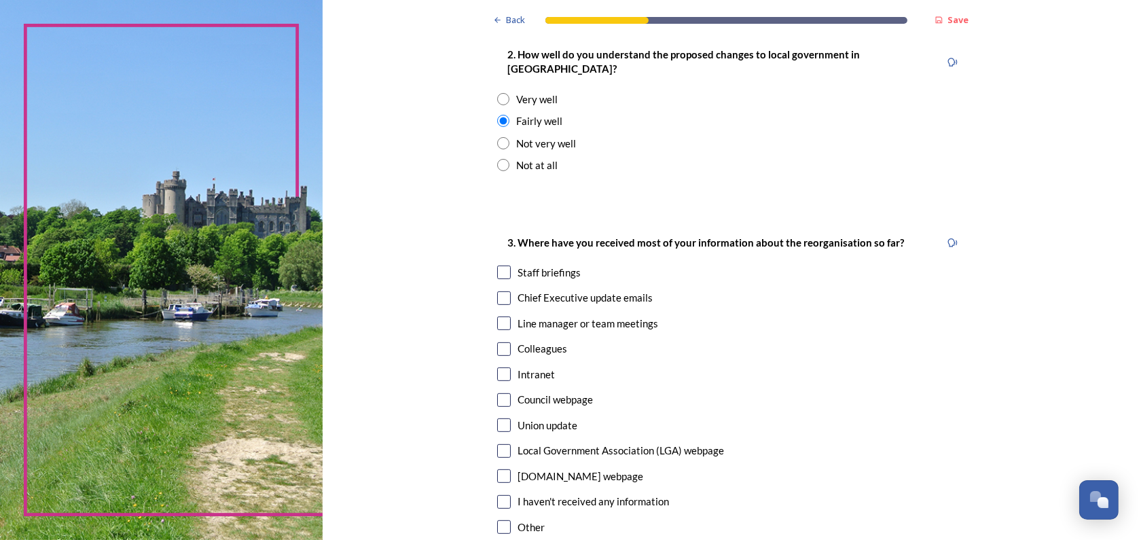
click at [497, 93] on input "radio" at bounding box center [503, 99] width 12 height 12
radio input "true"
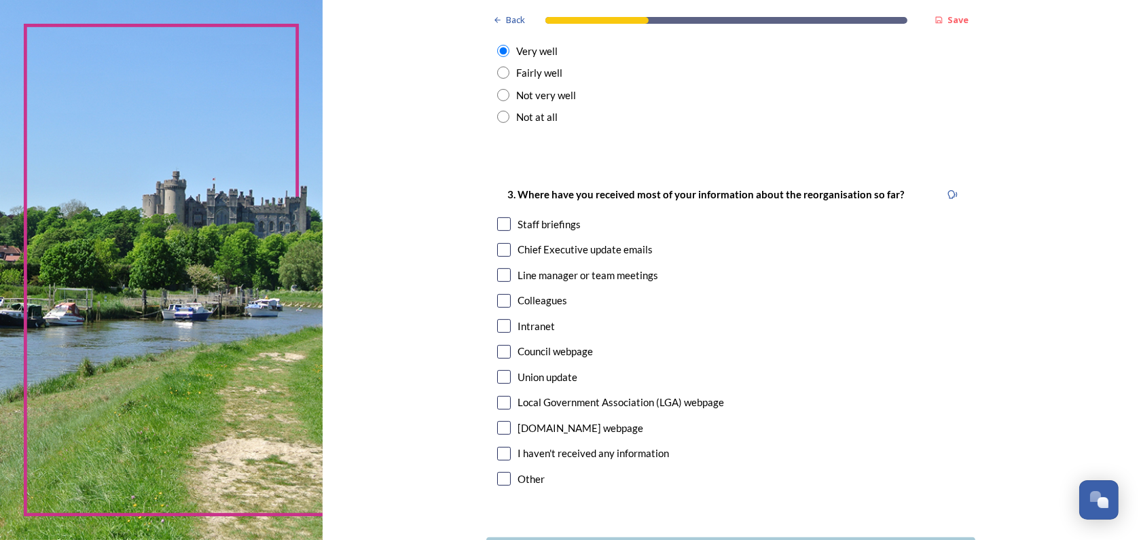
scroll to position [611, 0]
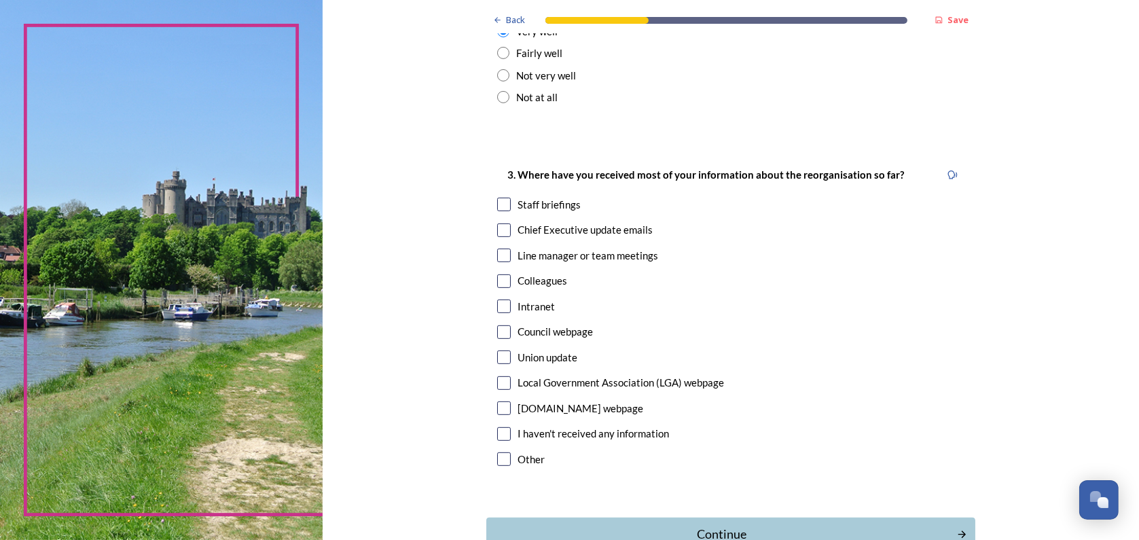
click at [498, 198] on input "checkbox" at bounding box center [504, 205] width 14 height 14
checkbox input "true"
click at [500, 222] on div "Chief Executive update emails" at bounding box center [730, 230] width 467 height 16
checkbox input "true"
click at [500, 249] on input "checkbox" at bounding box center [504, 256] width 14 height 14
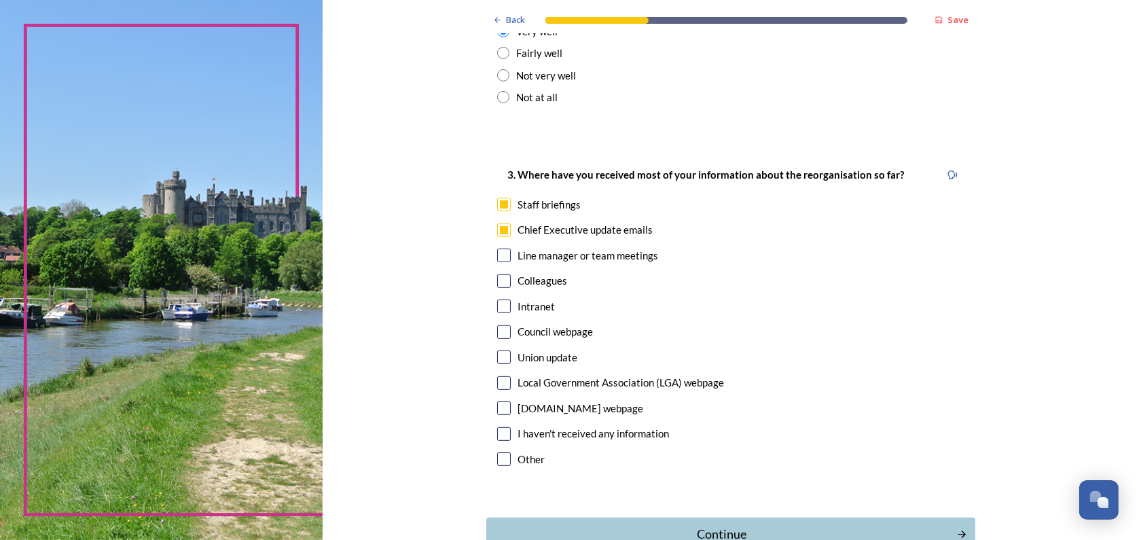
checkbox input "true"
click at [716, 525] on div "Continue" at bounding box center [722, 534] width 460 height 18
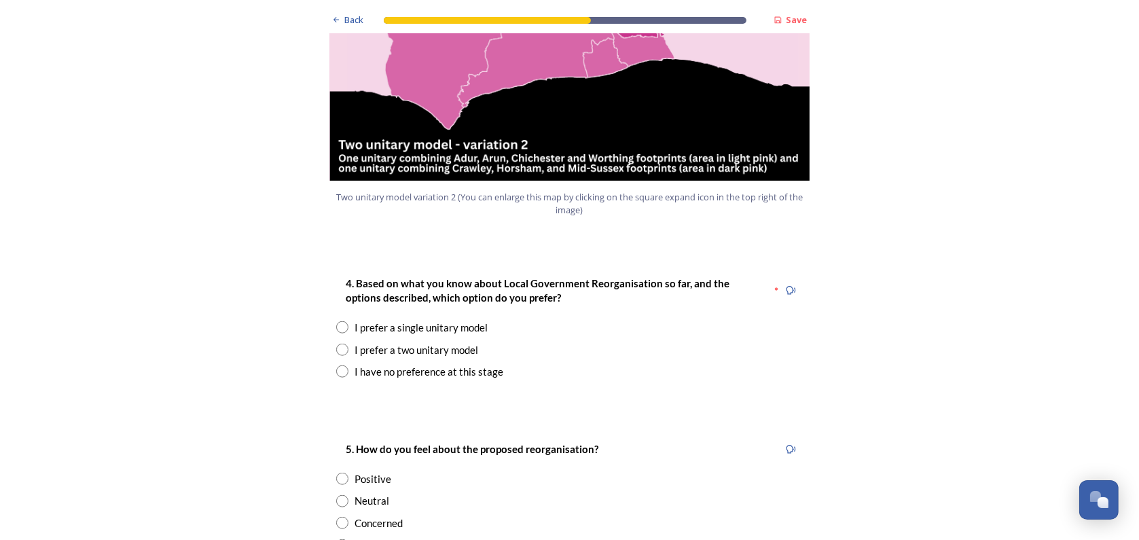
scroll to position [1630, 0]
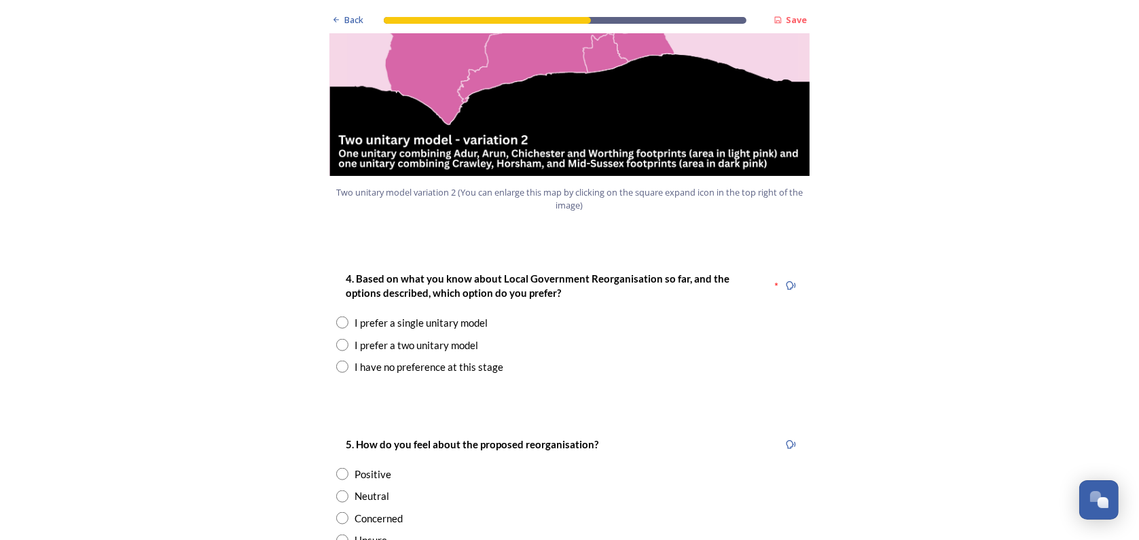
click at [439, 338] on div "I prefer a two unitary model" at bounding box center [417, 346] width 124 height 16
radio input "true"
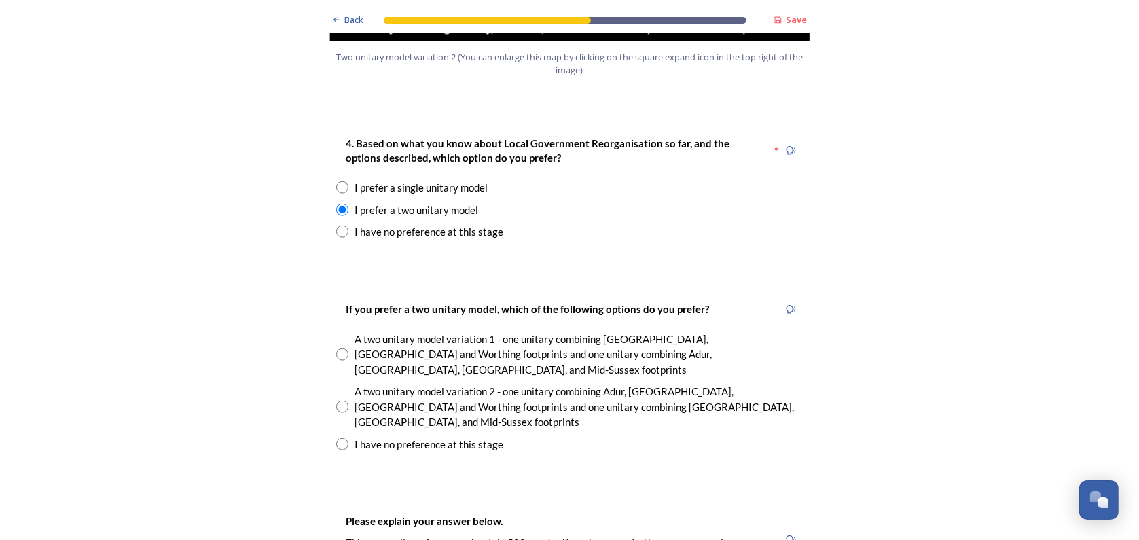
scroll to position [1766, 0]
click at [408, 383] on div "A two unitary model variation 2 - one unitary combining Adur, Arun, Chichester …" at bounding box center [579, 406] width 448 height 46
radio input "true"
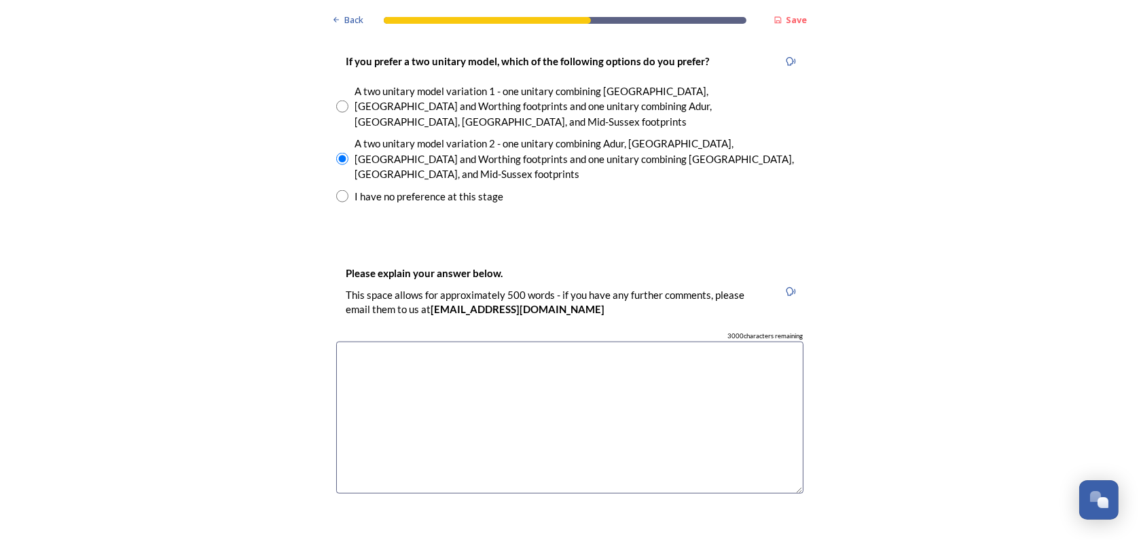
scroll to position [2038, 0]
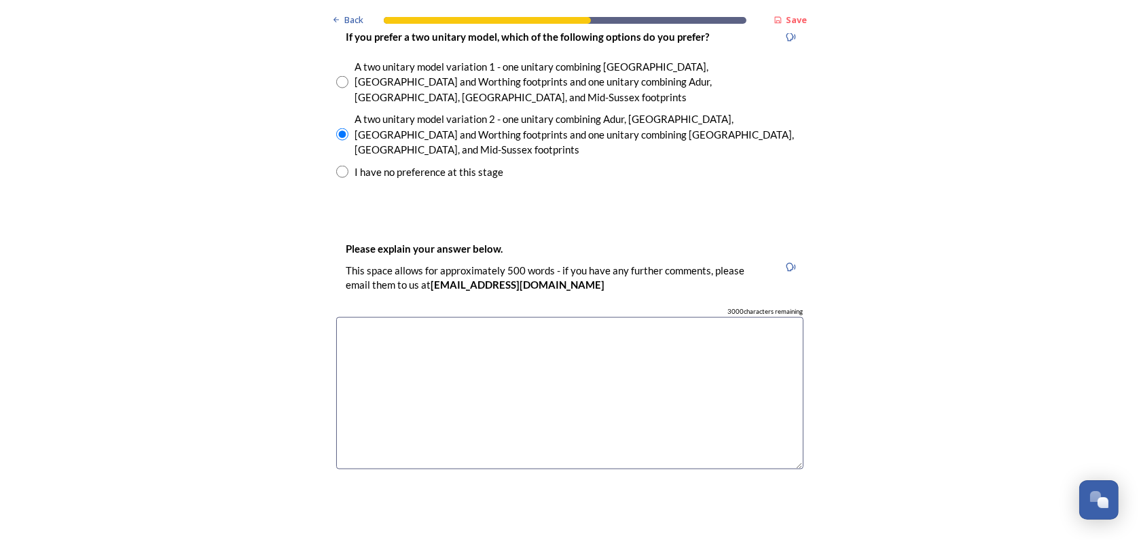
click at [448, 317] on textarea at bounding box center [569, 393] width 467 height 153
paste textarea "From my perspective, the idea of creating two unitary authorities - one combini…"
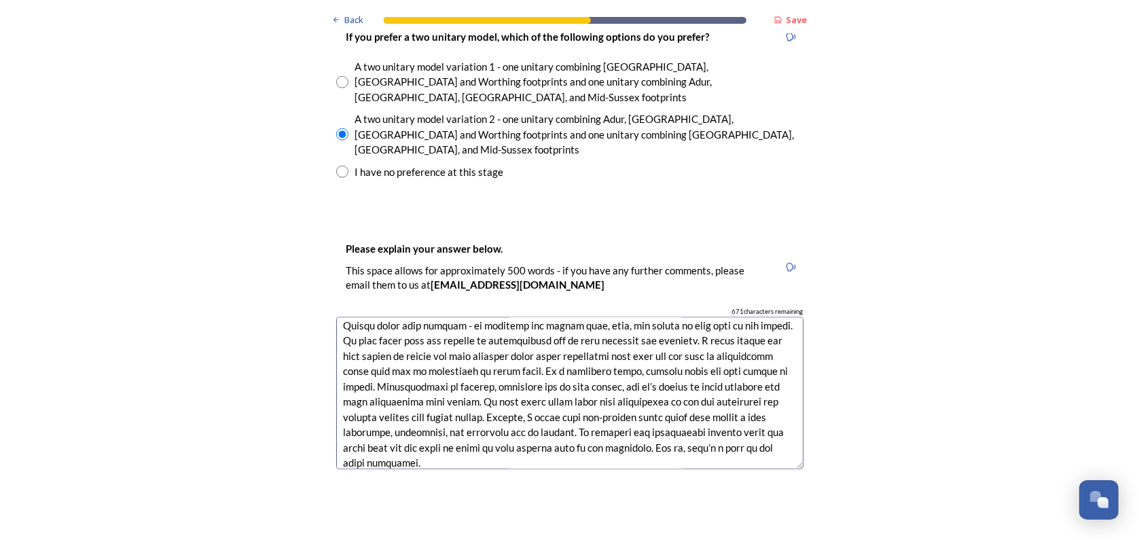
scroll to position [228, 0]
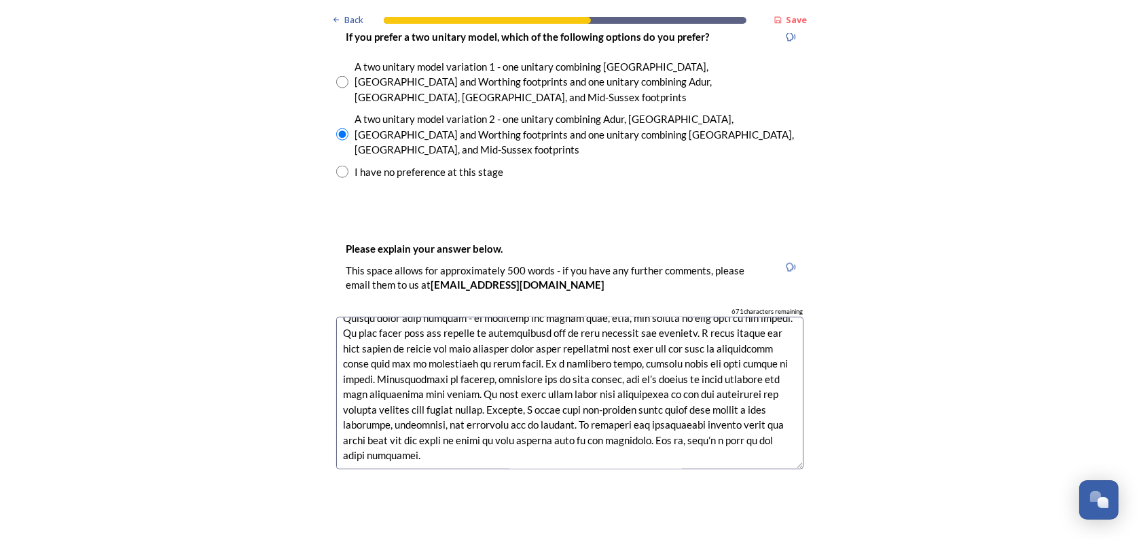
type textarea "From my perspective, the idea of creating two unitary authorities - one combini…"
click at [372, 449] on div "Back Save Prioritising future services As explained on our Shaping West Sussex …" at bounding box center [569, 277] width 489 height 4631
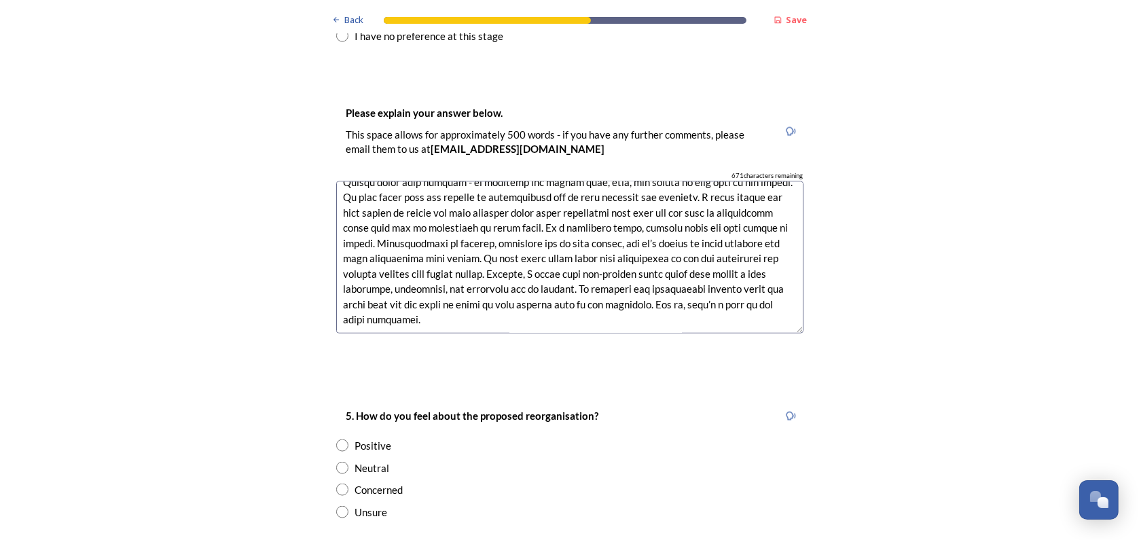
scroll to position [2241, 0]
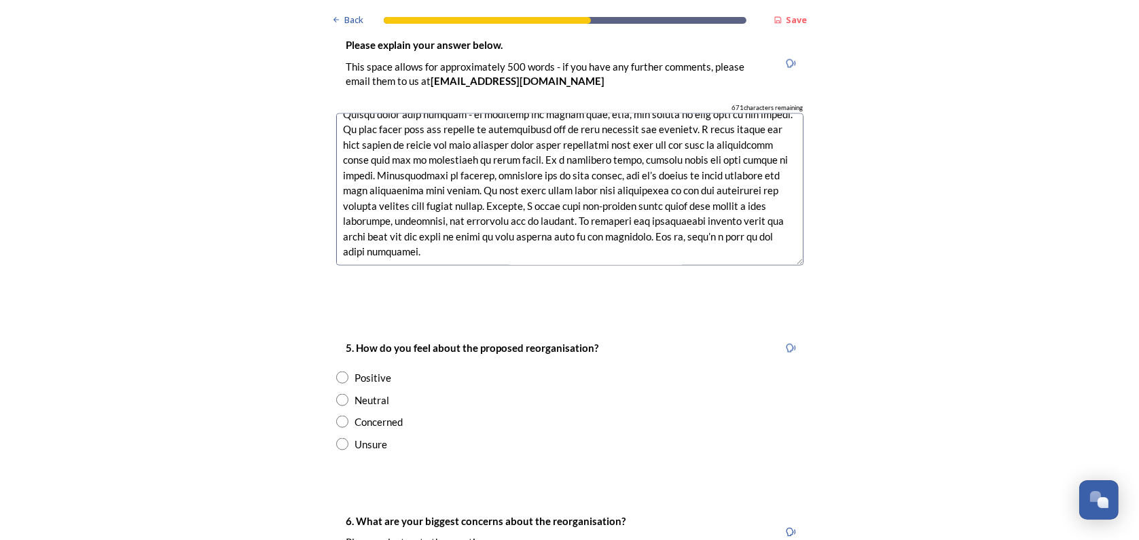
click at [338, 372] on input "radio" at bounding box center [342, 378] width 12 height 12
radio input "true"
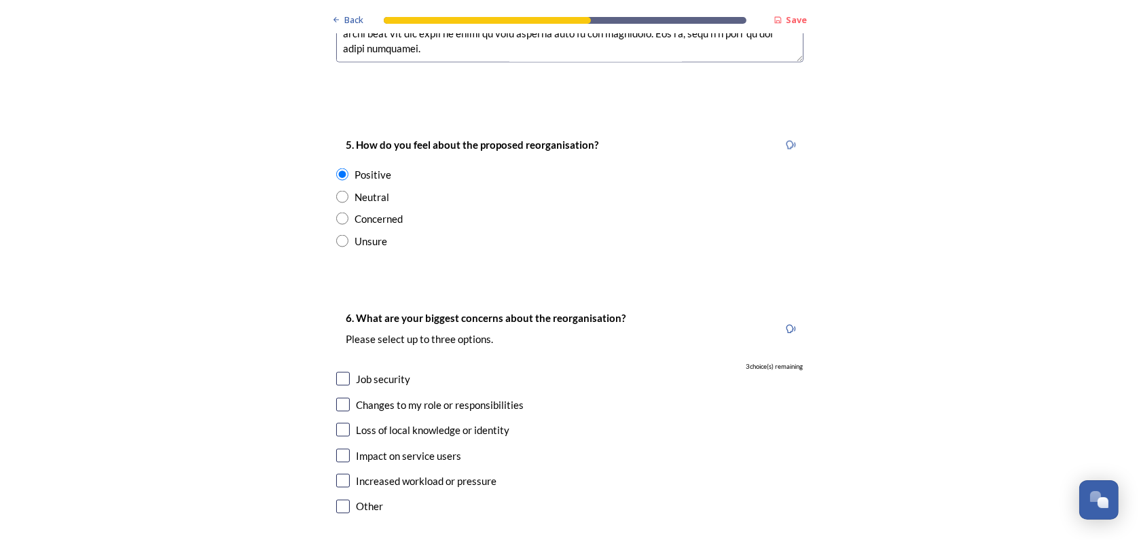
scroll to position [2445, 0]
click at [336, 190] on input "radio" at bounding box center [342, 196] width 12 height 12
radio input "true"
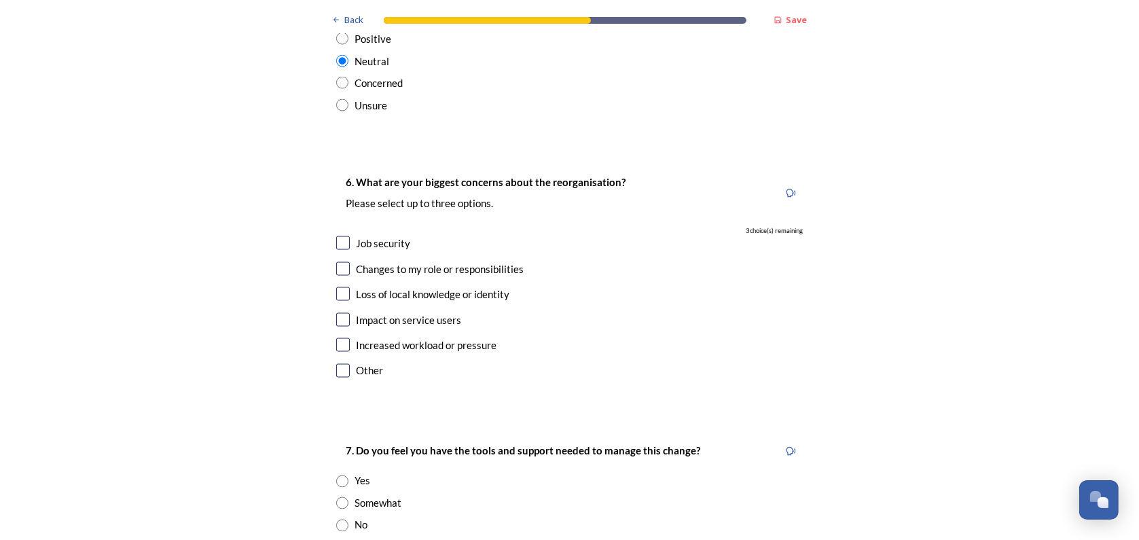
scroll to position [2581, 0]
click at [340, 261] on input "checkbox" at bounding box center [343, 268] width 14 height 14
checkbox input "true"
click at [337, 363] on input "checkbox" at bounding box center [343, 370] width 14 height 14
checkbox input "true"
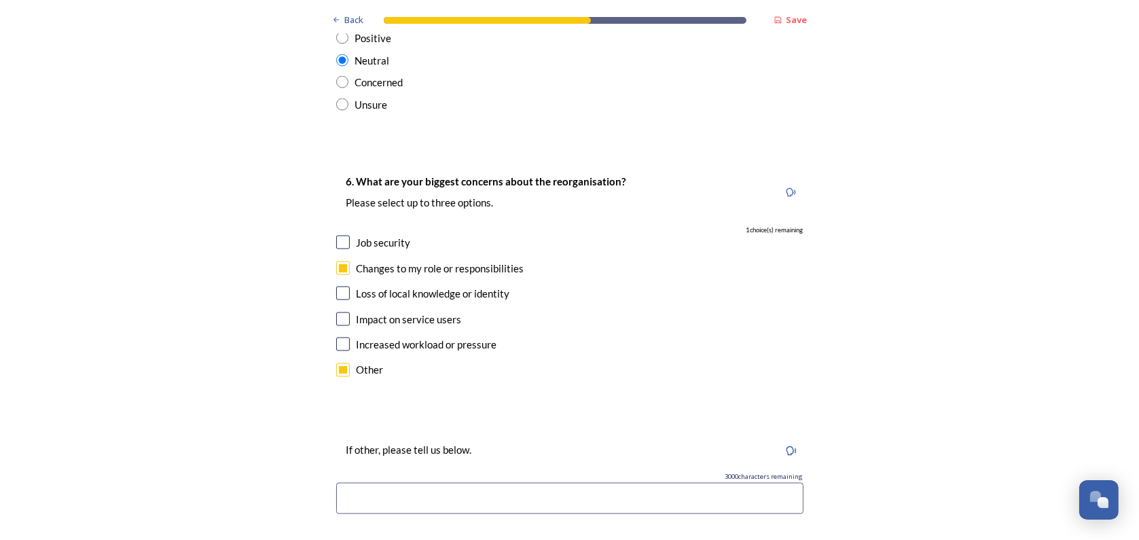
click at [420, 483] on input at bounding box center [569, 498] width 467 height 31
type input "Moving office location."
click at [340, 338] on input "checkbox" at bounding box center [343, 345] width 14 height 14
checkbox input "true"
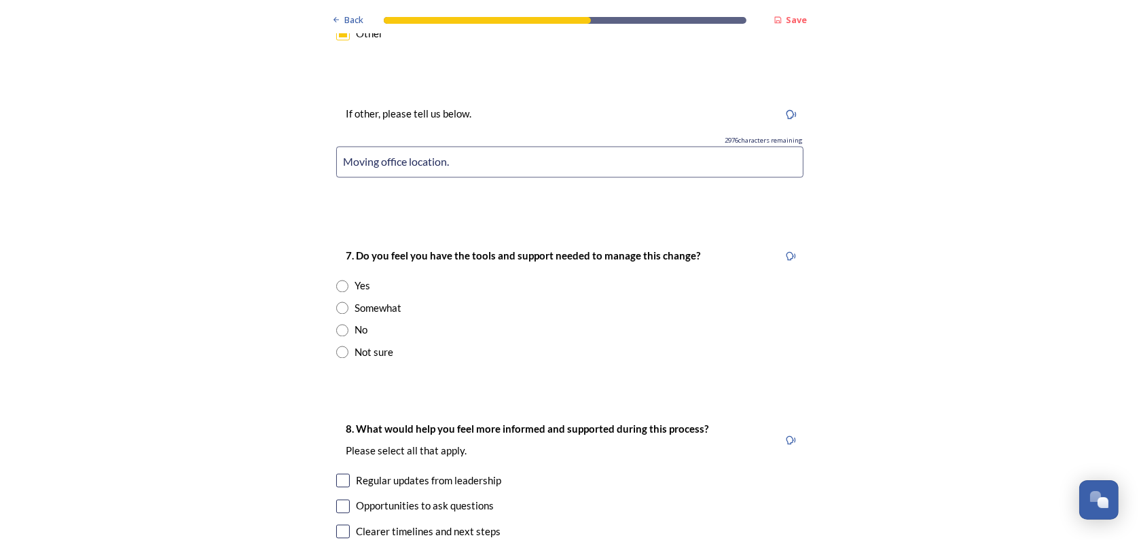
scroll to position [2921, 0]
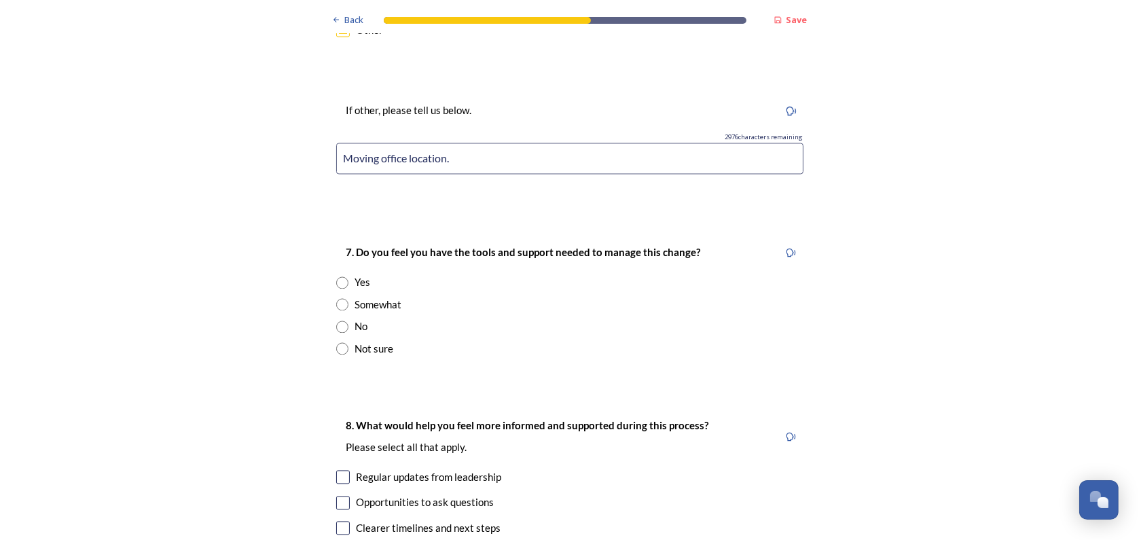
click at [336, 277] on input "radio" at bounding box center [342, 283] width 12 height 12
radio input "true"
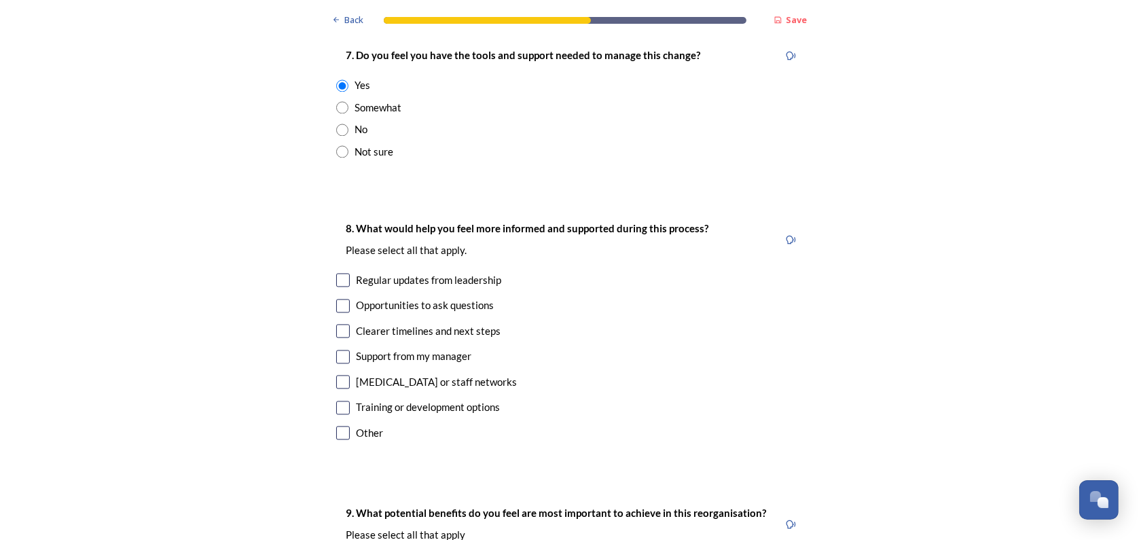
scroll to position [3124, 0]
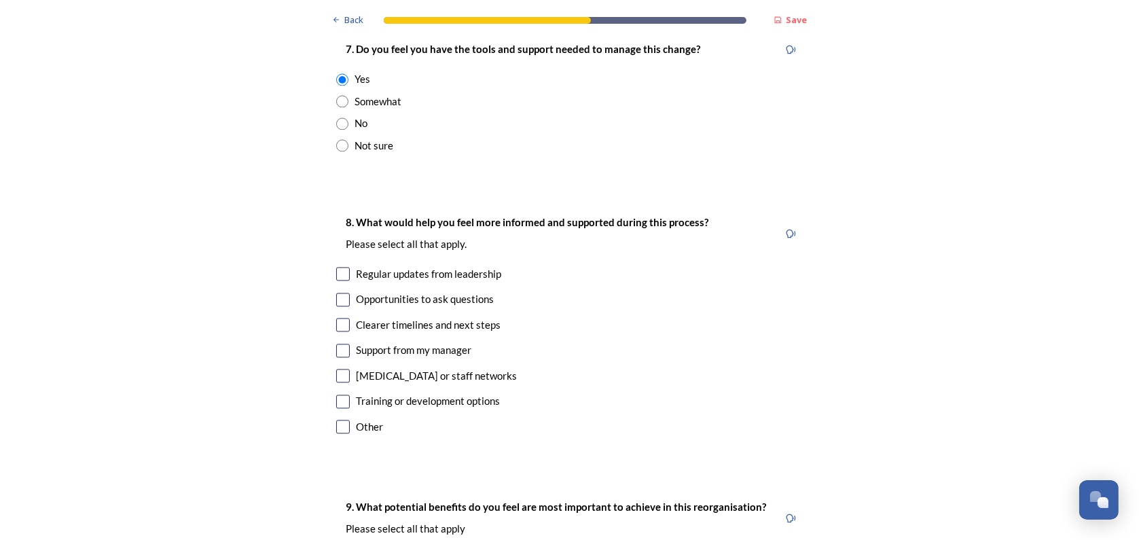
click at [339, 267] on input "checkbox" at bounding box center [343, 274] width 14 height 14
checkbox input "true"
click at [336, 318] on input "checkbox" at bounding box center [343, 325] width 14 height 14
checkbox input "true"
click at [336, 267] on input "checkbox" at bounding box center [343, 274] width 14 height 14
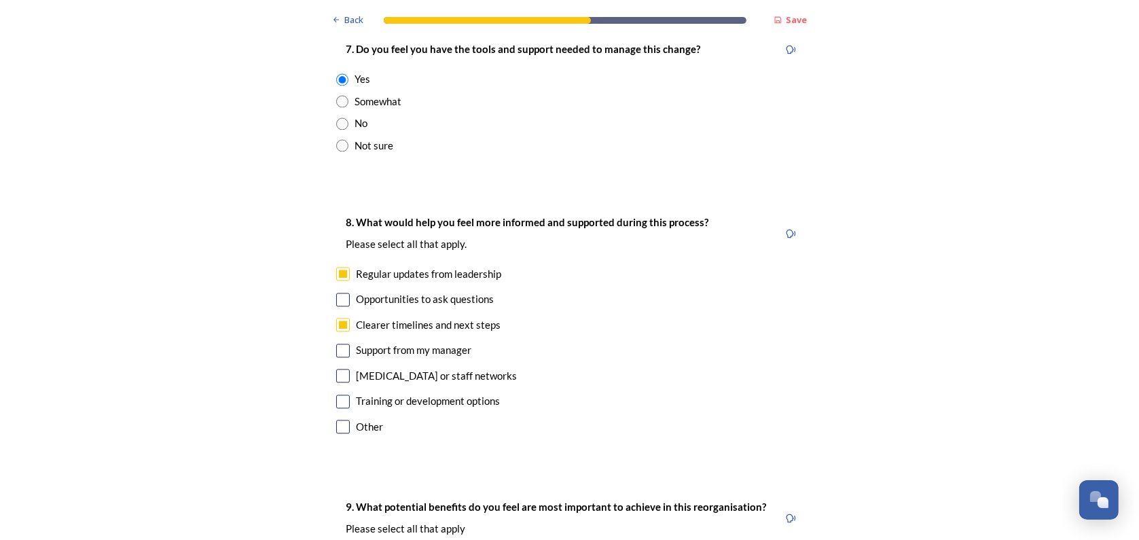
checkbox input "false"
click at [336, 318] on input "checkbox" at bounding box center [343, 325] width 14 height 14
click at [337, 318] on input "checkbox" at bounding box center [343, 325] width 14 height 14
checkbox input "true"
click at [336, 267] on input "checkbox" at bounding box center [343, 274] width 14 height 14
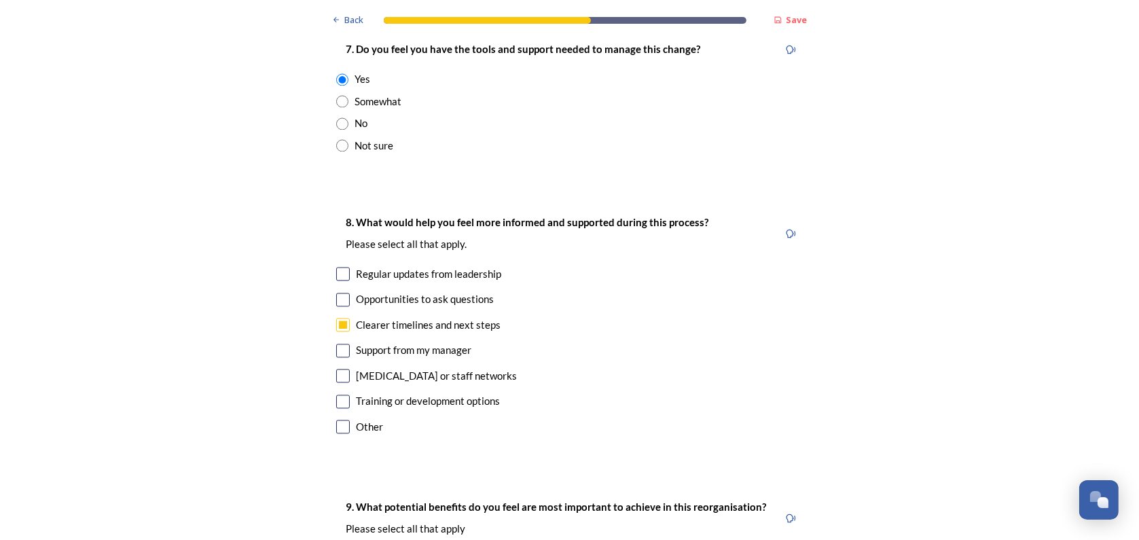
checkbox input "true"
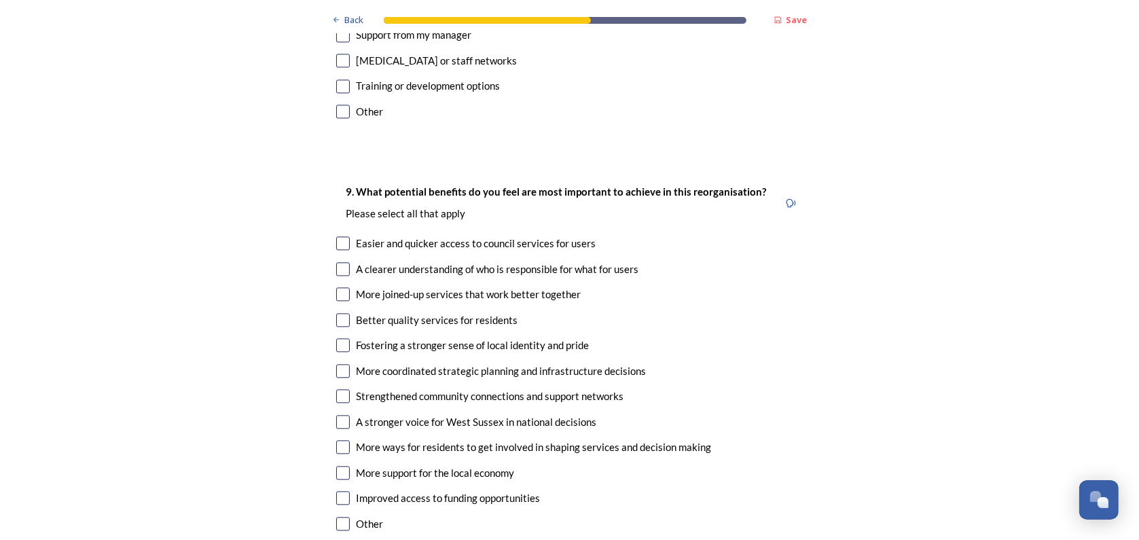
scroll to position [3464, 0]
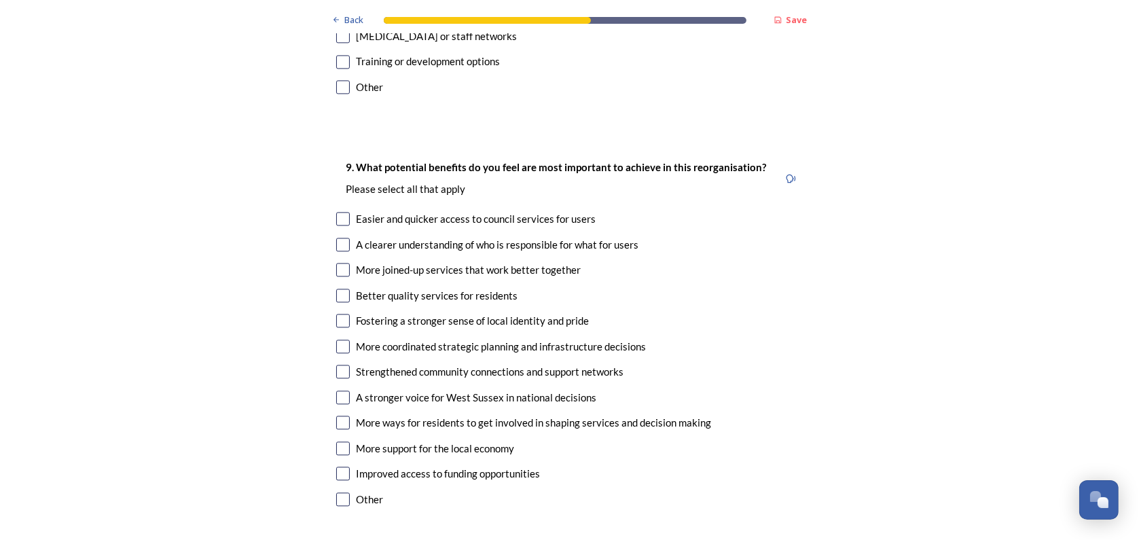
click at [338, 263] on input "checkbox" at bounding box center [343, 270] width 14 height 14
checkbox input "true"
click at [336, 289] on input "checkbox" at bounding box center [343, 296] width 14 height 14
checkbox input "true"
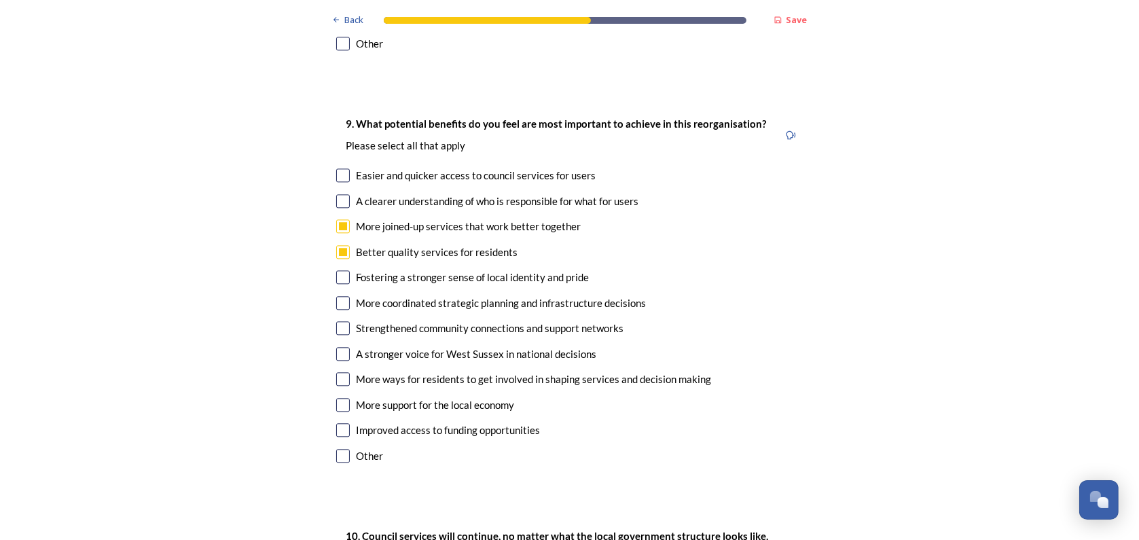
scroll to position [3532, 0]
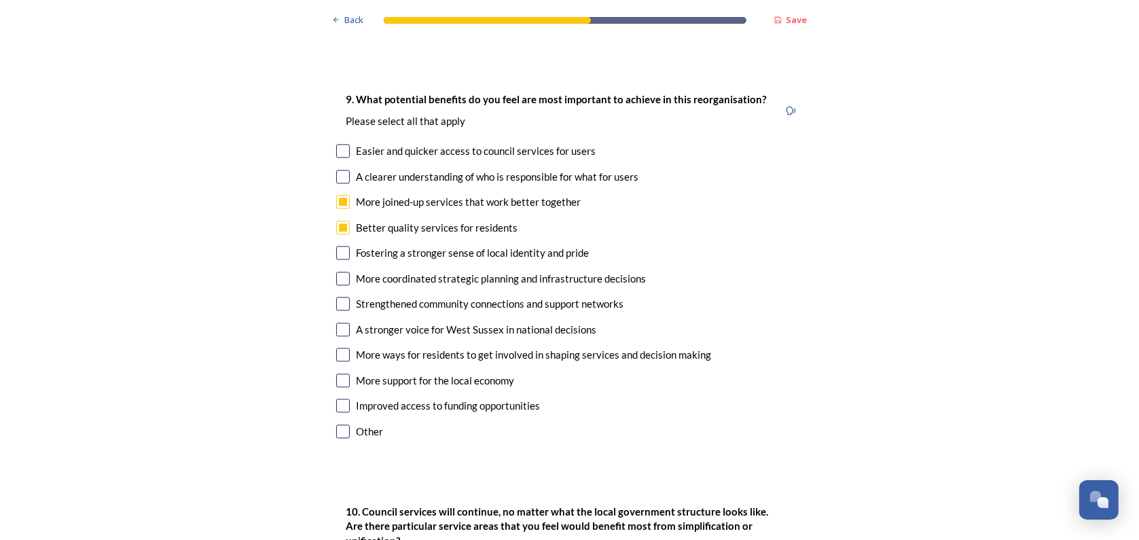
click at [336, 399] on input "checkbox" at bounding box center [343, 406] width 14 height 14
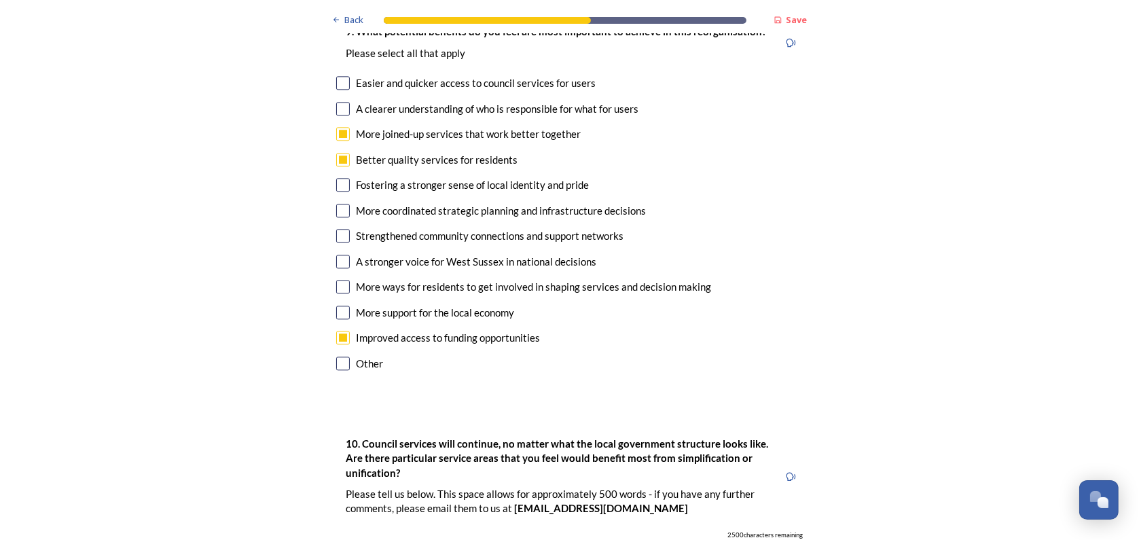
click at [336, 331] on input "checkbox" at bounding box center [343, 338] width 14 height 14
checkbox input "false"
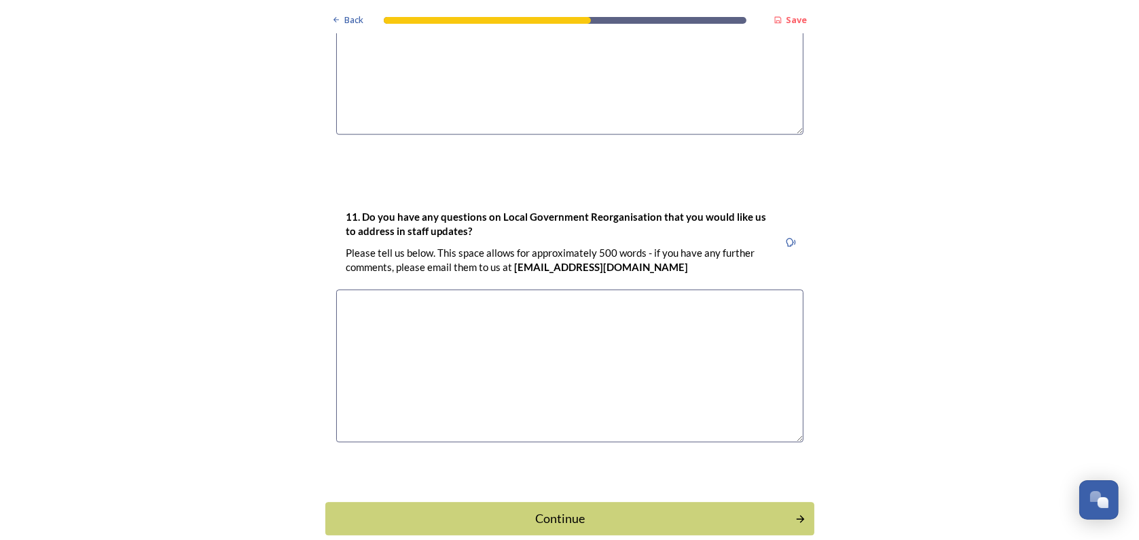
scroll to position [4160, 0]
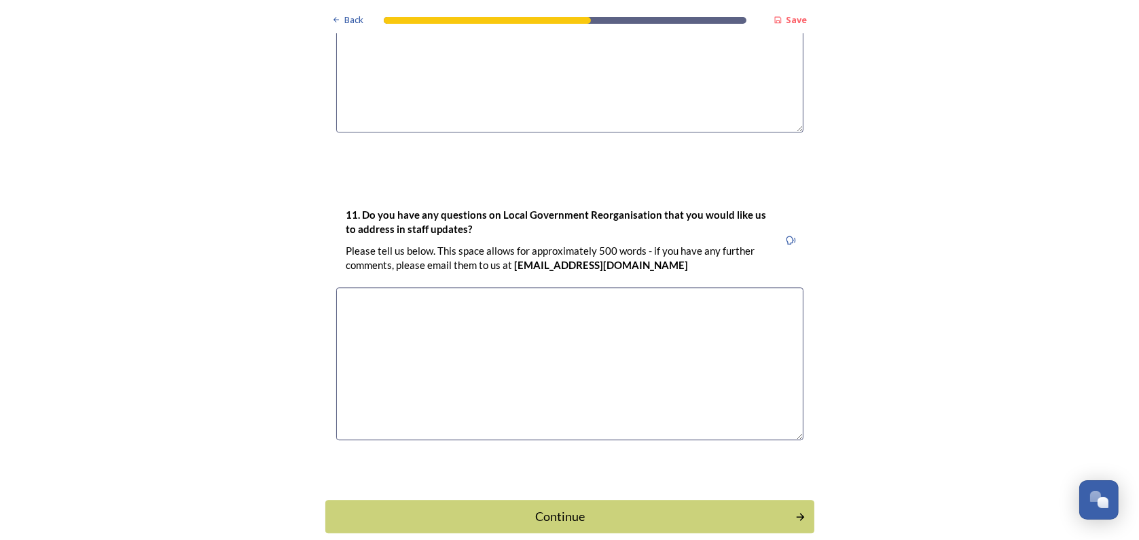
click at [510, 507] on div "Continue" at bounding box center [561, 516] width 456 height 18
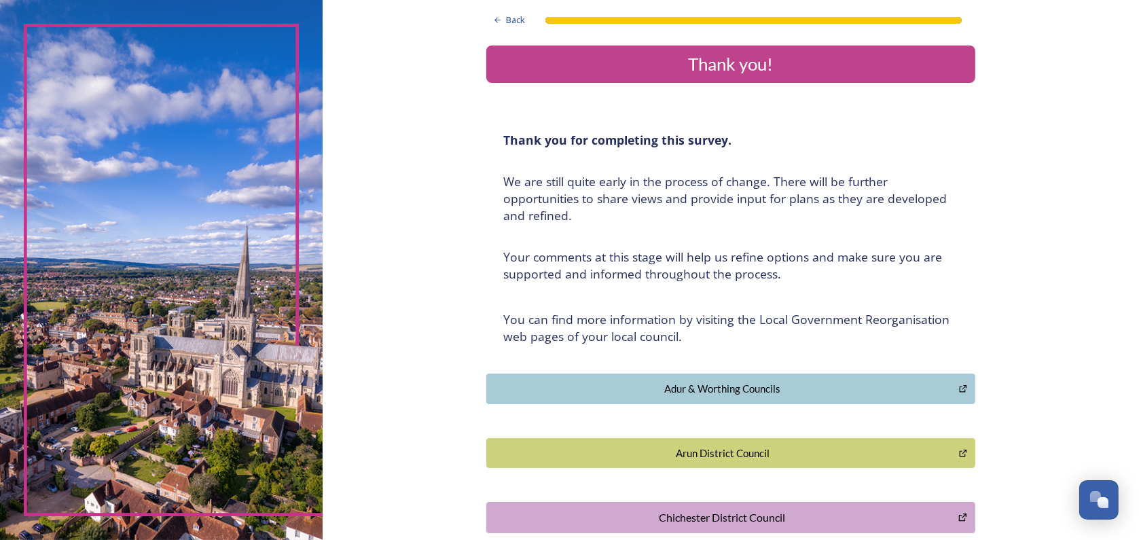
scroll to position [0, 0]
